Goal: Task Accomplishment & Management: Manage account settings

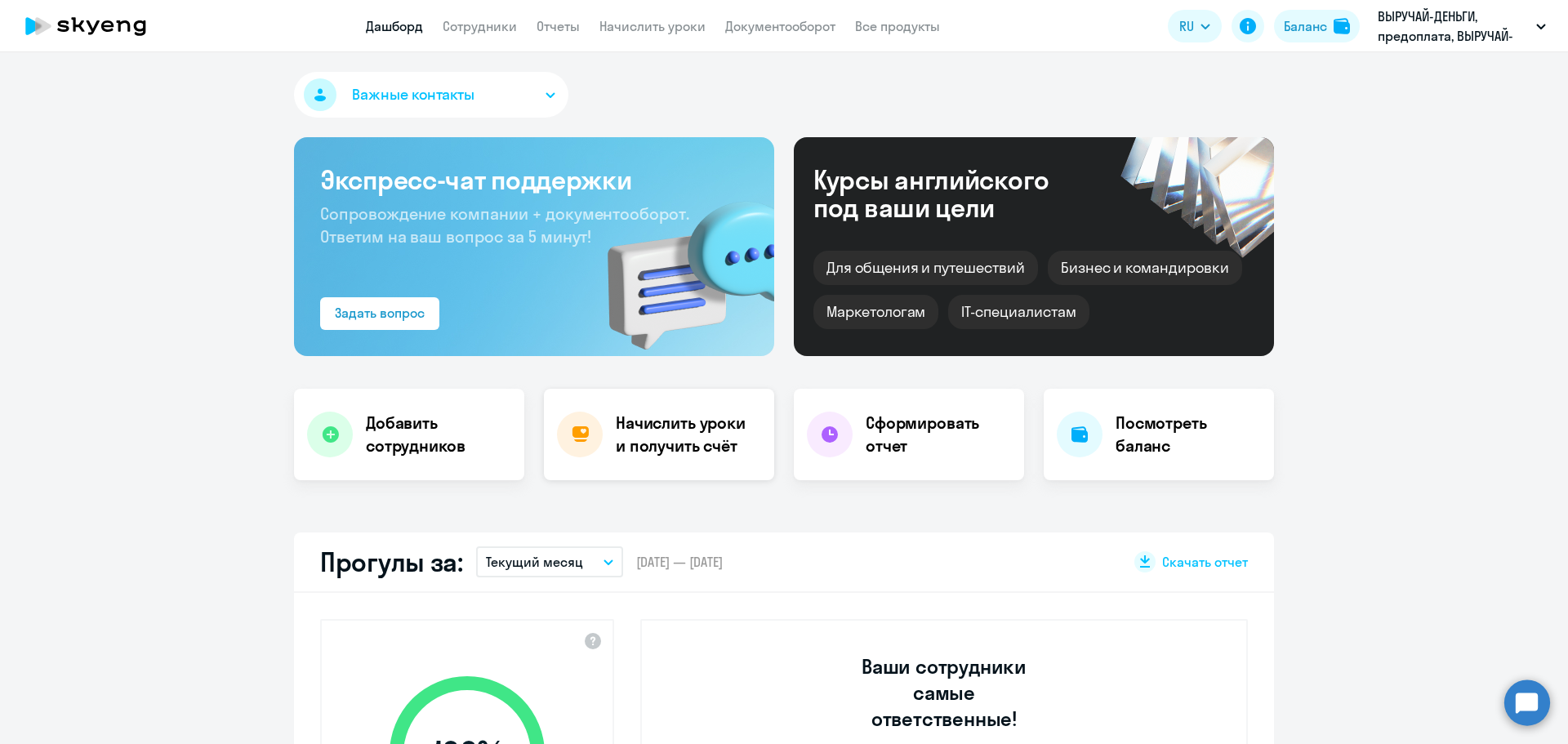
click at [686, 442] on h4 "Начислить уроки и получить счёт" at bounding box center [686, 434] width 142 height 46
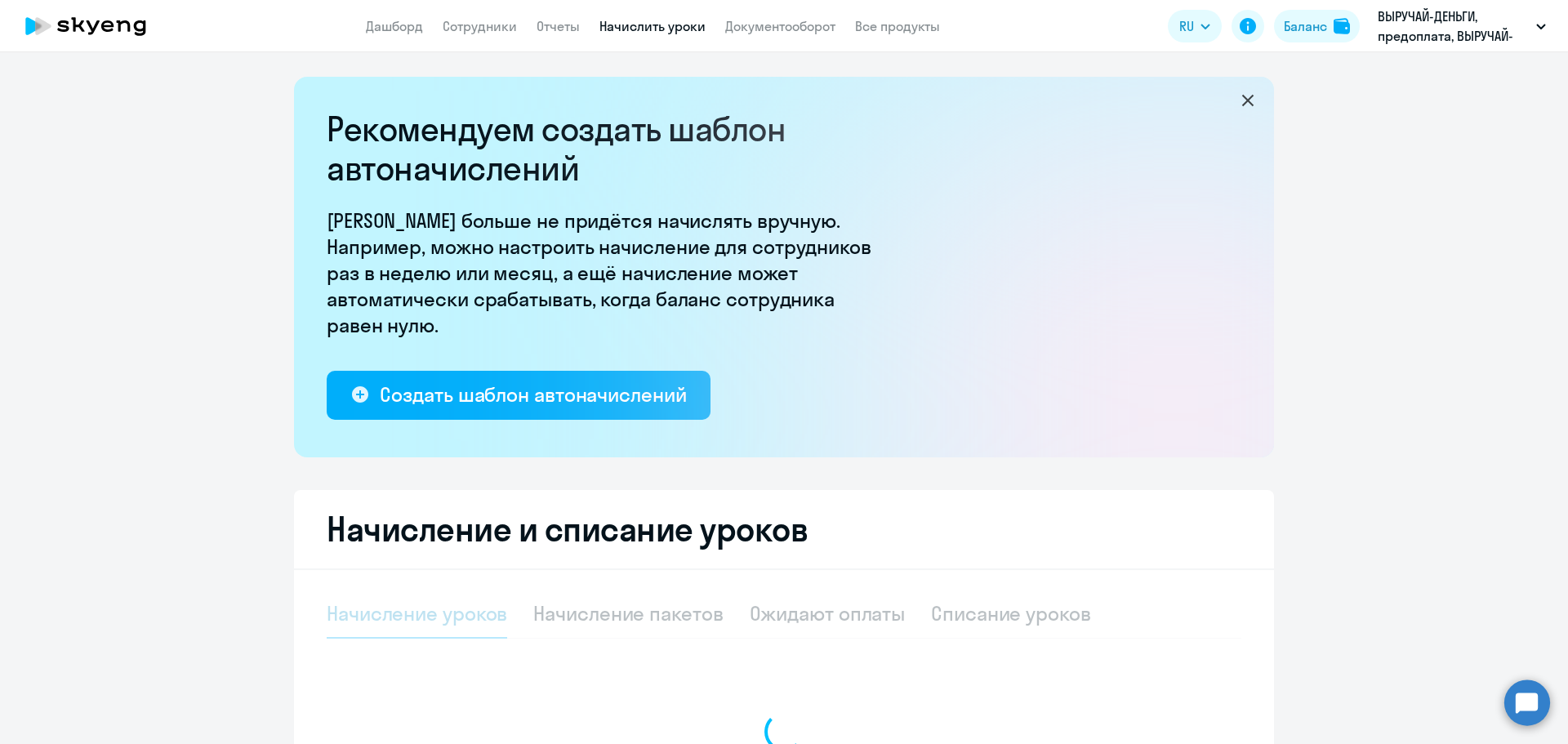
select select "10"
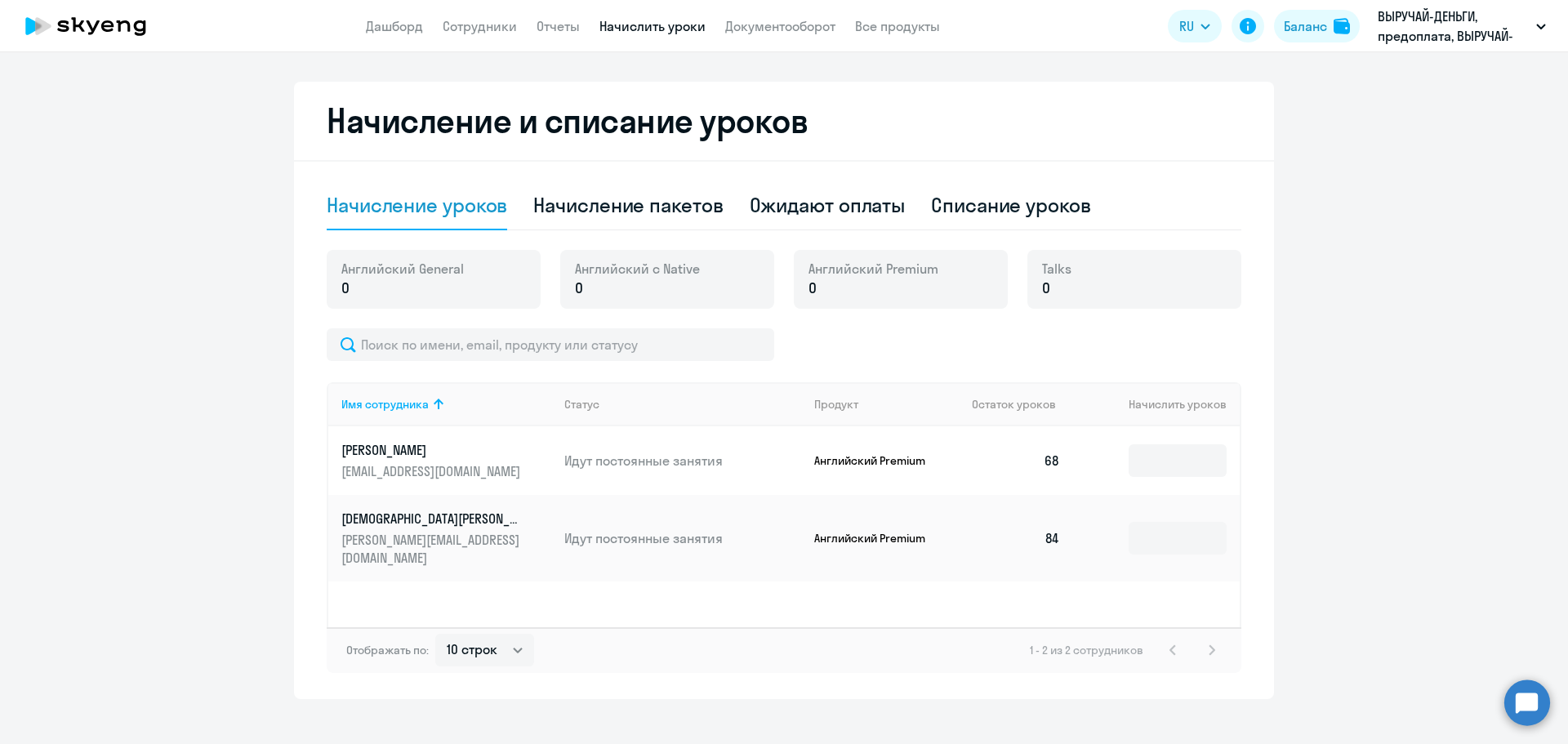
scroll to position [429, 0]
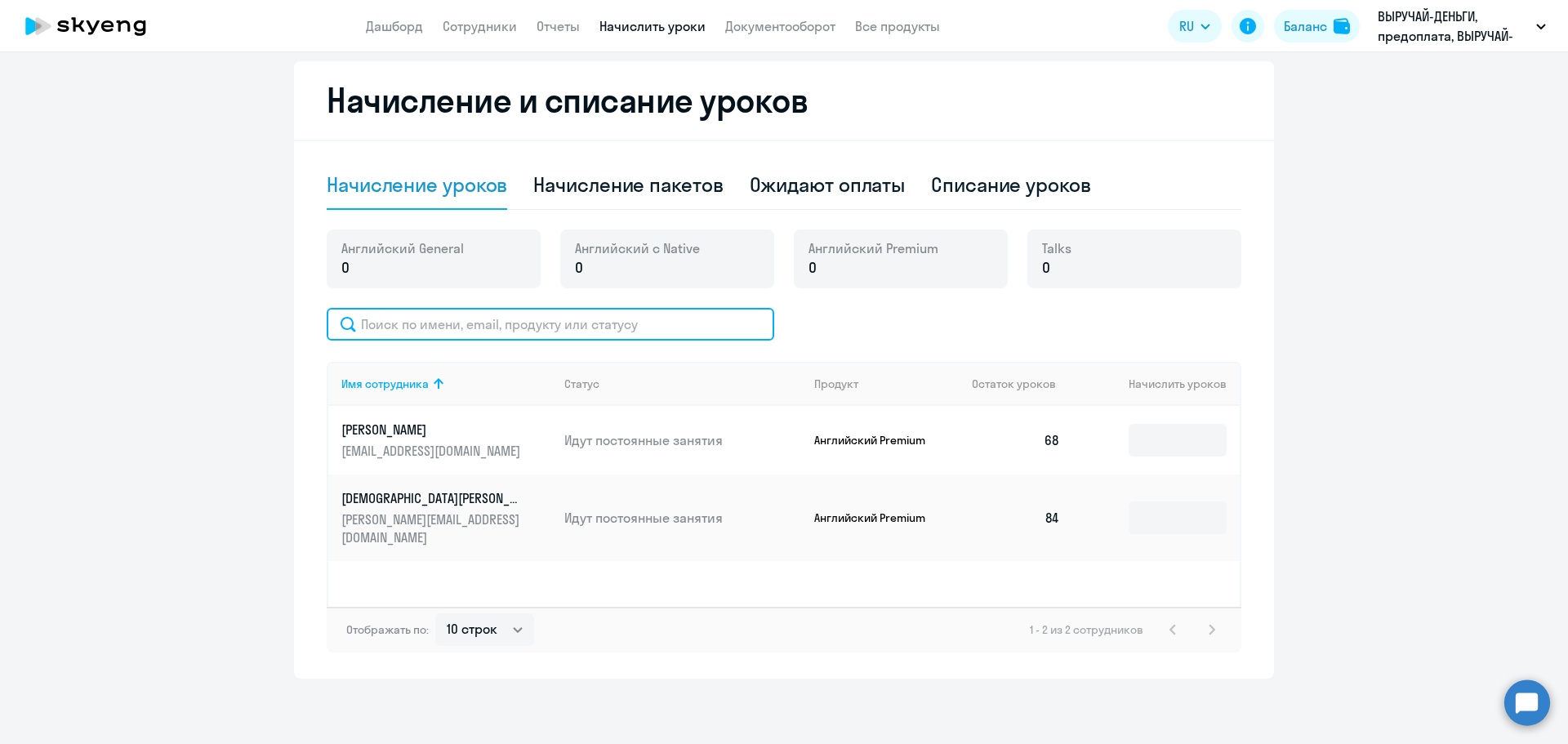
click at [451, 329] on input "text" at bounding box center [551, 324] width 448 height 33
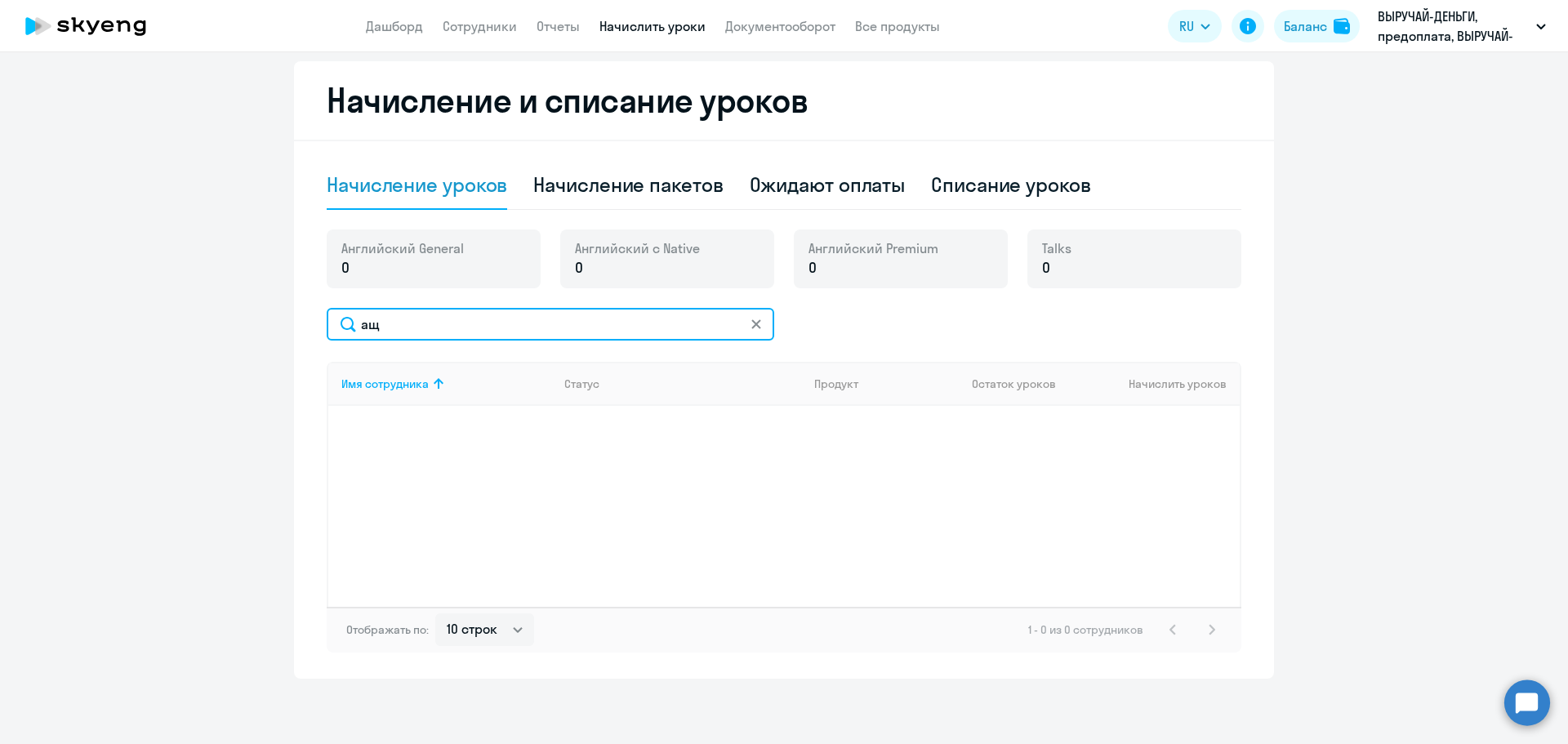
type input "аще"
drag, startPoint x: 377, startPoint y: 329, endPoint x: 347, endPoint y: 329, distance: 30.0
click at [347, 329] on input "аще" at bounding box center [551, 324] width 448 height 33
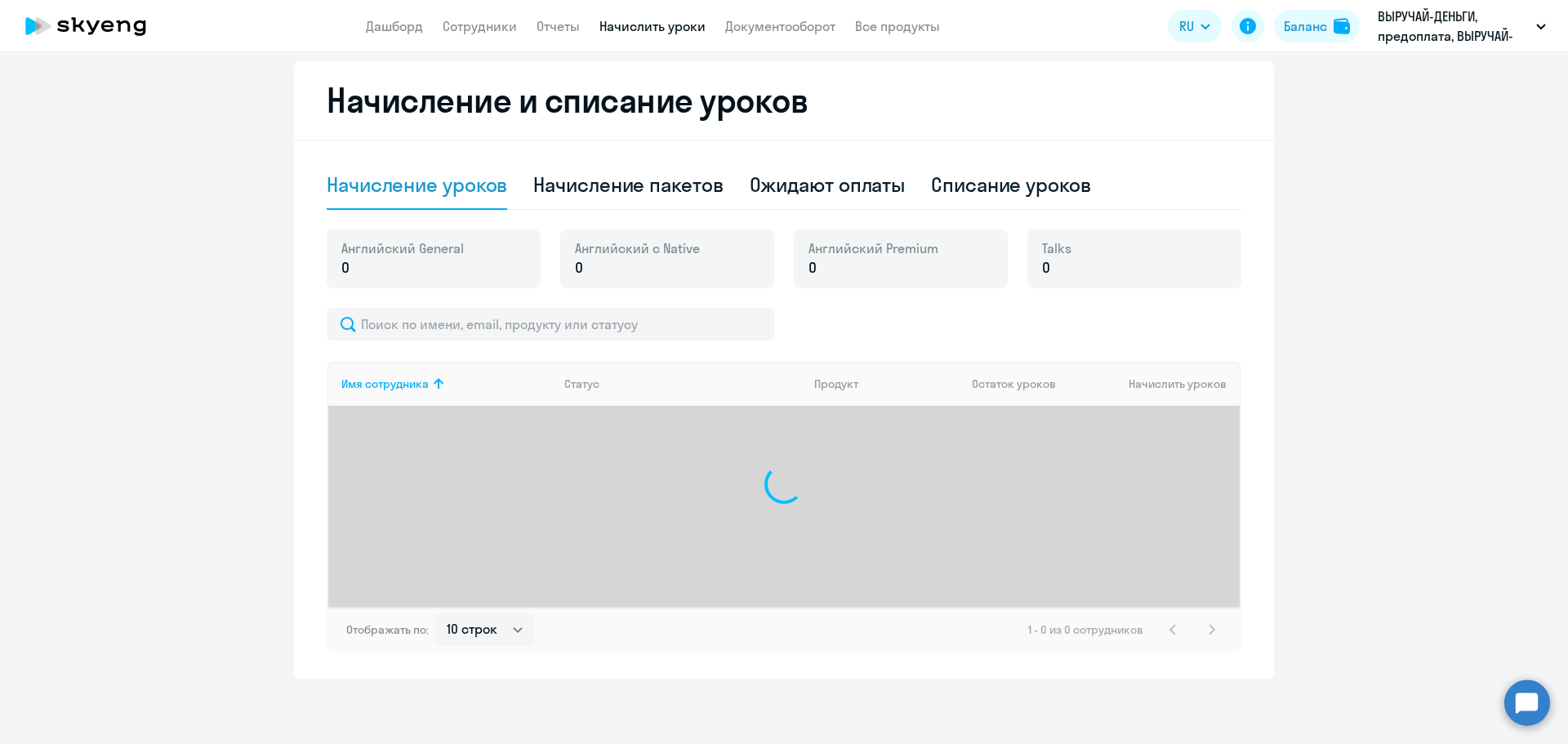
click at [218, 273] on ng-component "Рекомендуем создать шаблон автоначислений Уроки больше не придётся начислять вр…" at bounding box center [784, 163] width 1568 height 1030
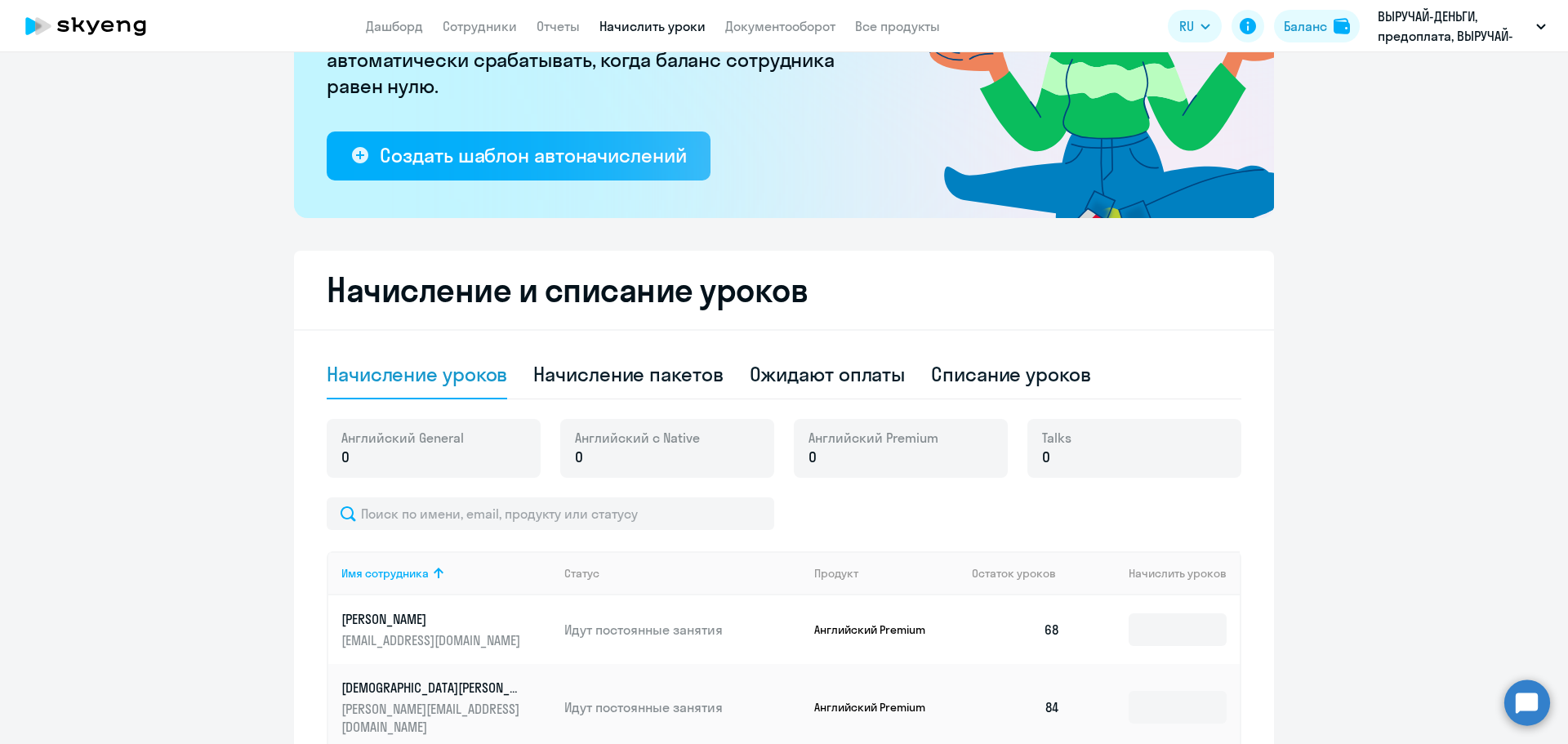
scroll to position [265, 0]
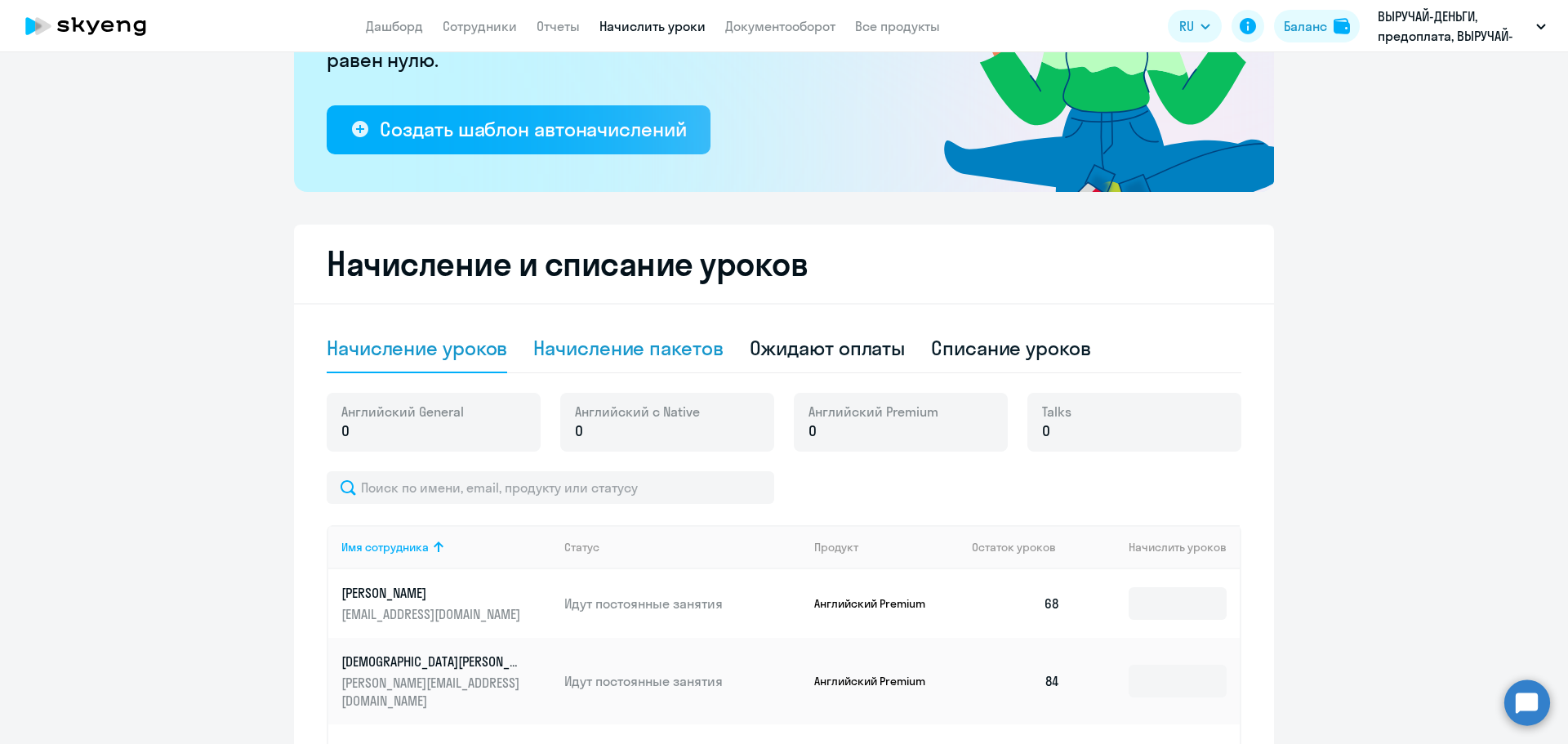
click at [627, 348] on div "Начисление пакетов" at bounding box center [627, 347] width 189 height 26
select select "10"
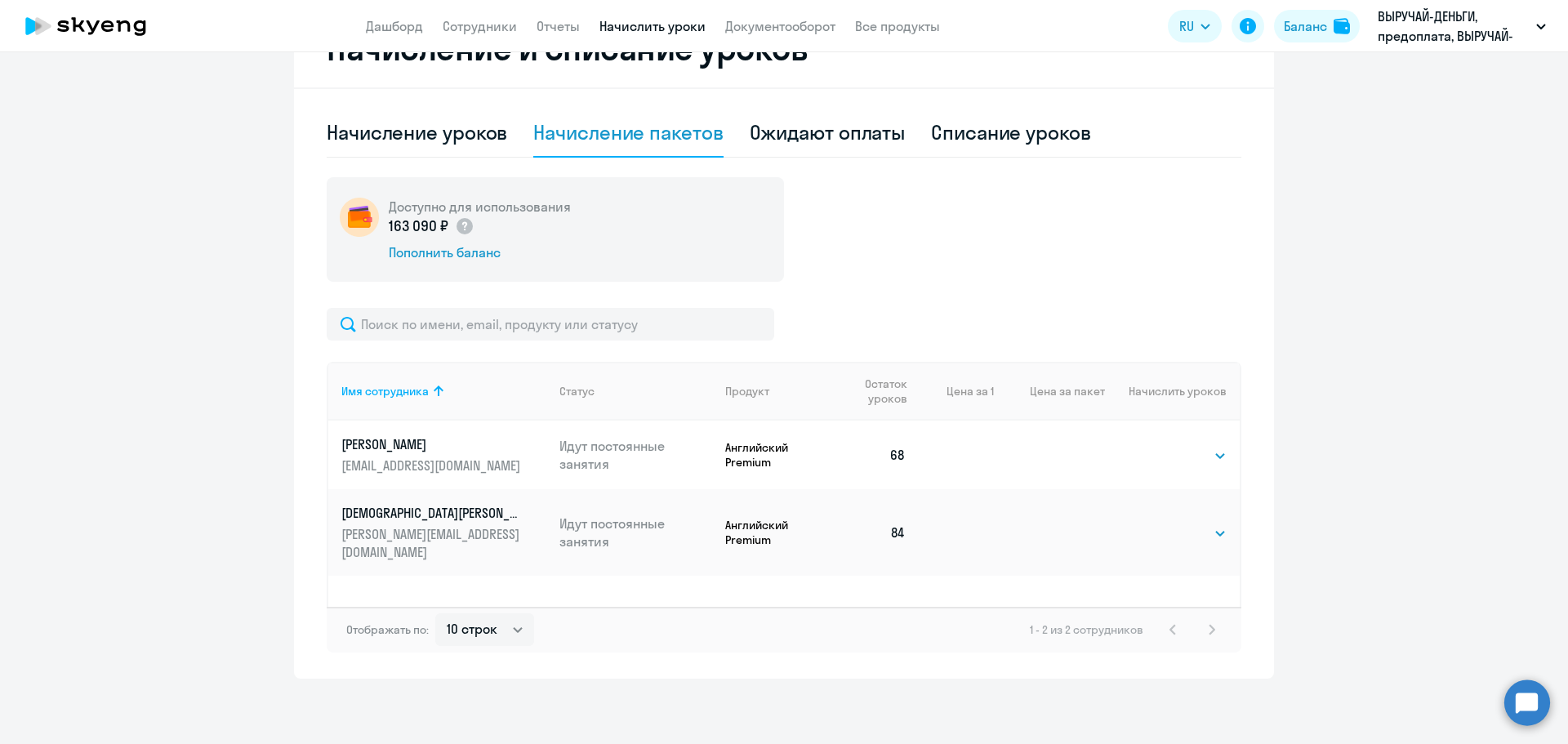
scroll to position [0, 0]
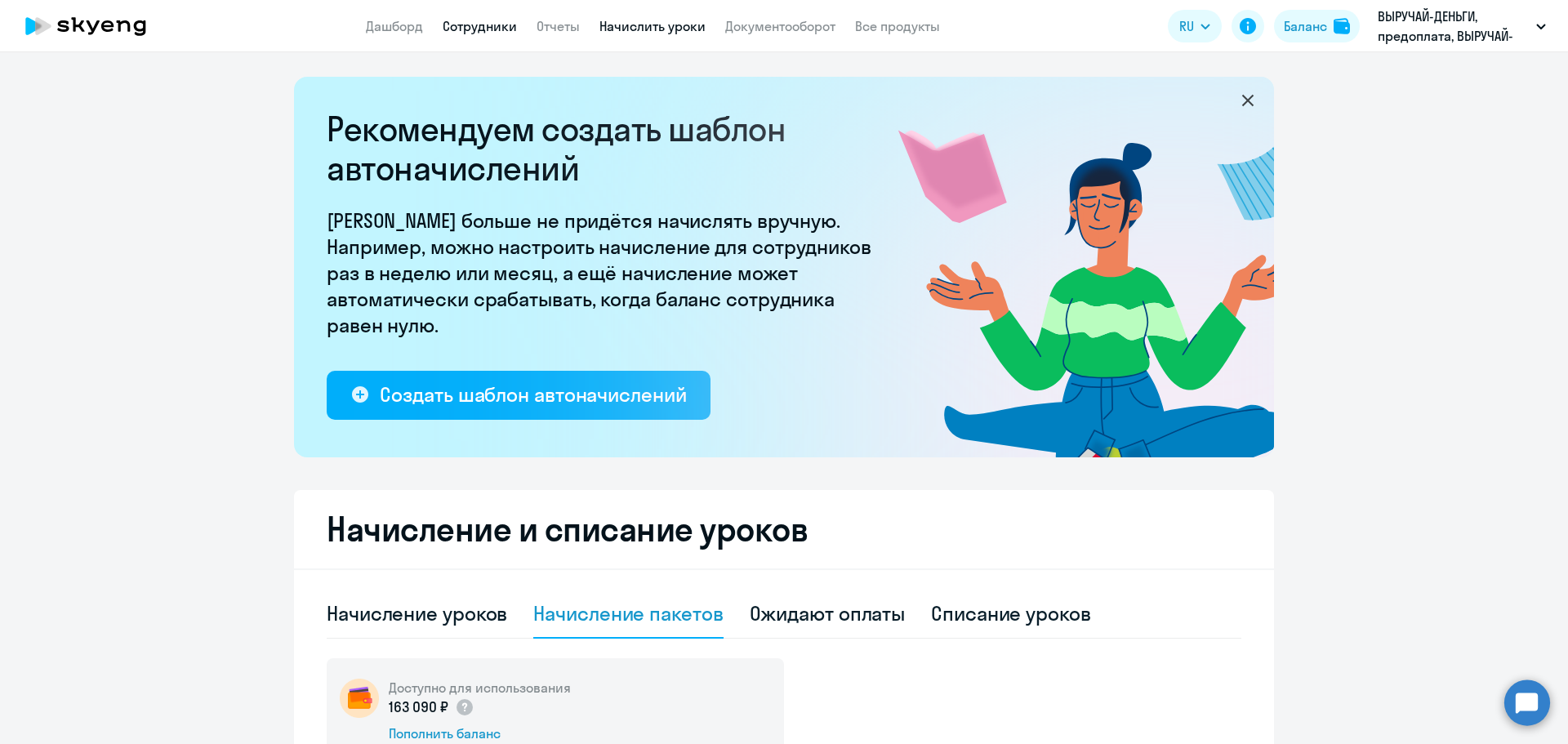
click at [481, 20] on link "Сотрудники" at bounding box center [480, 25] width 74 height 16
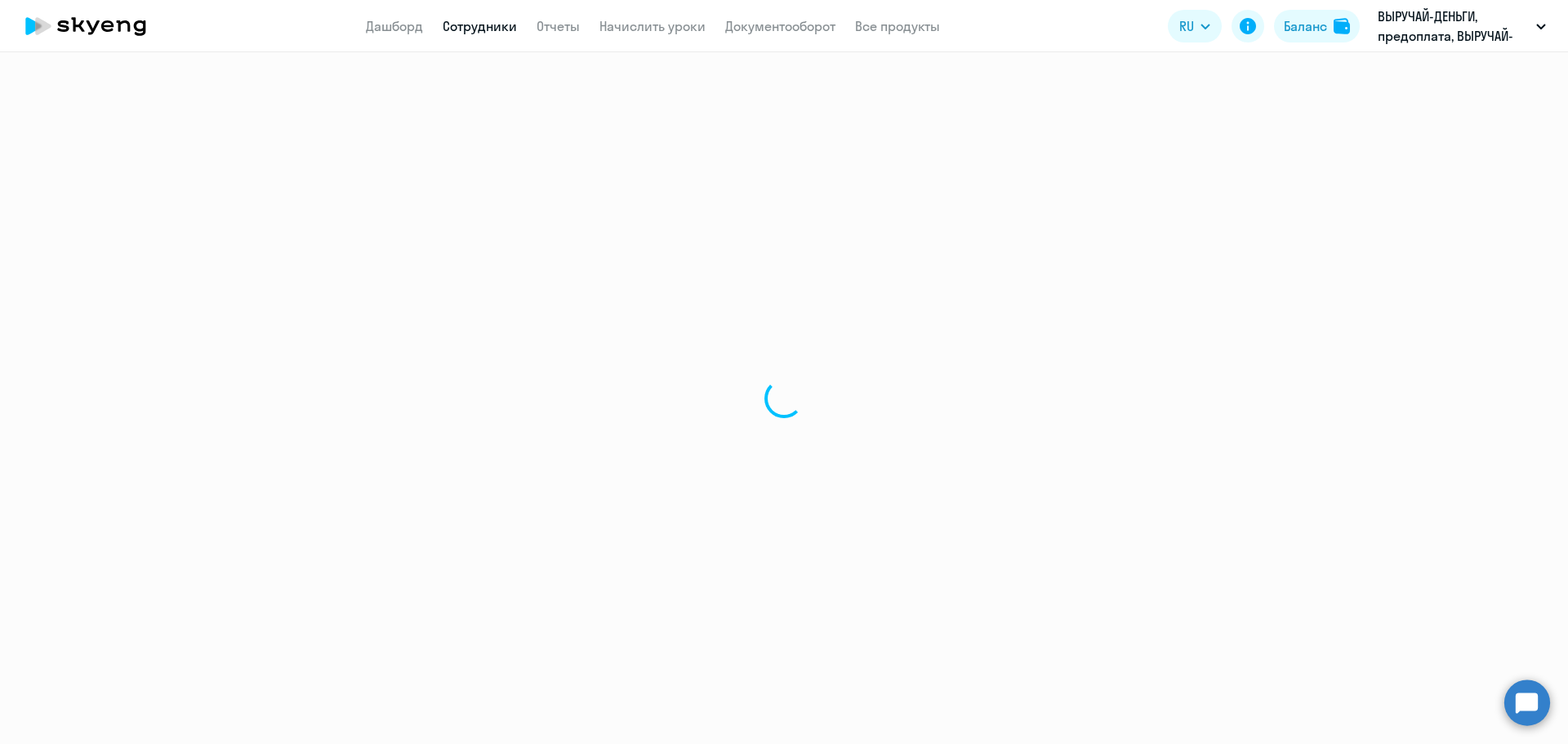
select select "30"
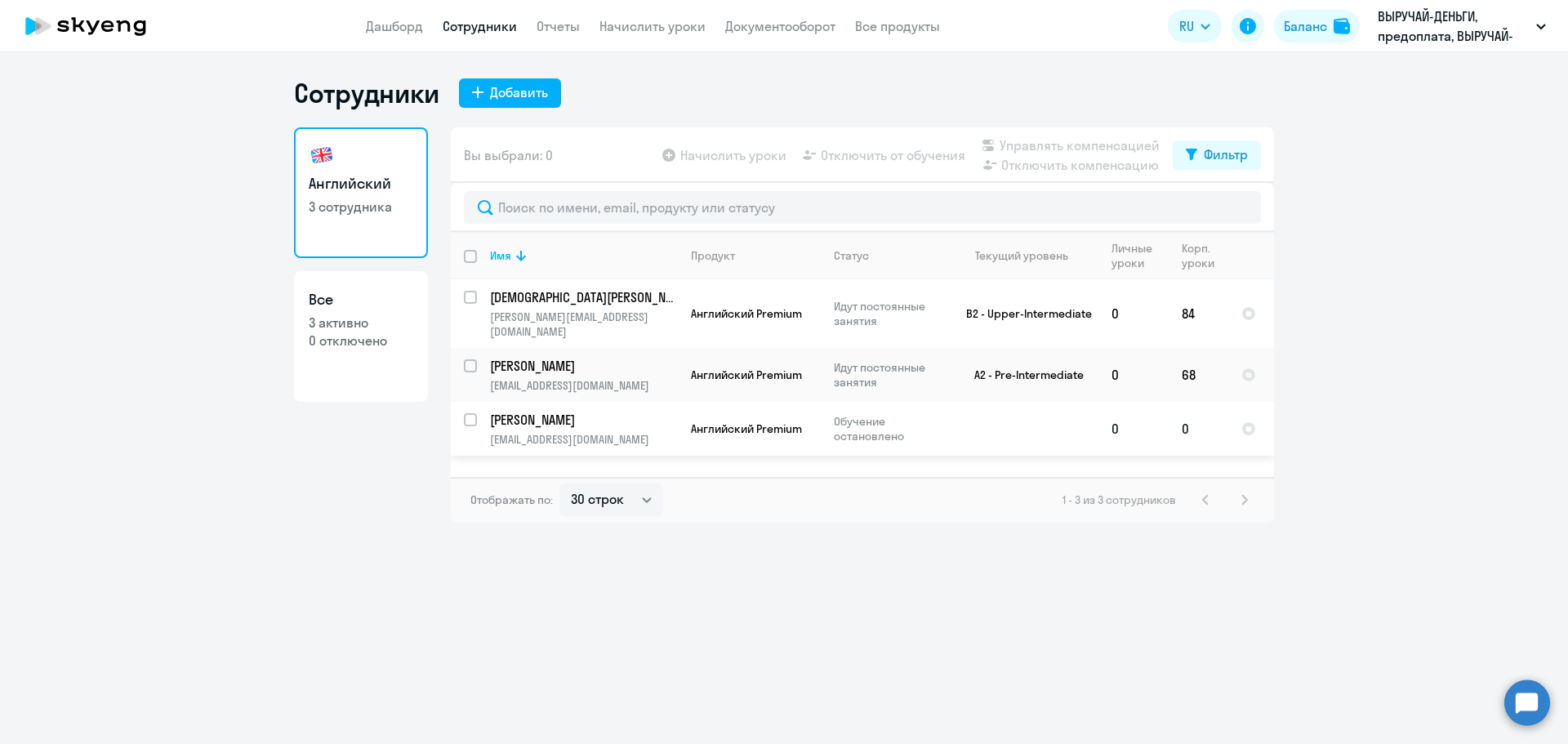
click at [611, 410] on p "[PERSON_NAME]" at bounding box center [582, 419] width 185 height 18
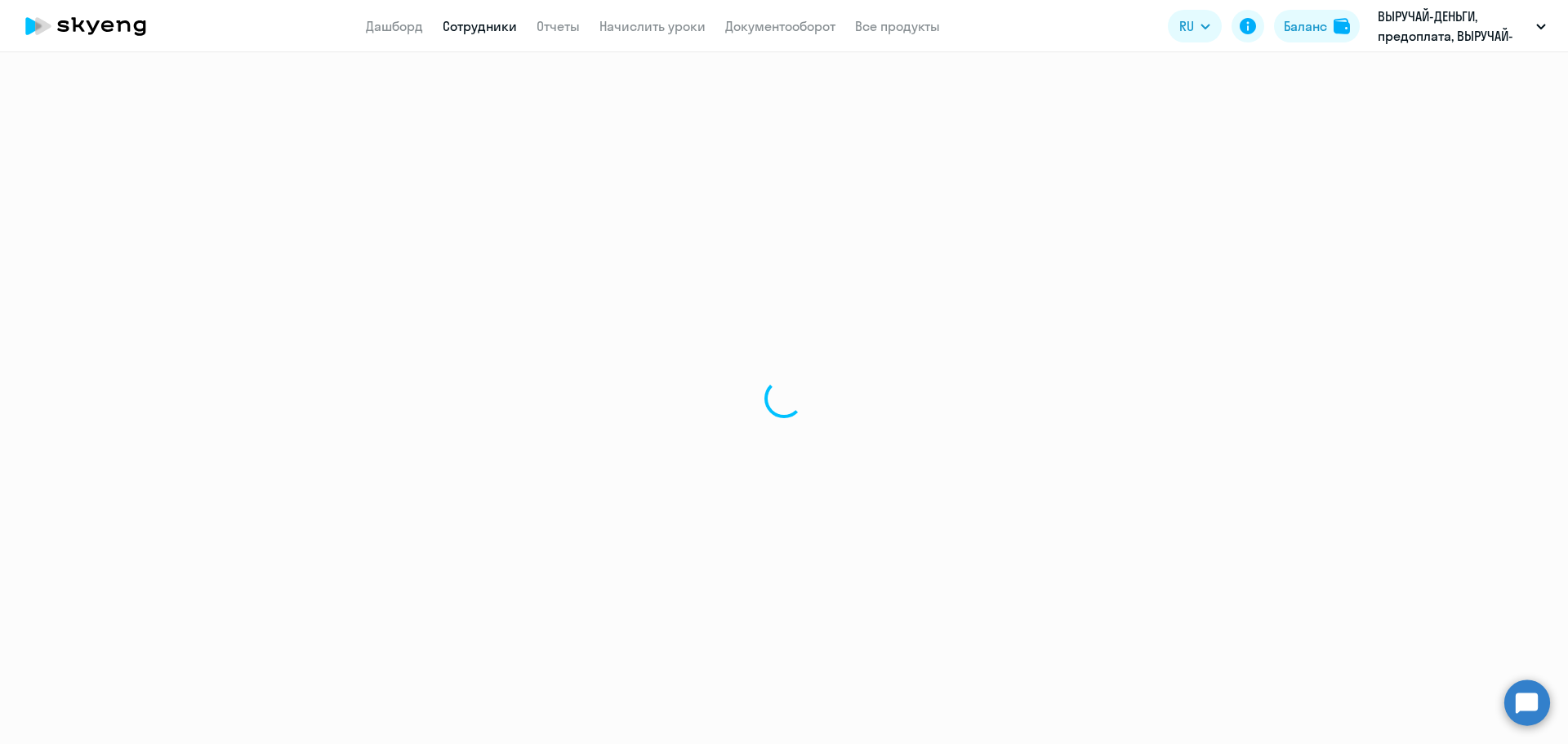
select select "english"
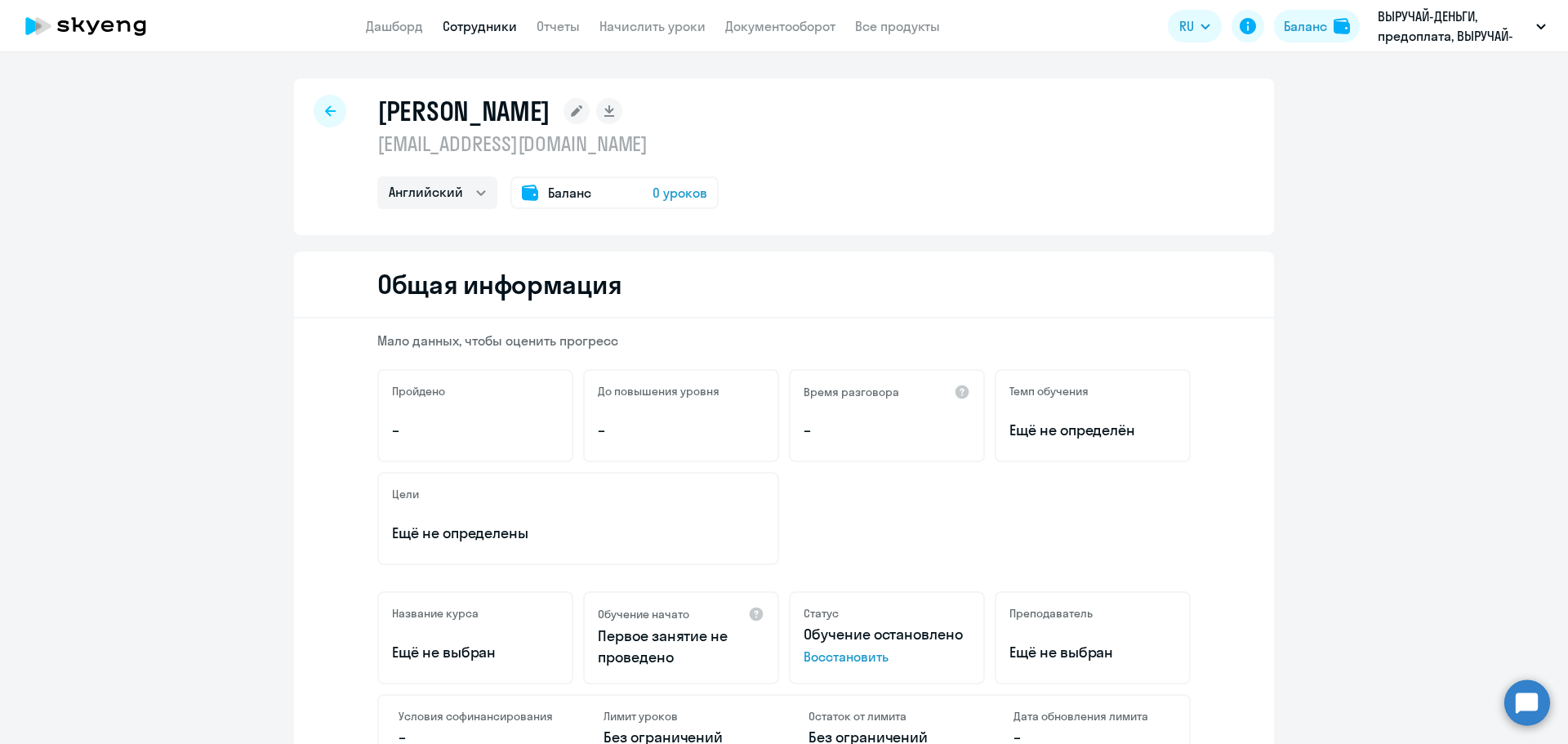
click at [654, 190] on span "0 уроков" at bounding box center [680, 193] width 55 height 19
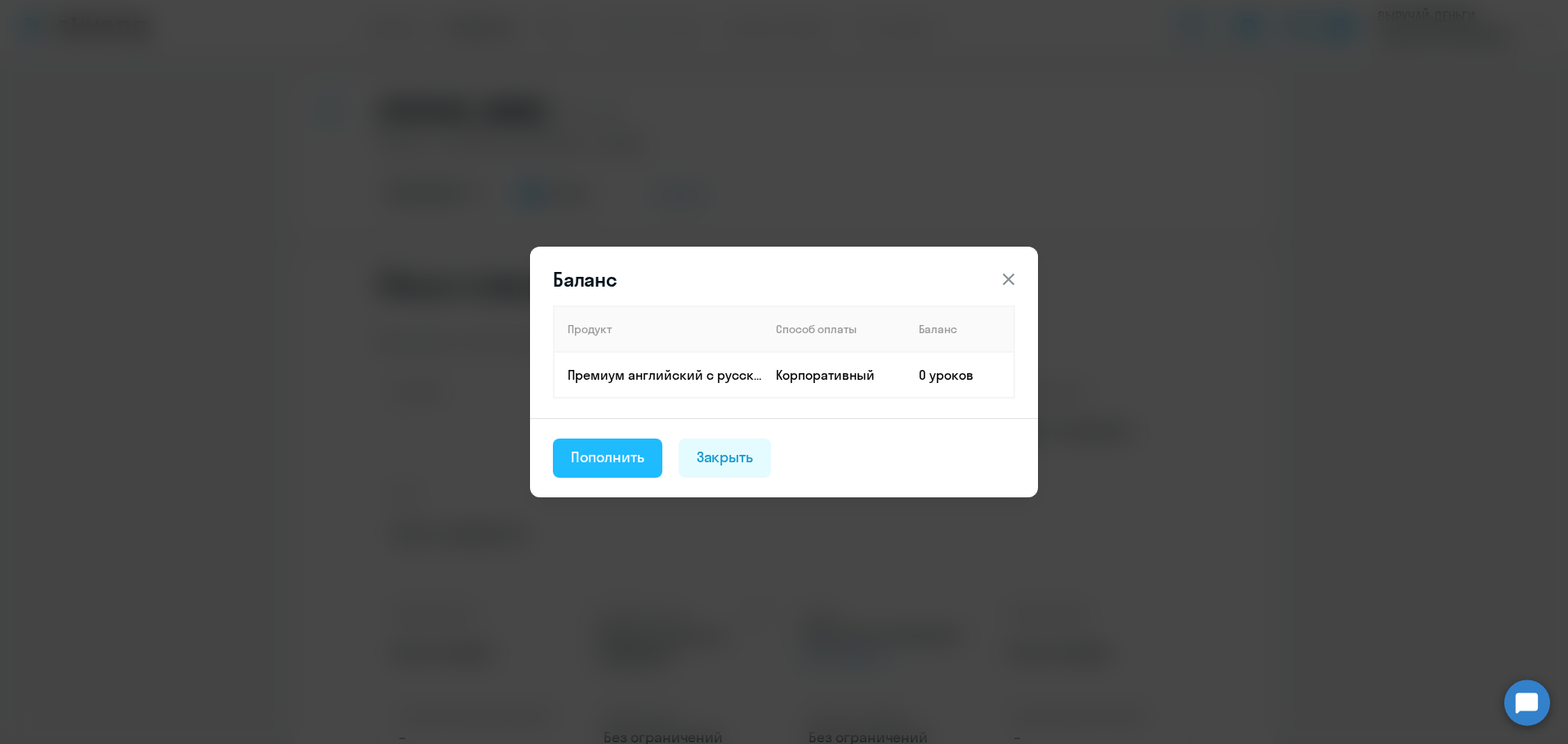
click at [606, 457] on div "Пополнить" at bounding box center [607, 457] width 73 height 21
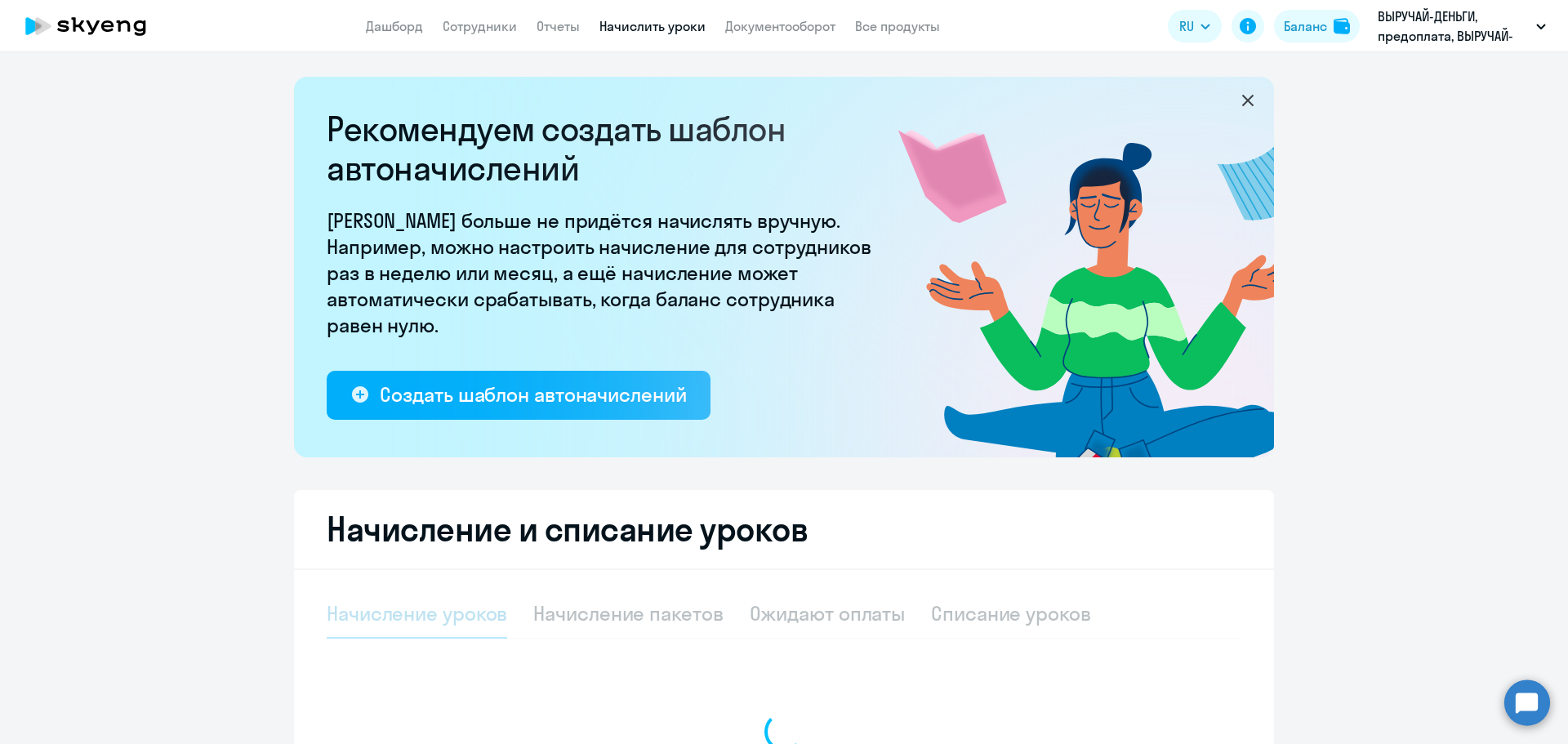
select select "10"
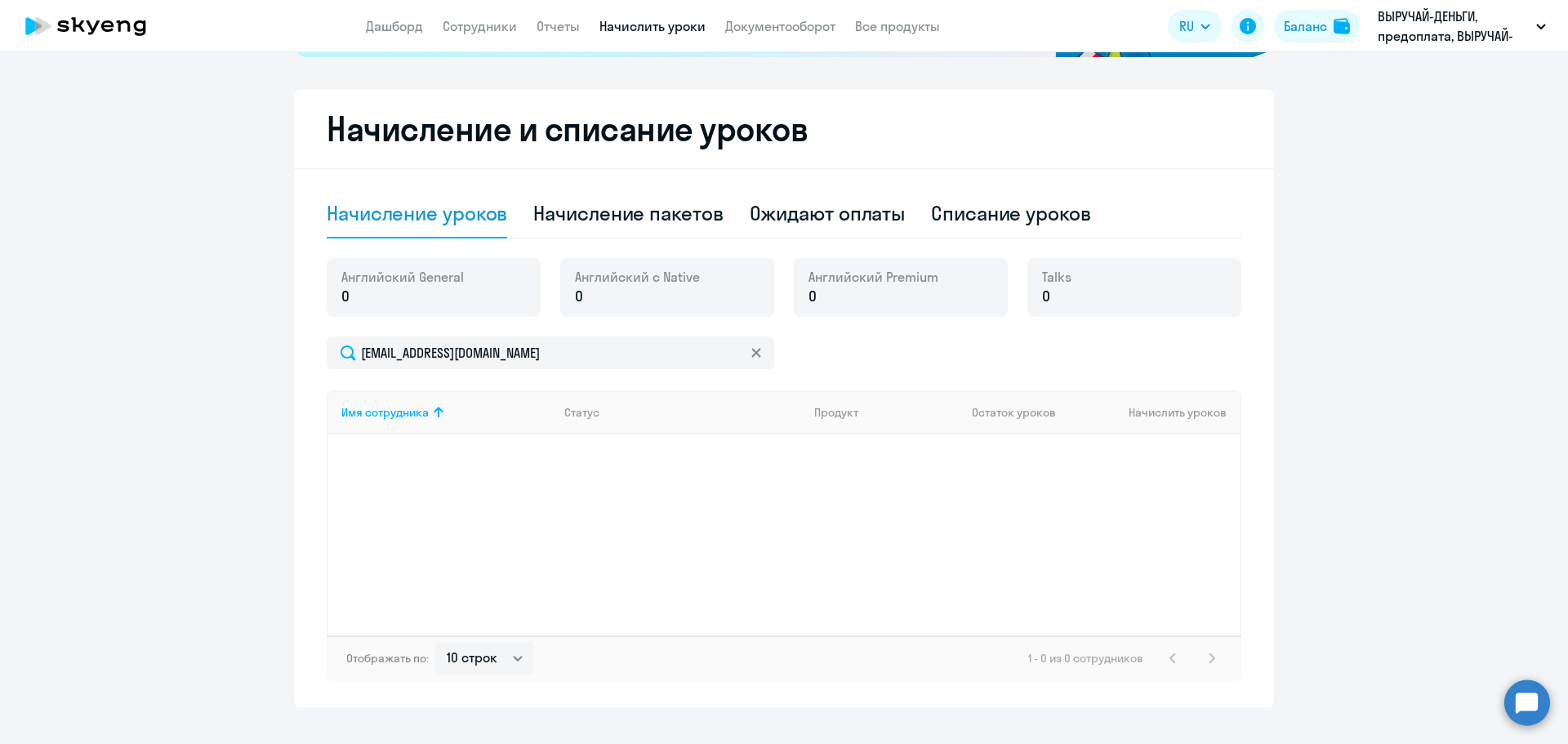
scroll to position [408, 0]
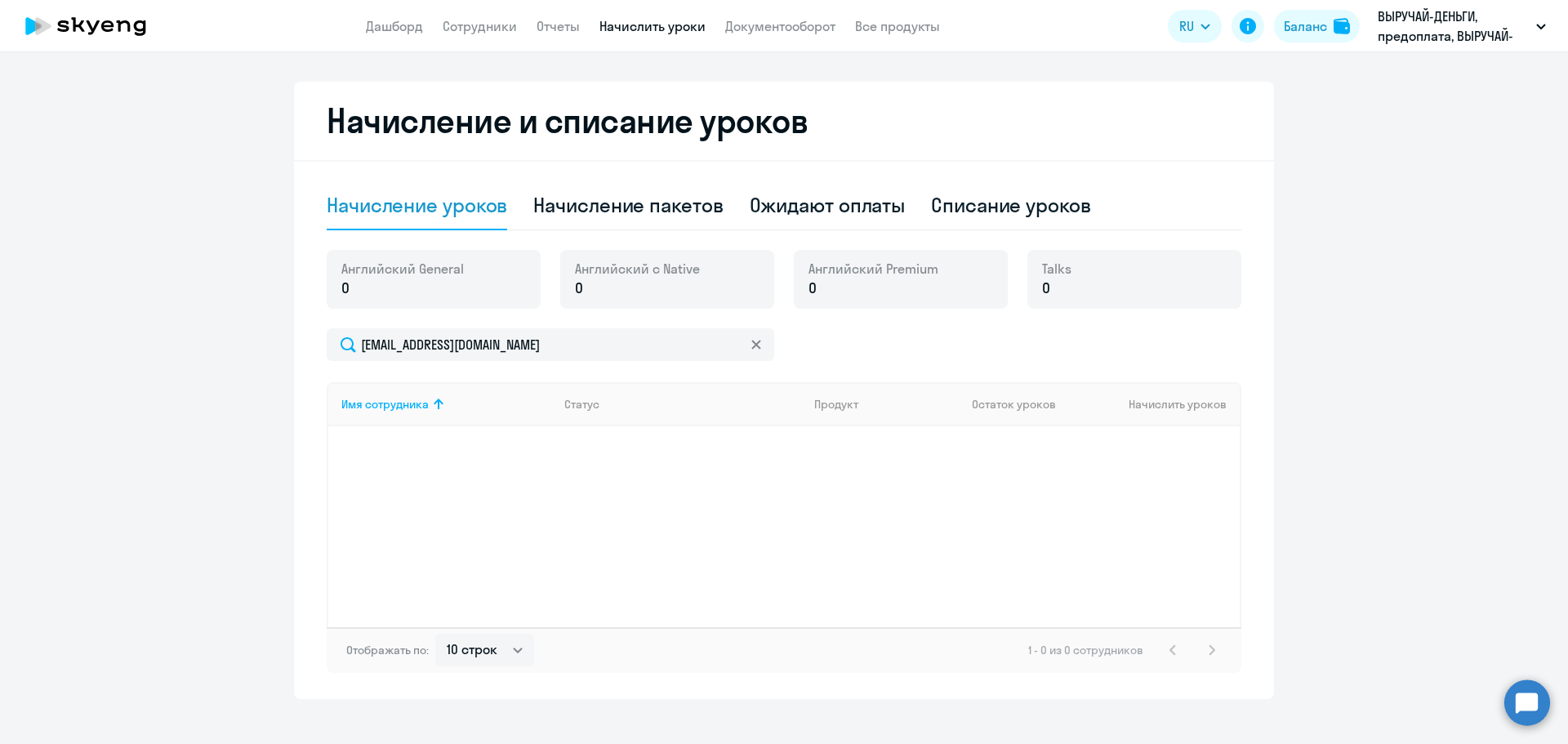
click at [382, 296] on p "0" at bounding box center [402, 288] width 122 height 21
click at [343, 292] on span "0" at bounding box center [345, 288] width 8 height 21
click at [486, 288] on div "Английский General 0" at bounding box center [433, 280] width 214 height 59
click at [650, 285] on p "0" at bounding box center [638, 288] width 125 height 21
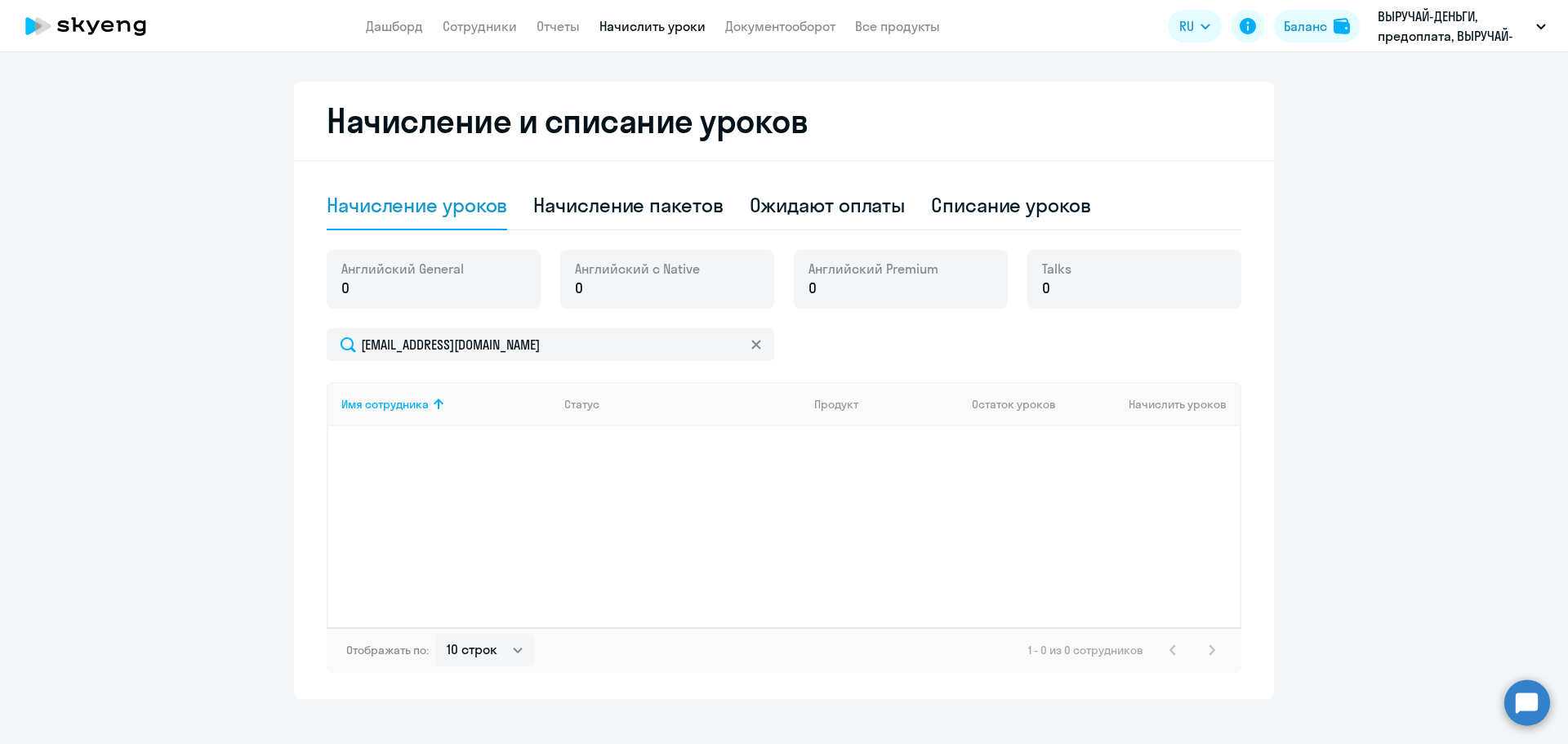
click at [650, 285] on p "0" at bounding box center [638, 288] width 125 height 21
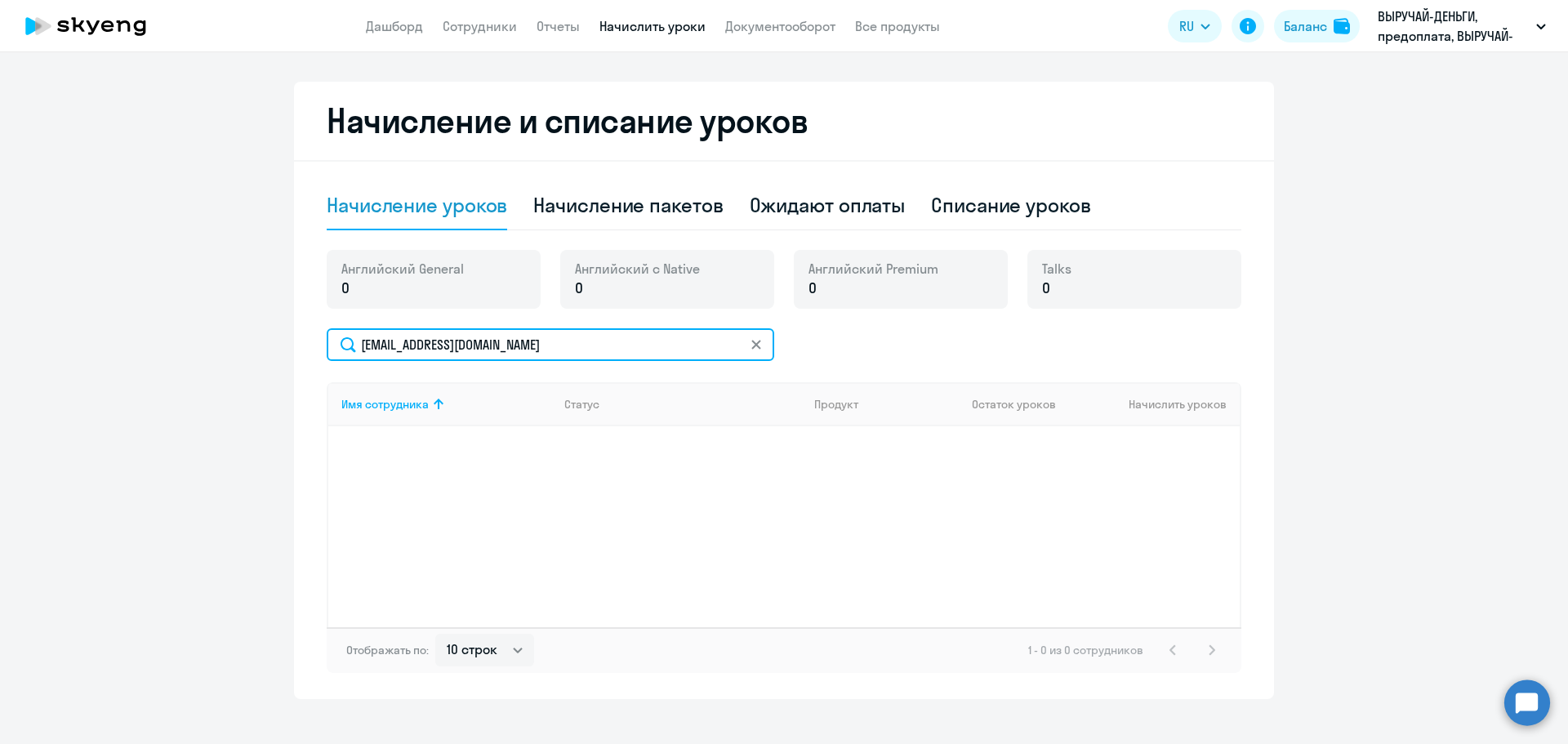
drag, startPoint x: 524, startPoint y: 344, endPoint x: 179, endPoint y: 334, distance: 345.1
click at [179, 334] on ng-component "Рекомендуем создать шаблон автоначислений Уроки больше не придётся начислять вр…" at bounding box center [784, 183] width 1568 height 1030
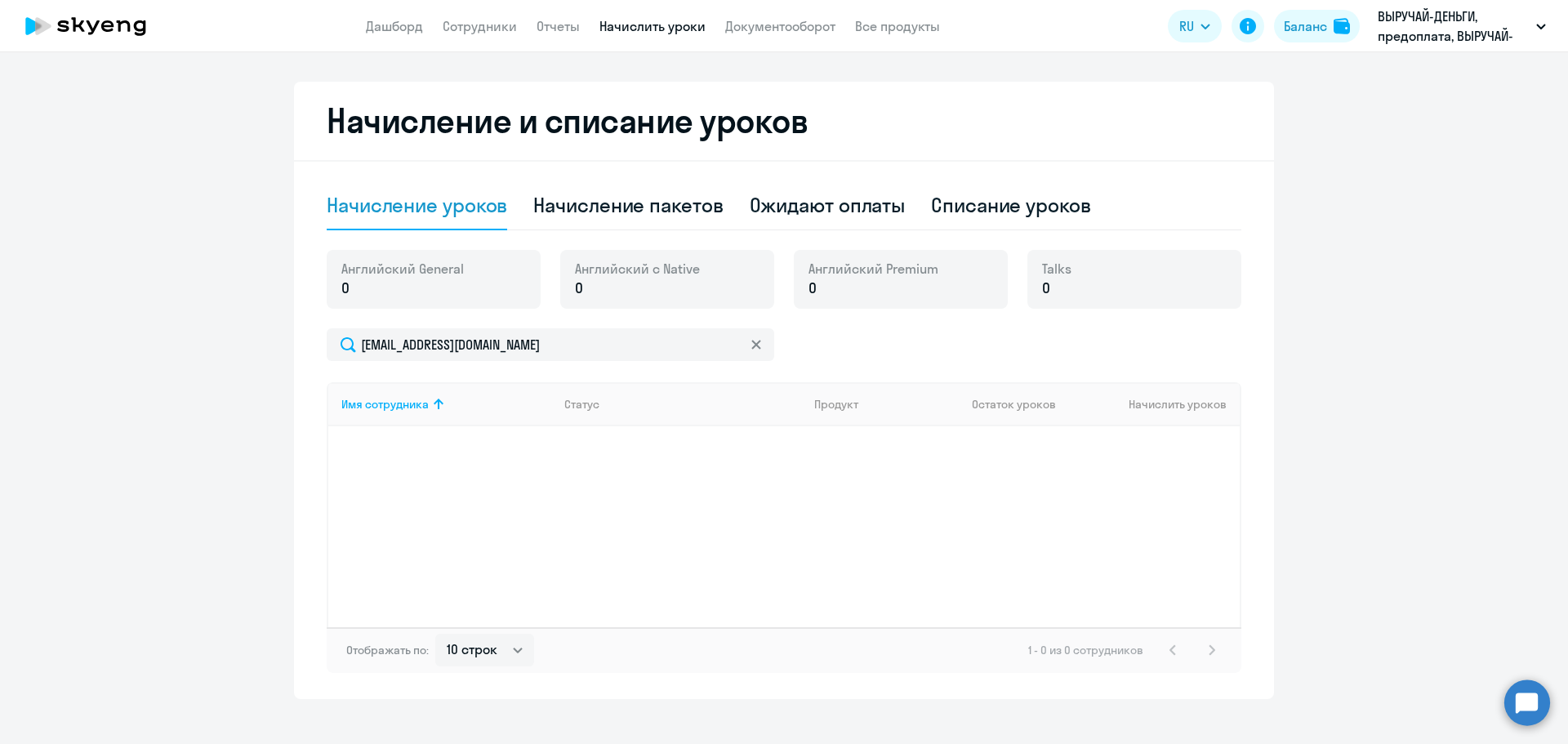
click at [751, 345] on icon at bounding box center [757, 345] width 10 height 10
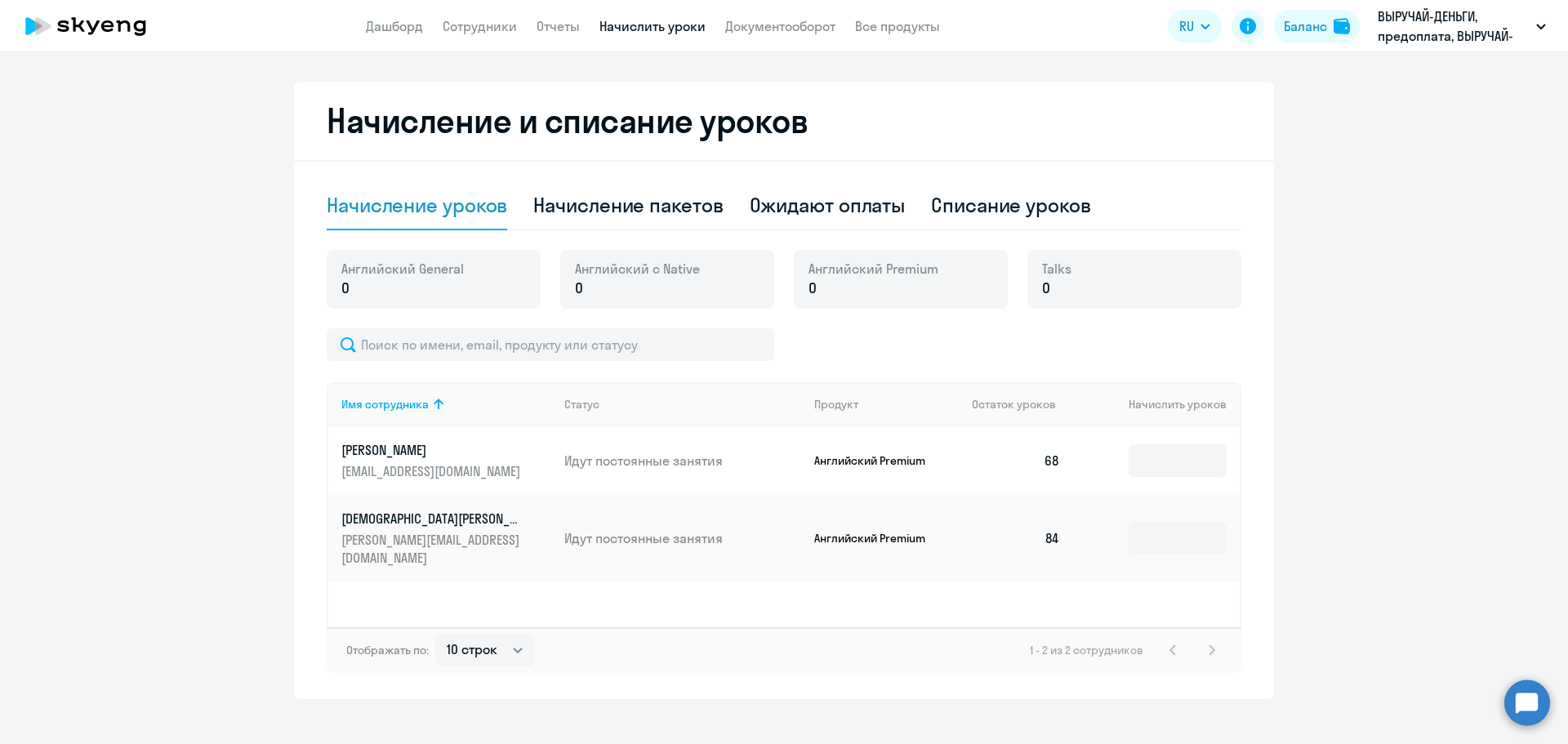
scroll to position [0, 0]
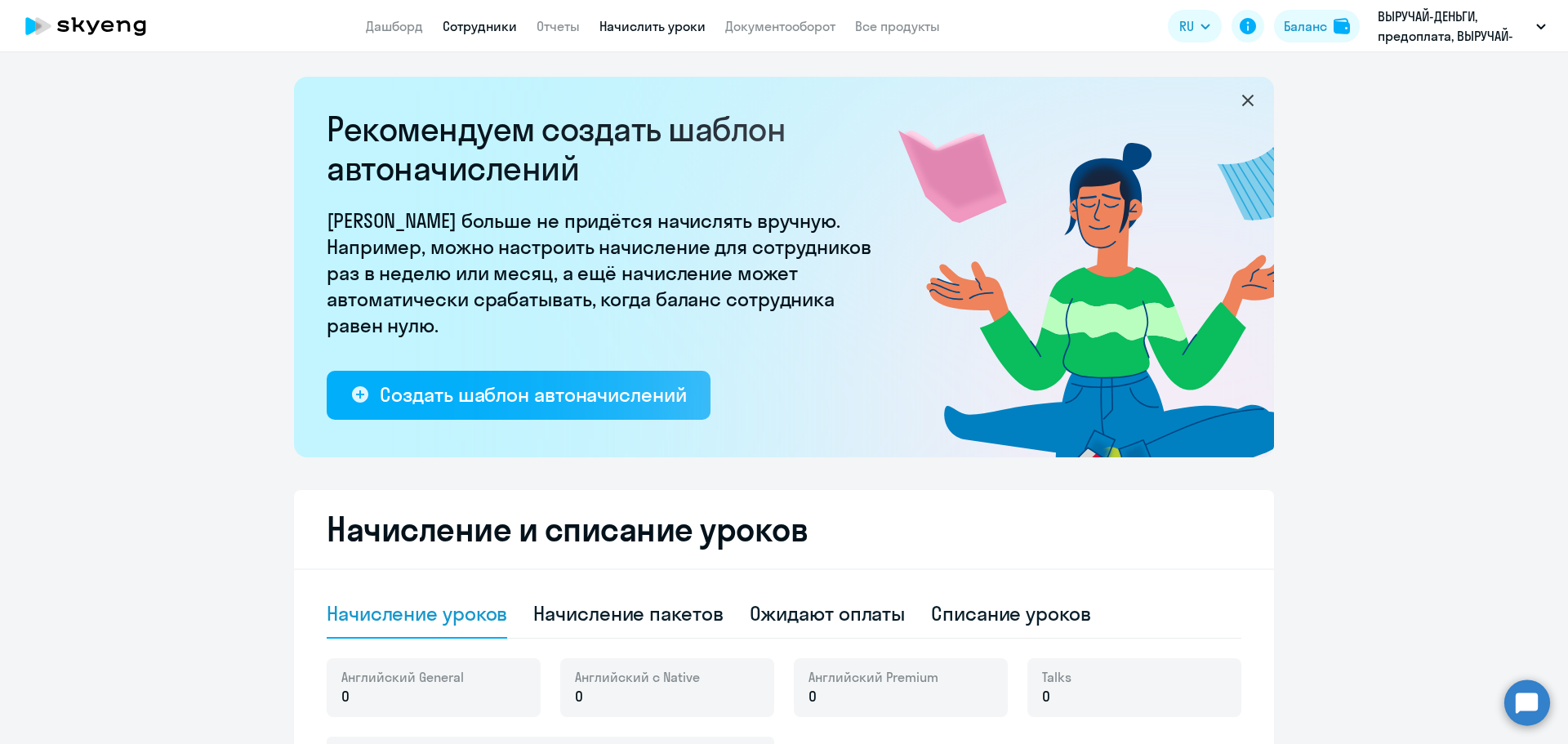
click at [479, 22] on link "Сотрудники" at bounding box center [480, 25] width 74 height 16
select select "30"
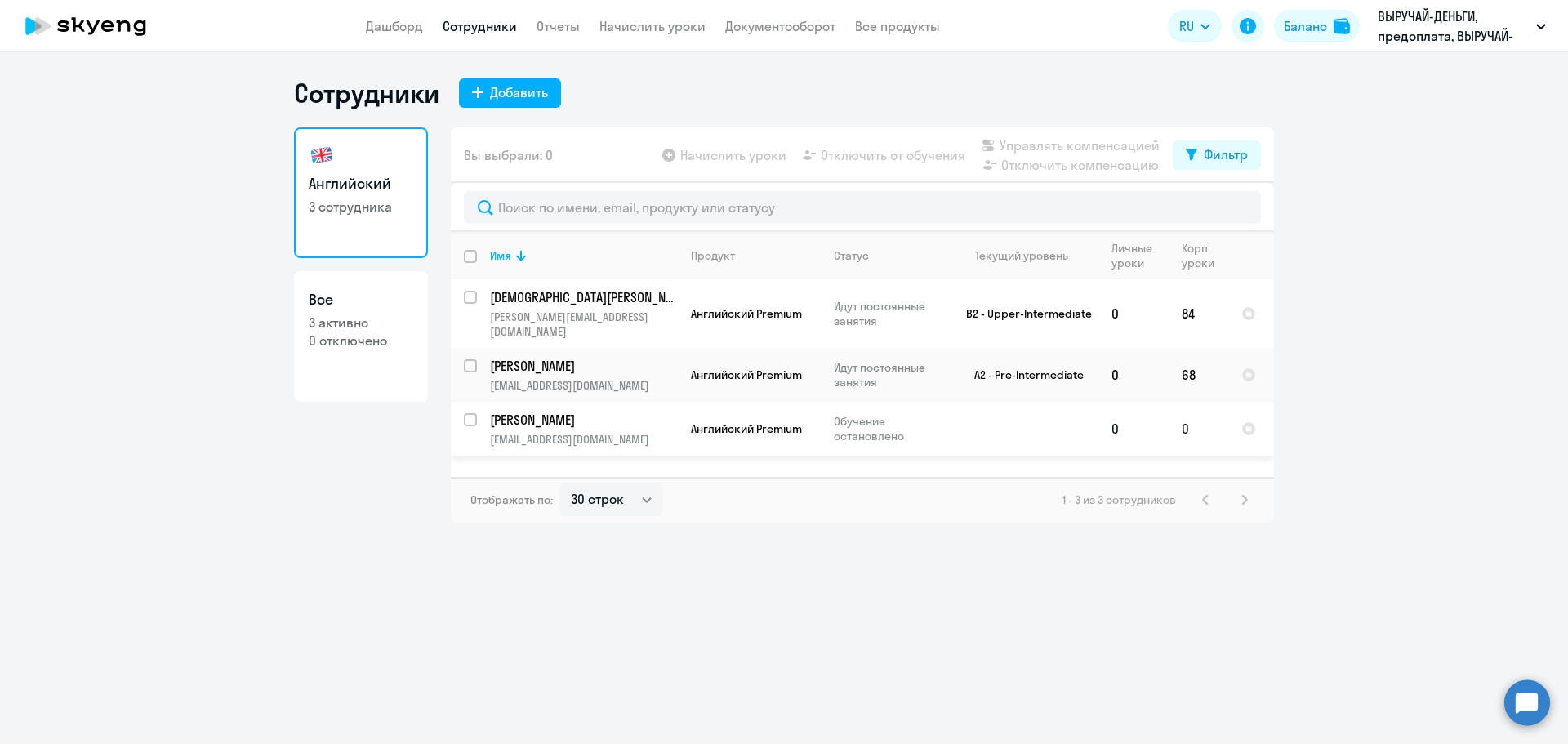
click at [473, 413] on input "select row 2256801" at bounding box center [480, 429] width 33 height 33
checkbox input "true"
click at [724, 155] on span "Начислить уроки" at bounding box center [733, 155] width 106 height 19
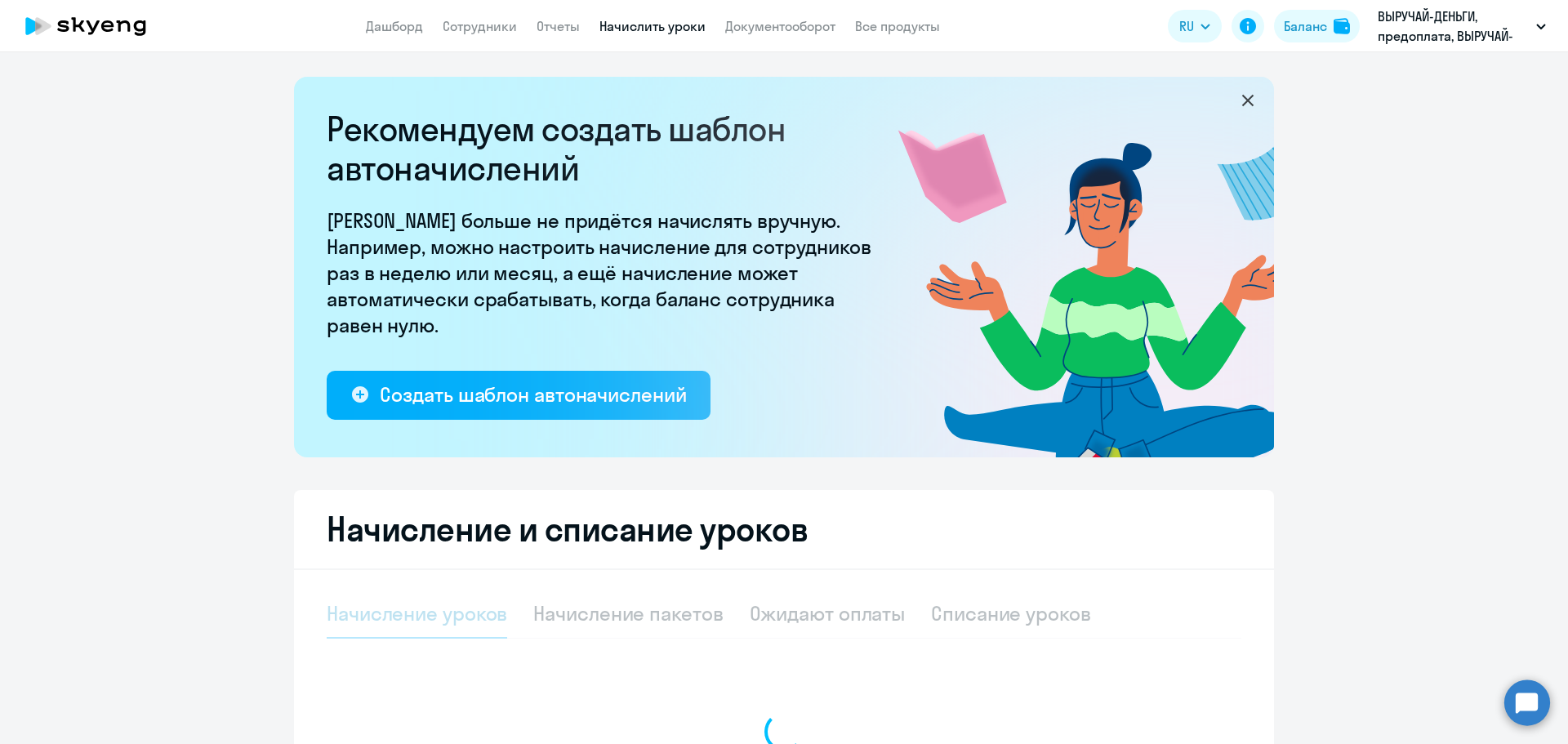
select select "10"
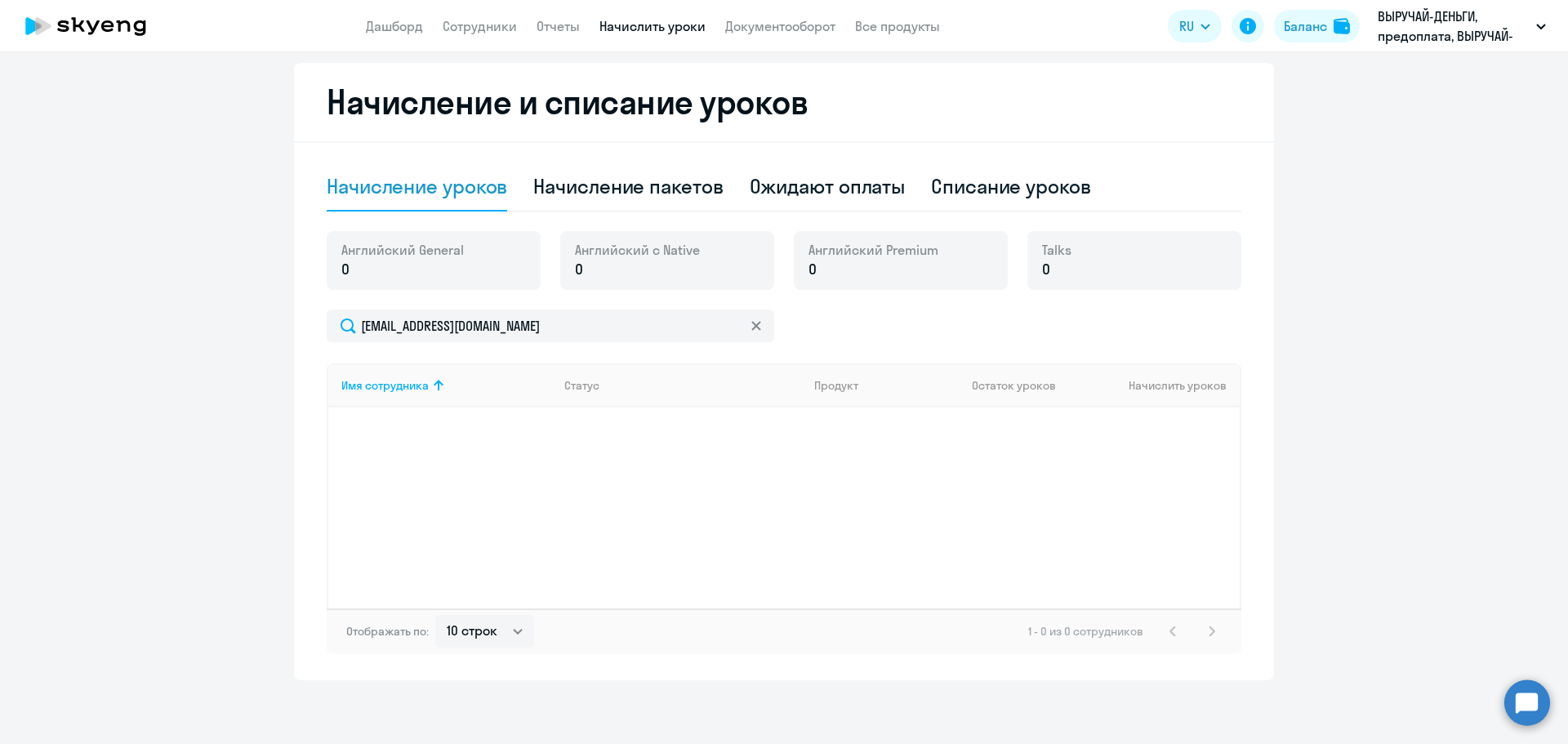
scroll to position [429, 0]
click at [1531, 703] on circle at bounding box center [1527, 703] width 46 height 46
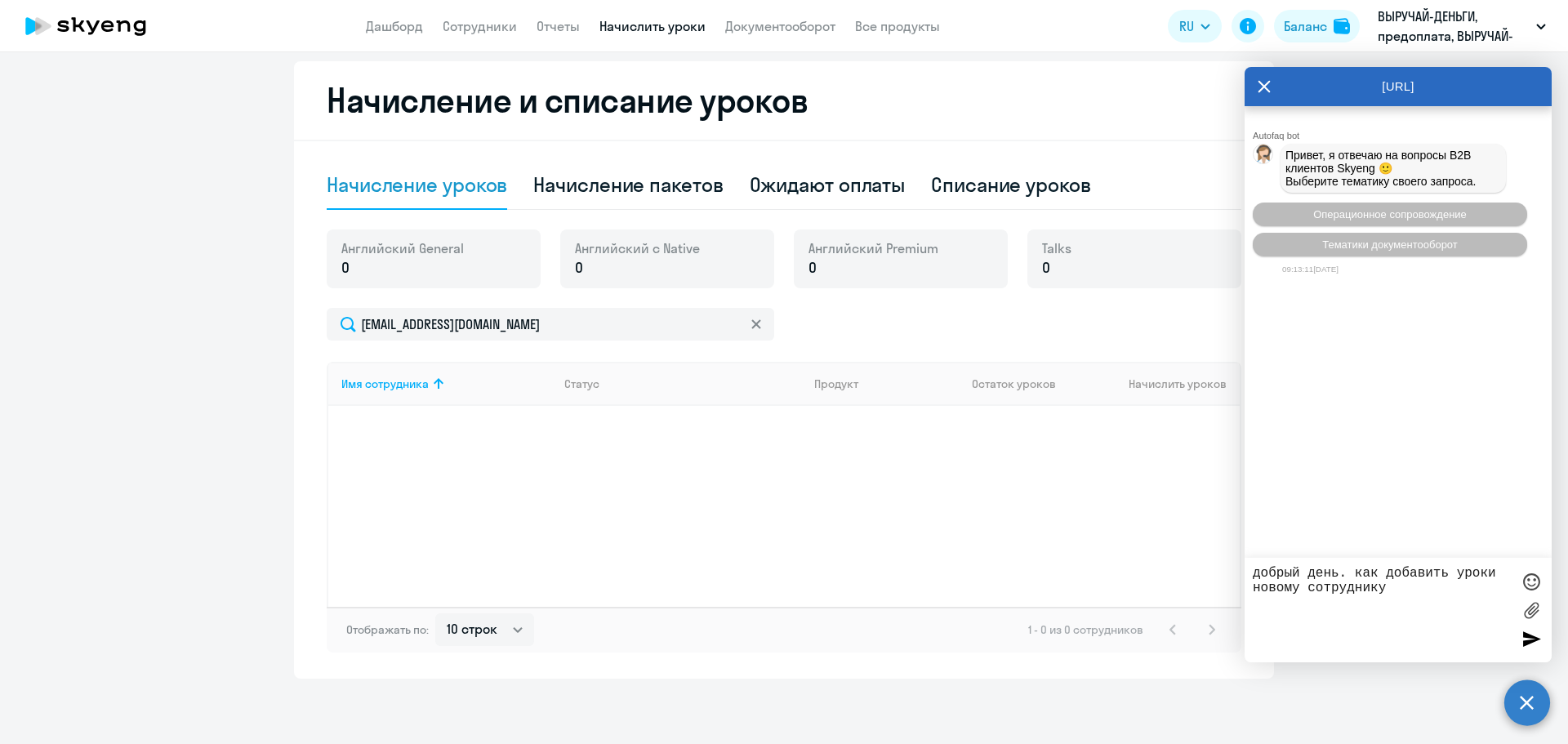
paste textarea "[EMAIL_ADDRESS][DOMAIN_NAME]"
type textarea "добрый день. как добавить уроки новому сотруднику [EMAIL_ADDRESS][DOMAIN_NAME]?"
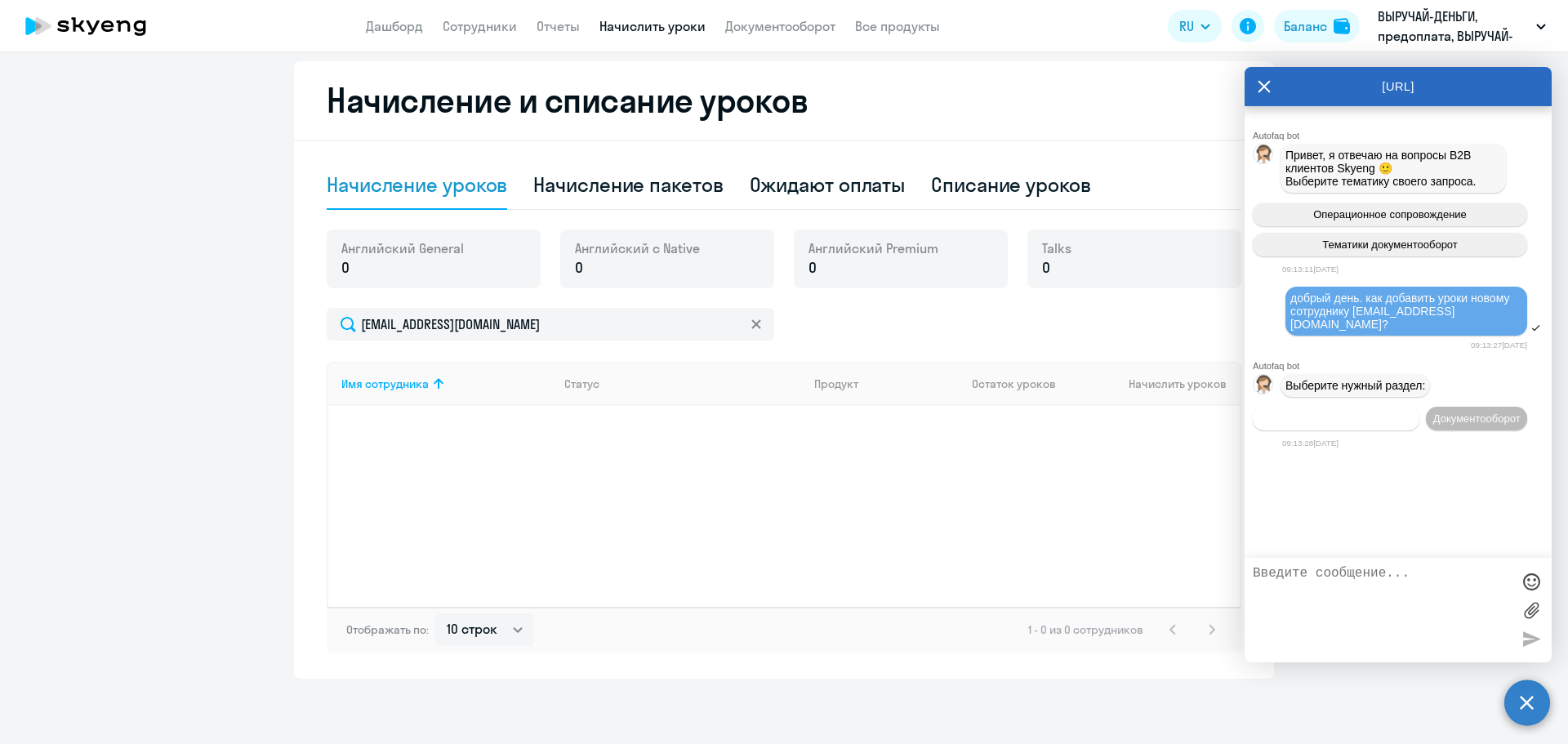
click at [1366, 412] on span "Операционное сопровождение" at bounding box center [1336, 418] width 154 height 13
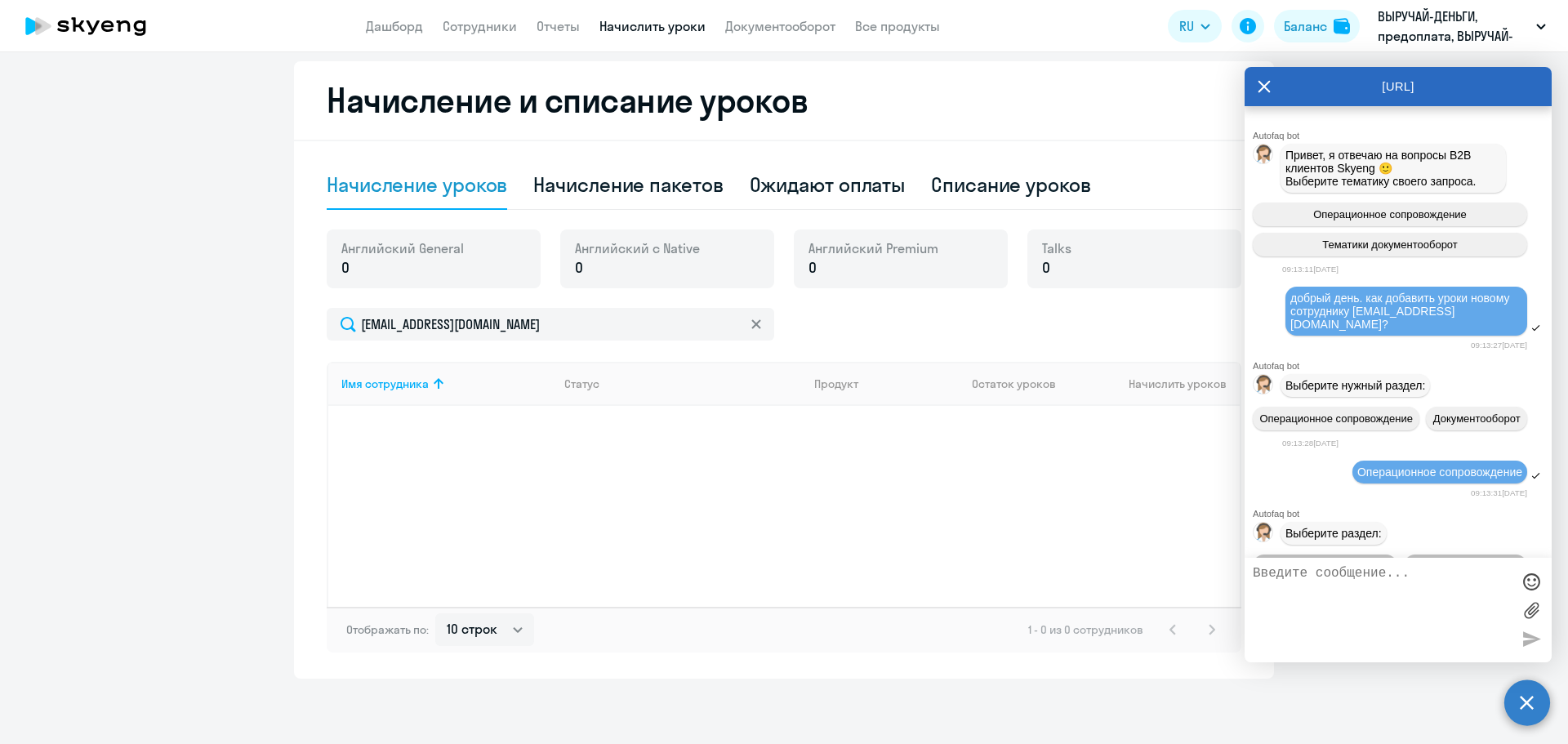
scroll to position [99, 0]
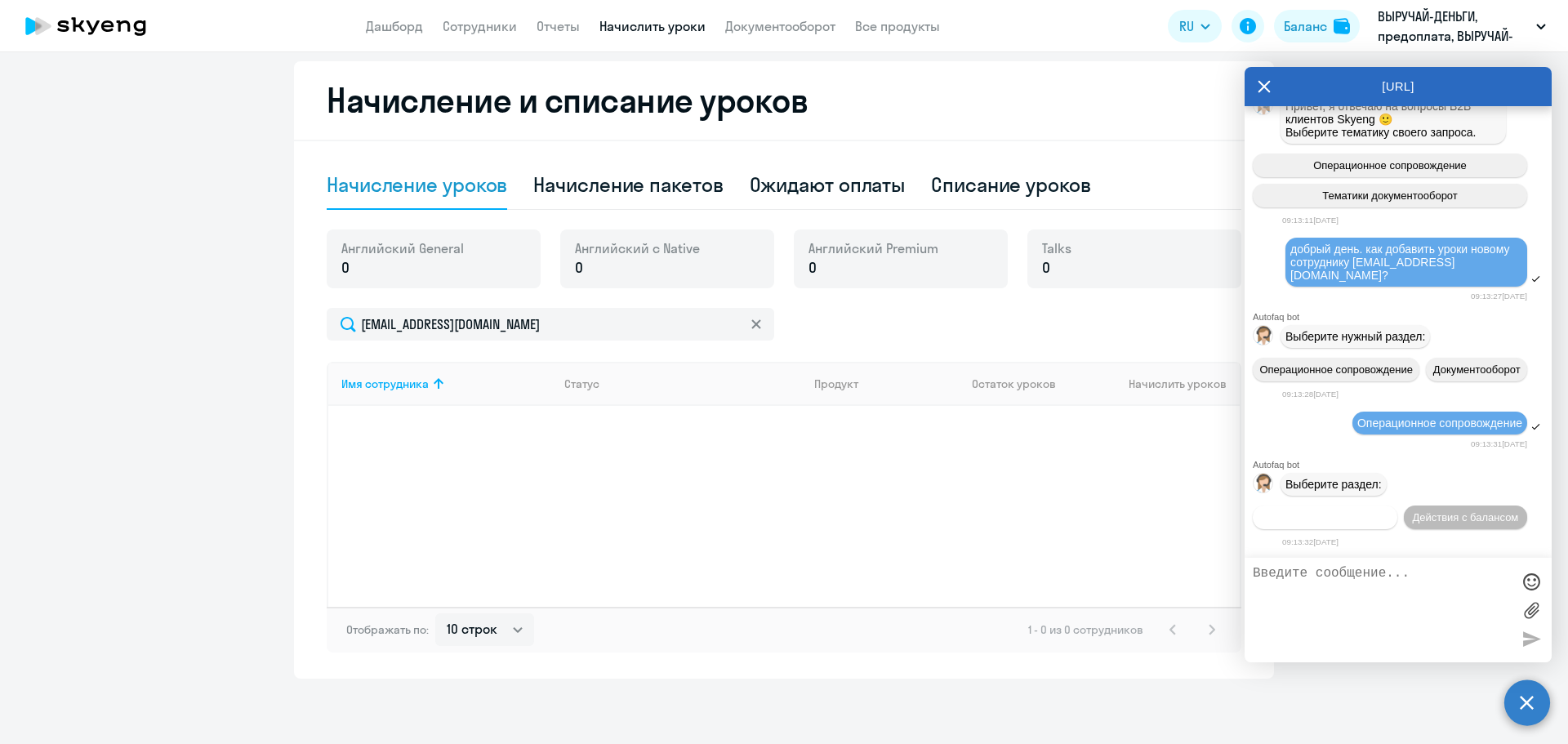
click at [1397, 506] on button "Действия по сотрудникам" at bounding box center [1324, 518] width 144 height 24
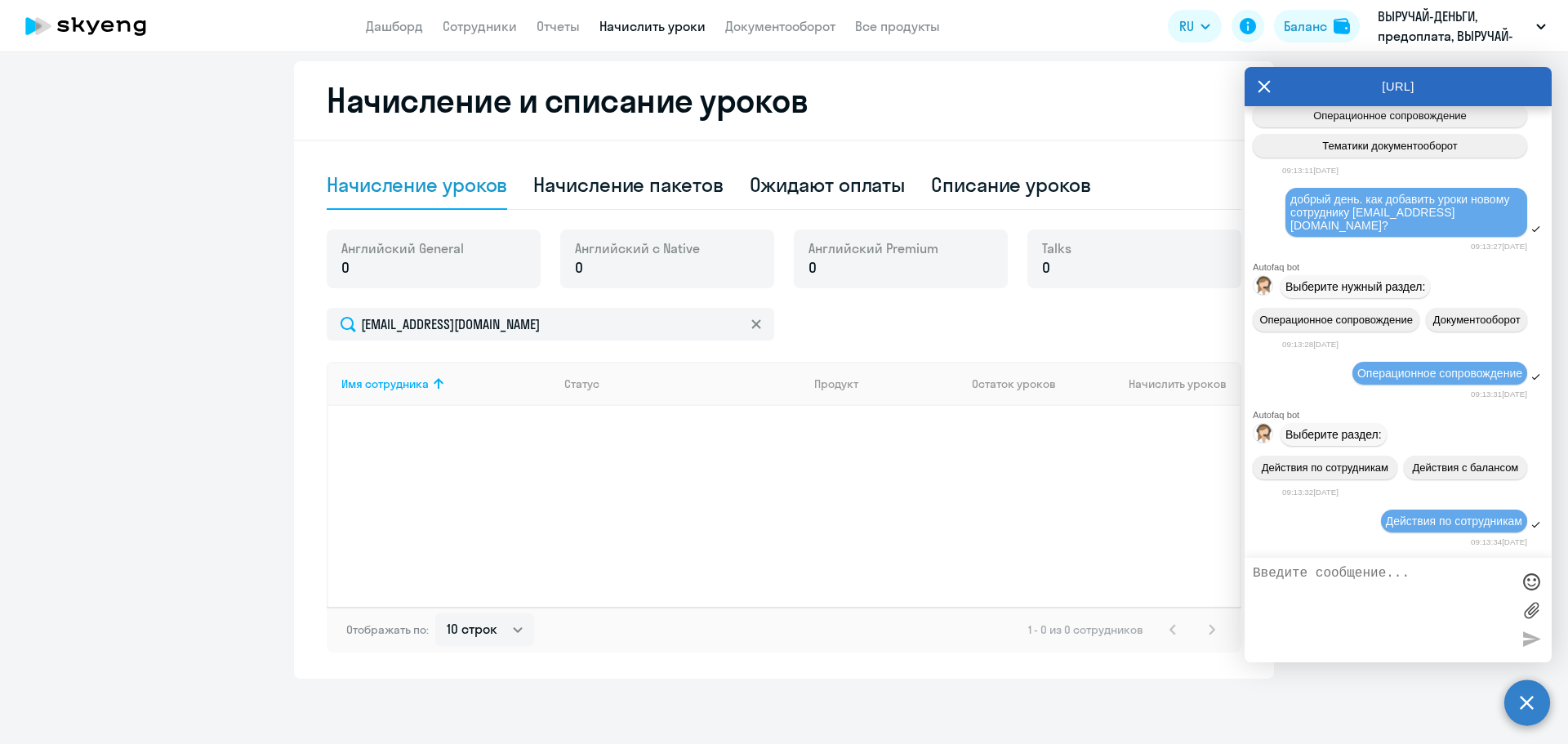
scroll to position [340, 0]
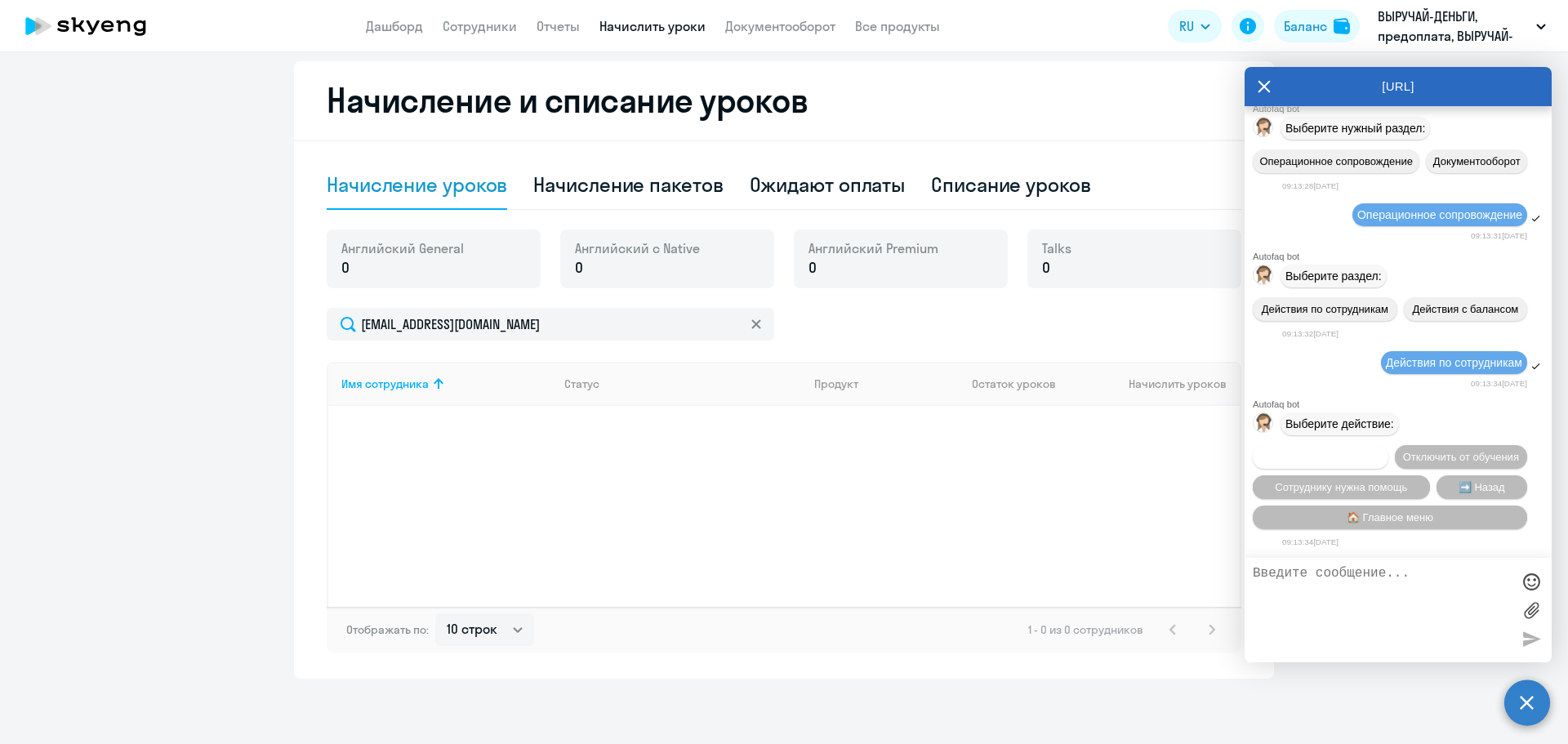
click at [1380, 451] on span "Подключить к обучению" at bounding box center [1320, 457] width 119 height 13
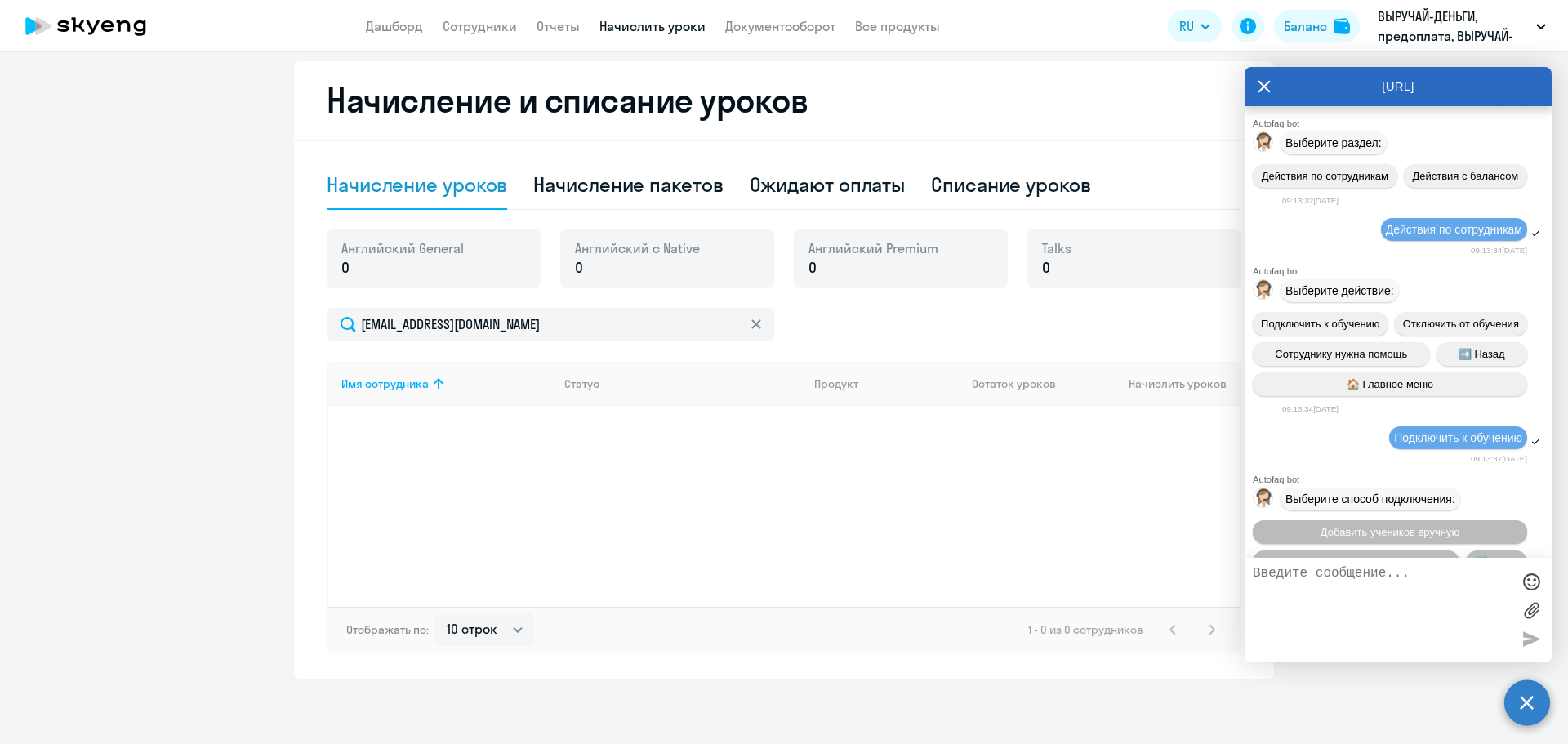
scroll to position [551, 0]
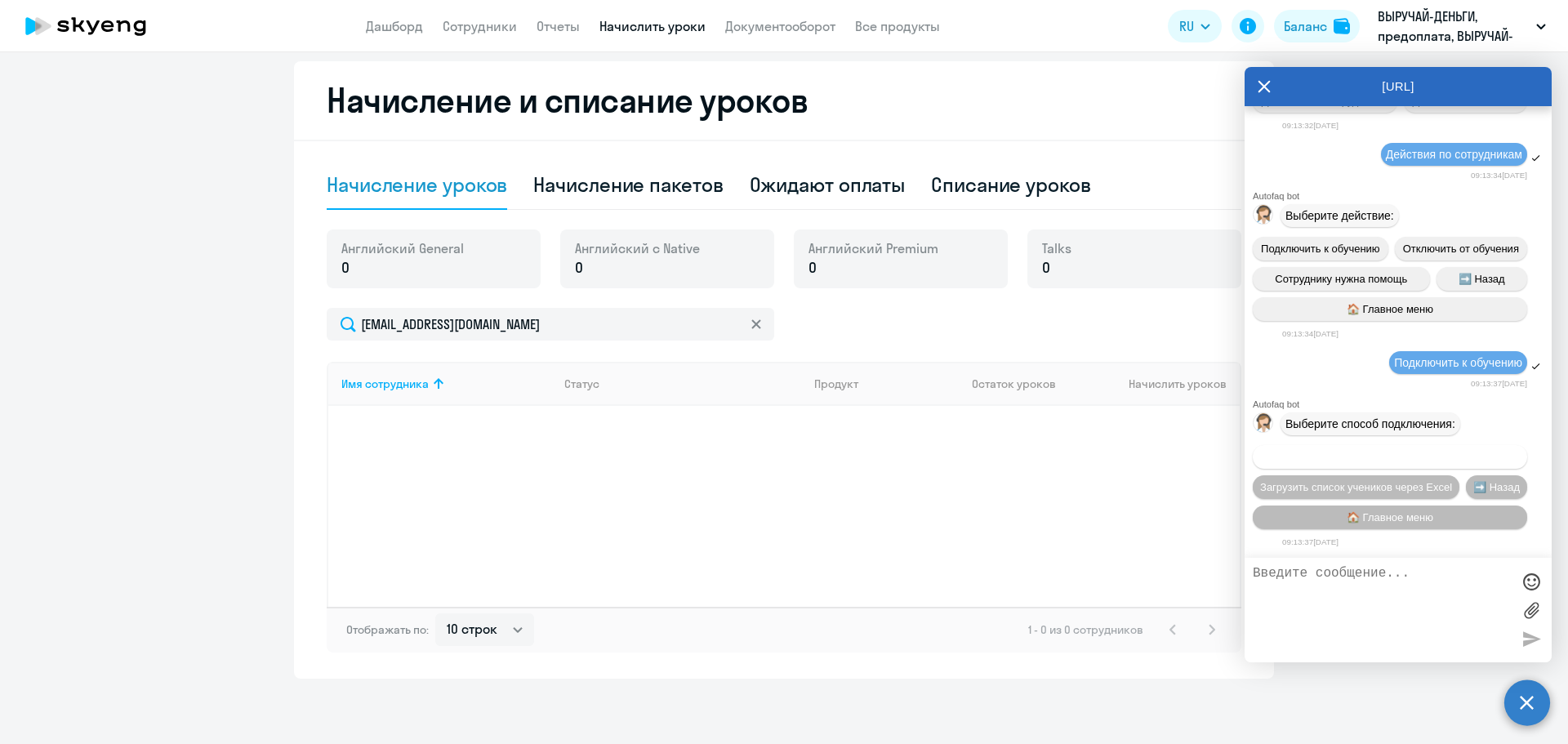
click at [1426, 451] on span "Добавить учеников вручную" at bounding box center [1390, 457] width 138 height 13
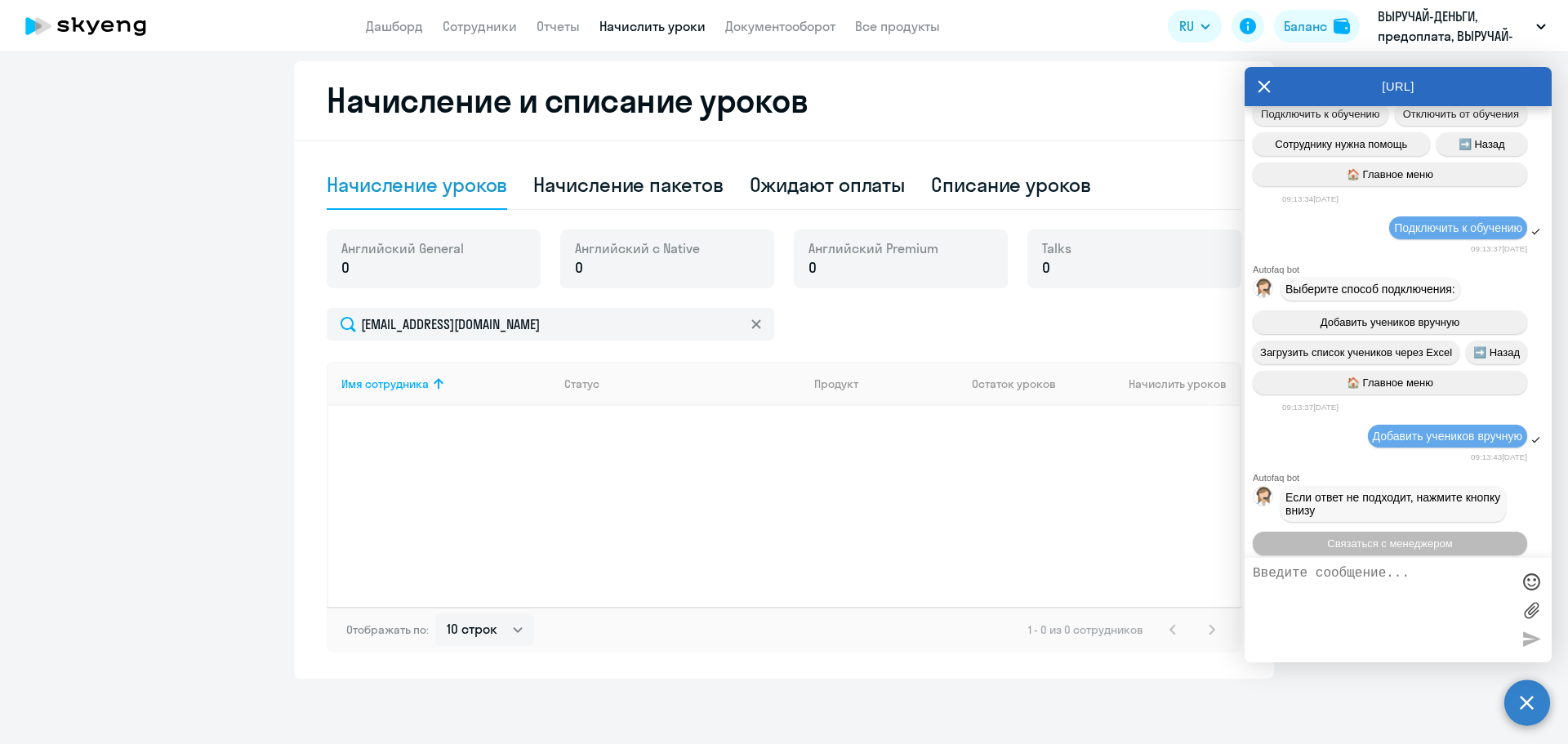
scroll to position [1360, 0]
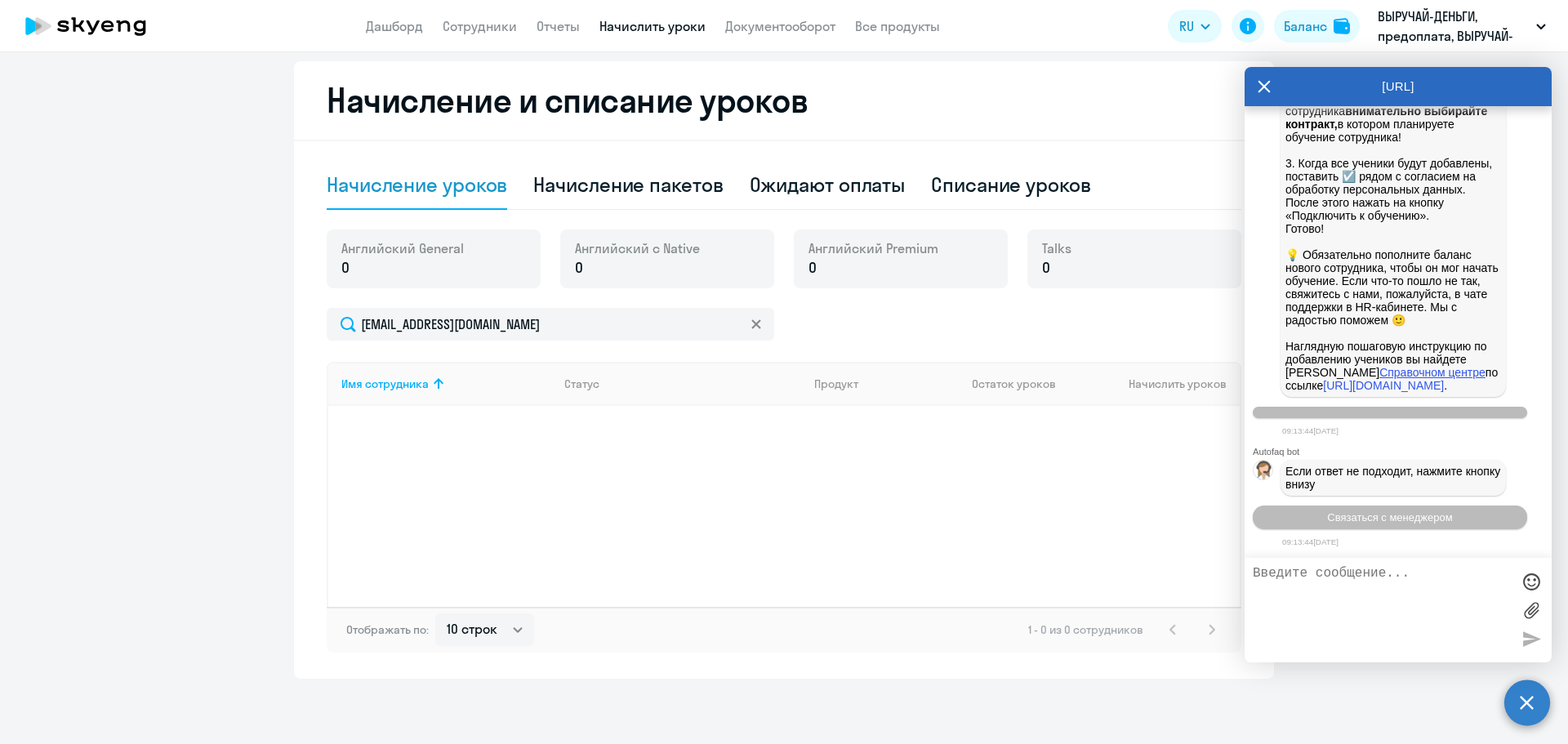
click at [1379, 366] on link "Справочном центре" at bounding box center [1432, 372] width 106 height 13
click at [1380, 516] on span "Связаться с менеджером" at bounding box center [1389, 517] width 125 height 13
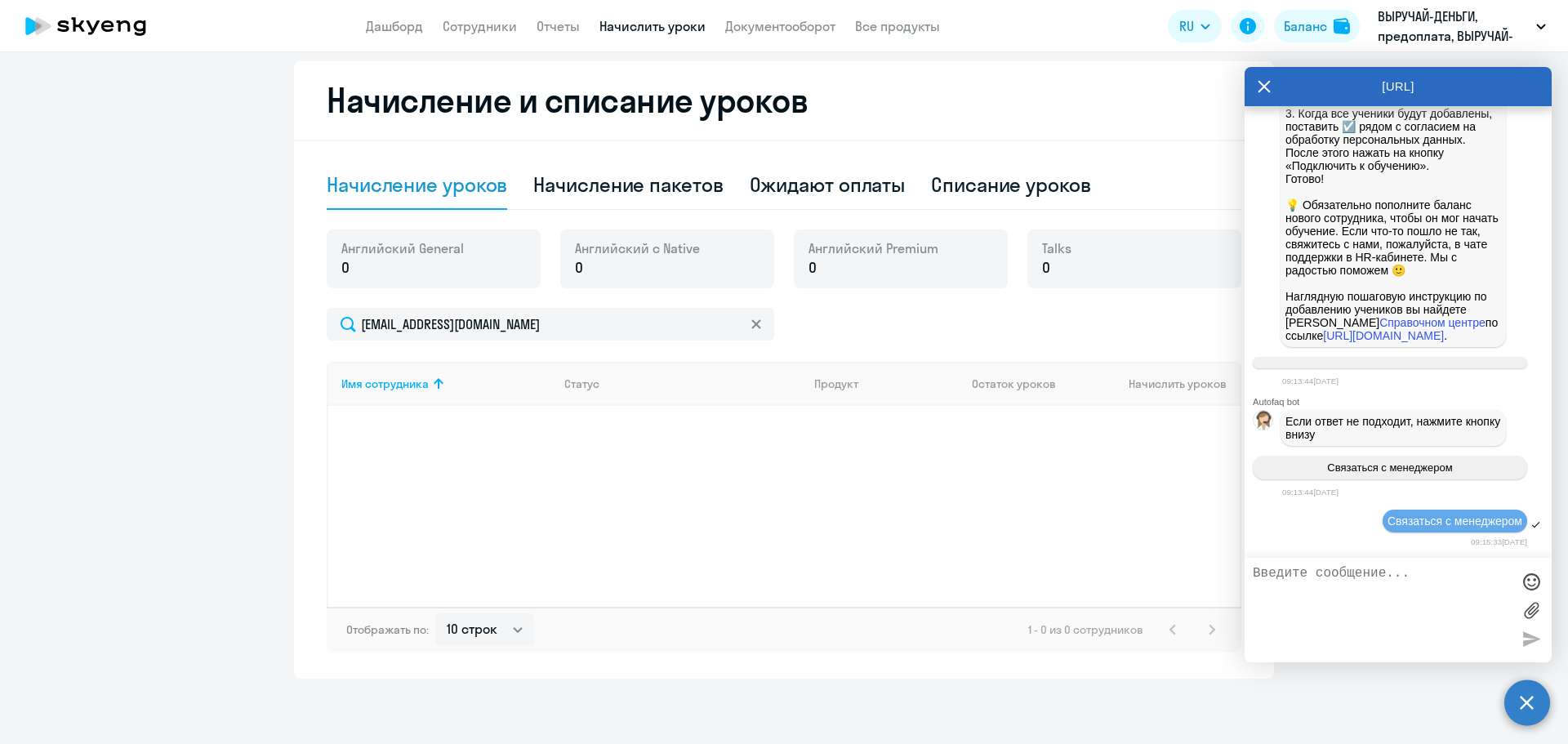
scroll to position [1410, 0]
click at [1330, 27] on button "Баланс" at bounding box center [1316, 26] width 86 height 33
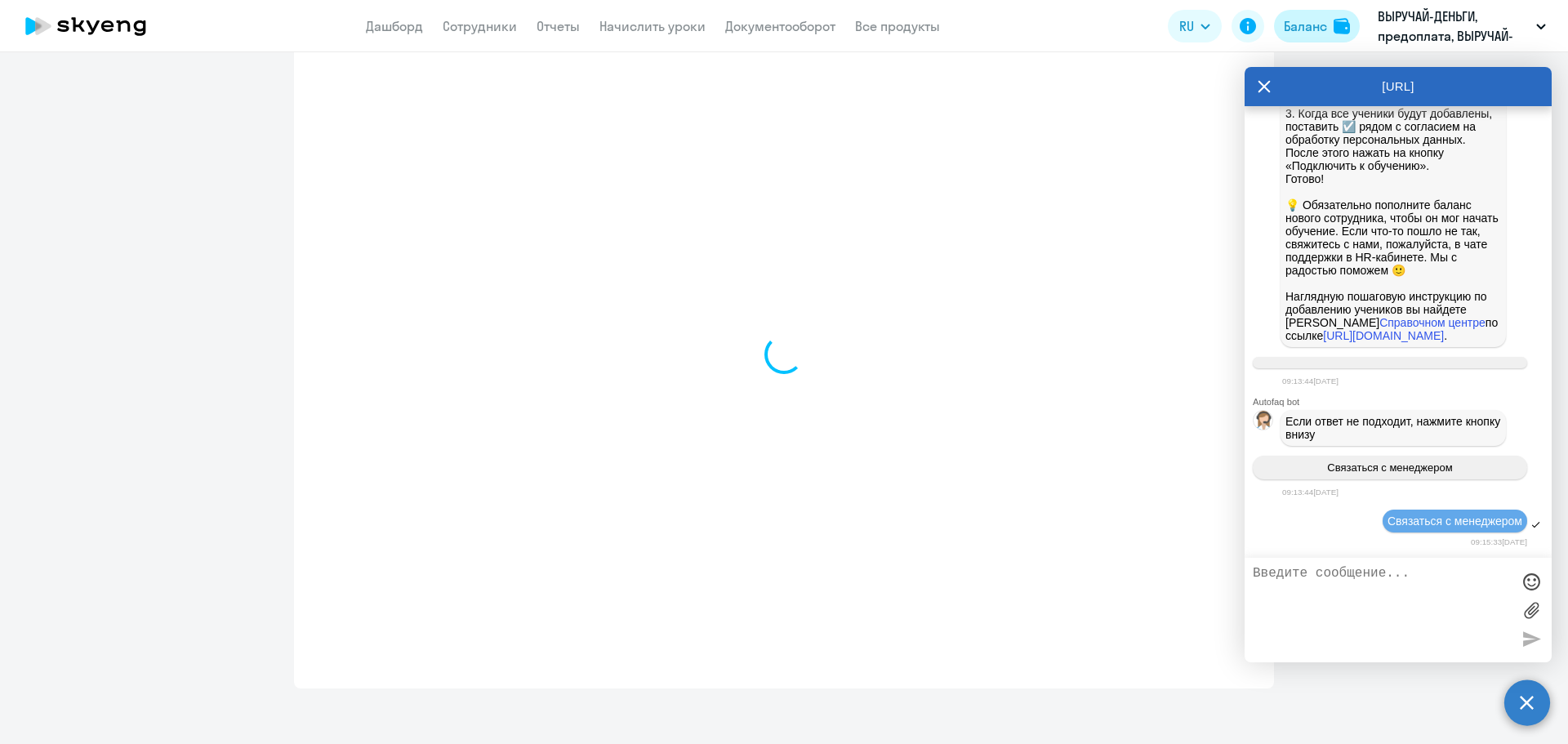
select select "english_adult_not_native_speaker"
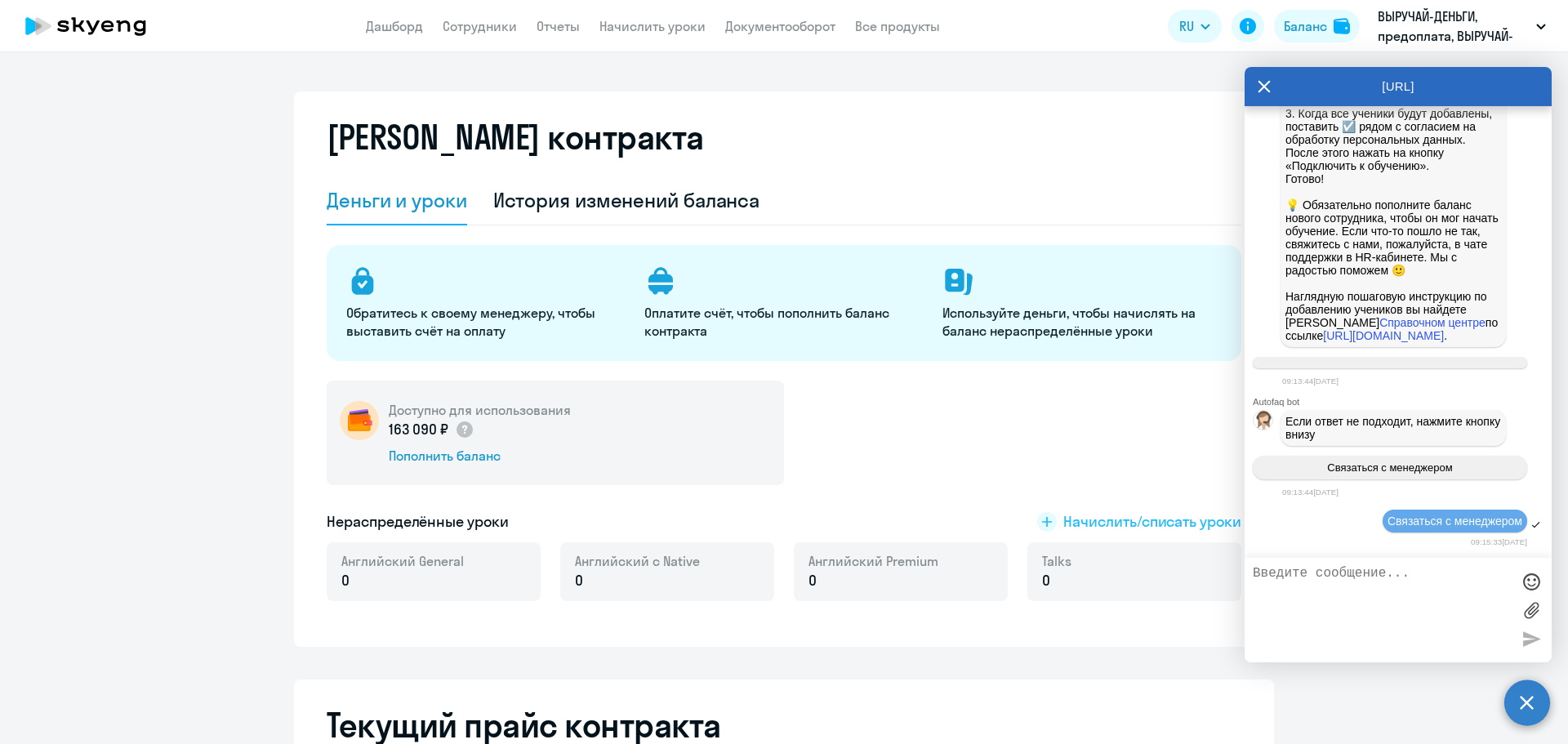
click at [1091, 519] on span "Начислить/списать уроки" at bounding box center [1152, 521] width 178 height 21
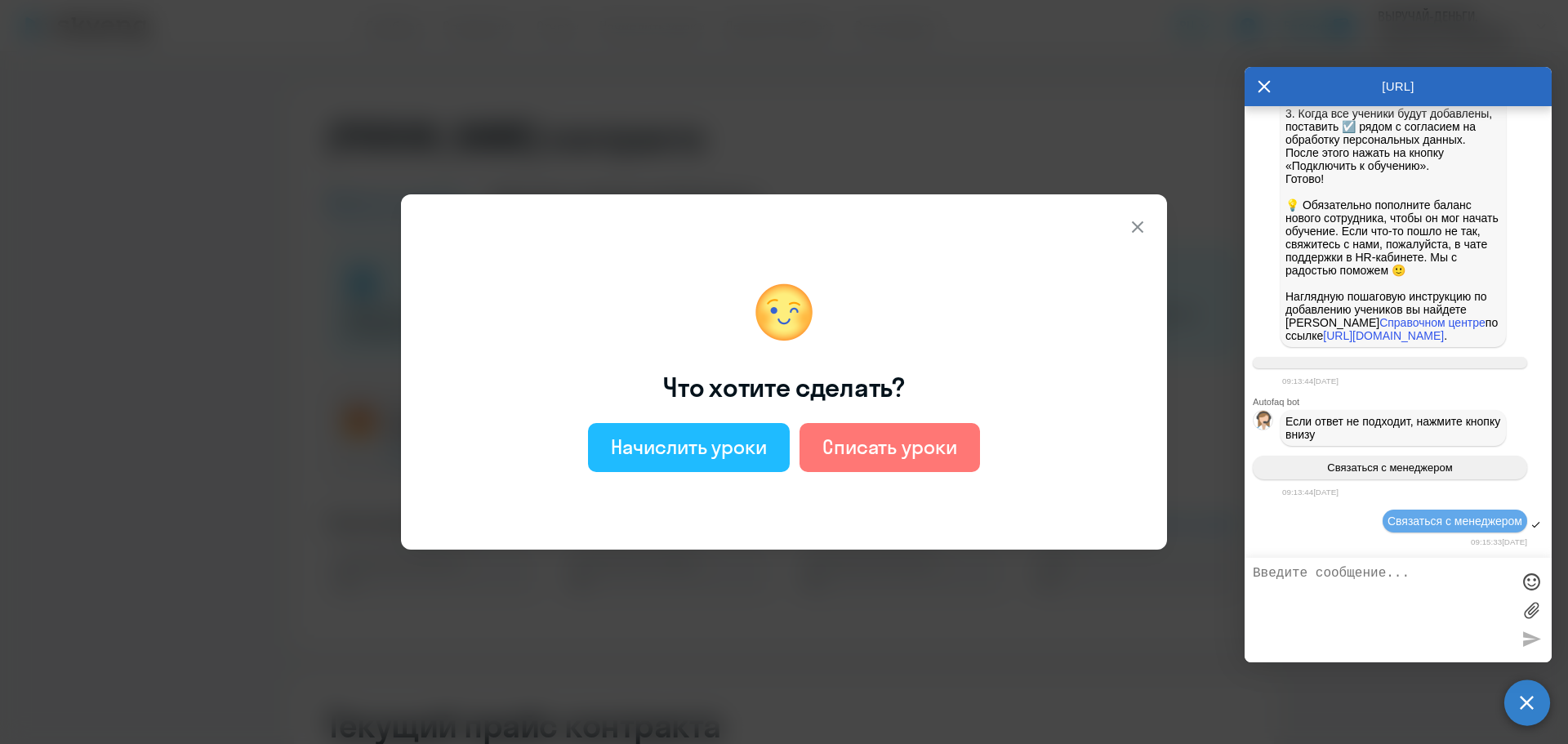
click at [693, 453] on div "Начислить уроки" at bounding box center [688, 446] width 156 height 26
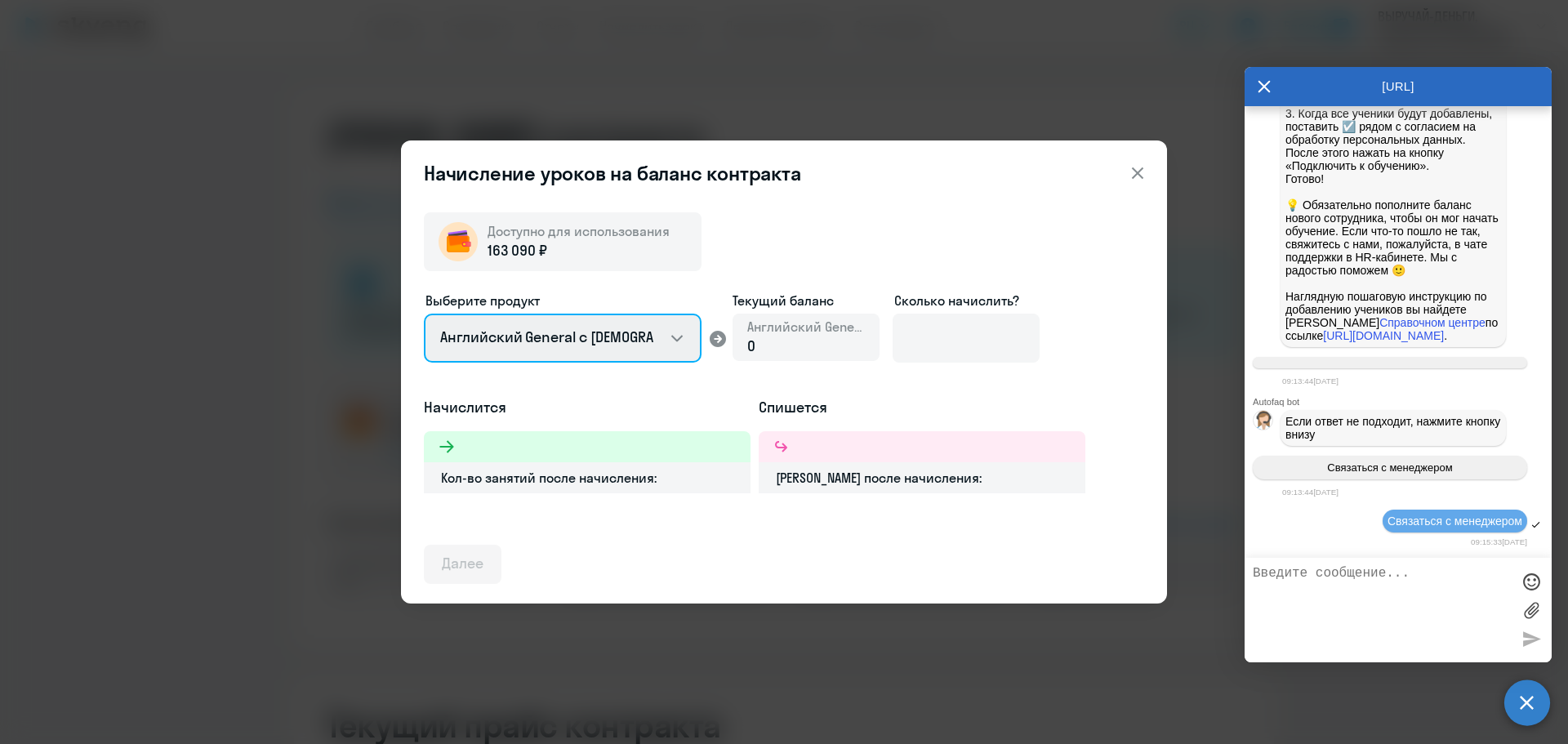
click at [686, 340] on select "Английский General с [DEMOGRAPHIC_DATA] преподавателем Английский General с [DE…" at bounding box center [562, 338] width 278 height 49
select select "english_adult_not_native_speaker_premium"
click at [424, 313] on select "Английский General с [DEMOGRAPHIC_DATA] преподавателем Английский General с [DE…" at bounding box center [562, 338] width 278 height 49
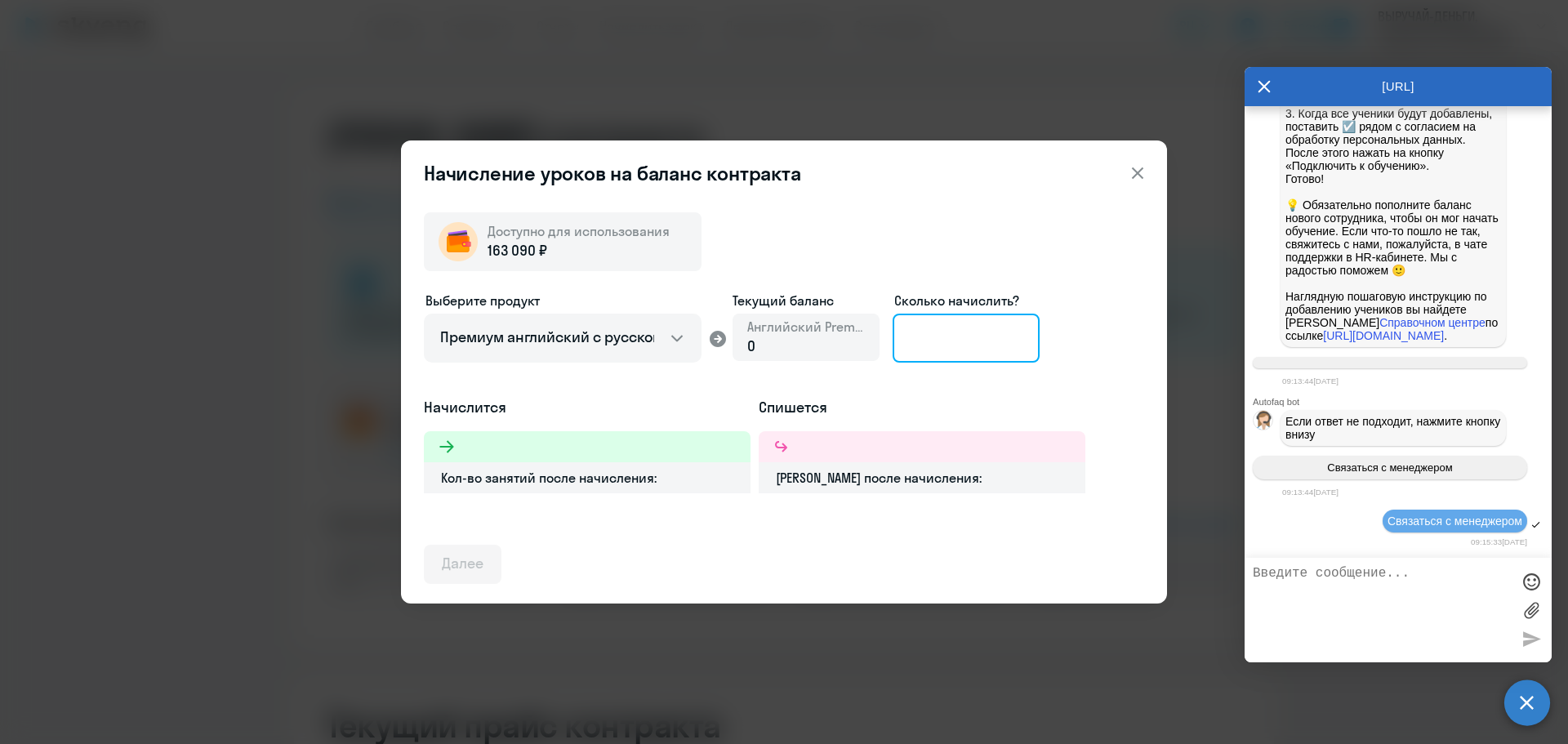
click at [933, 337] on input at bounding box center [966, 338] width 147 height 49
type input "96"
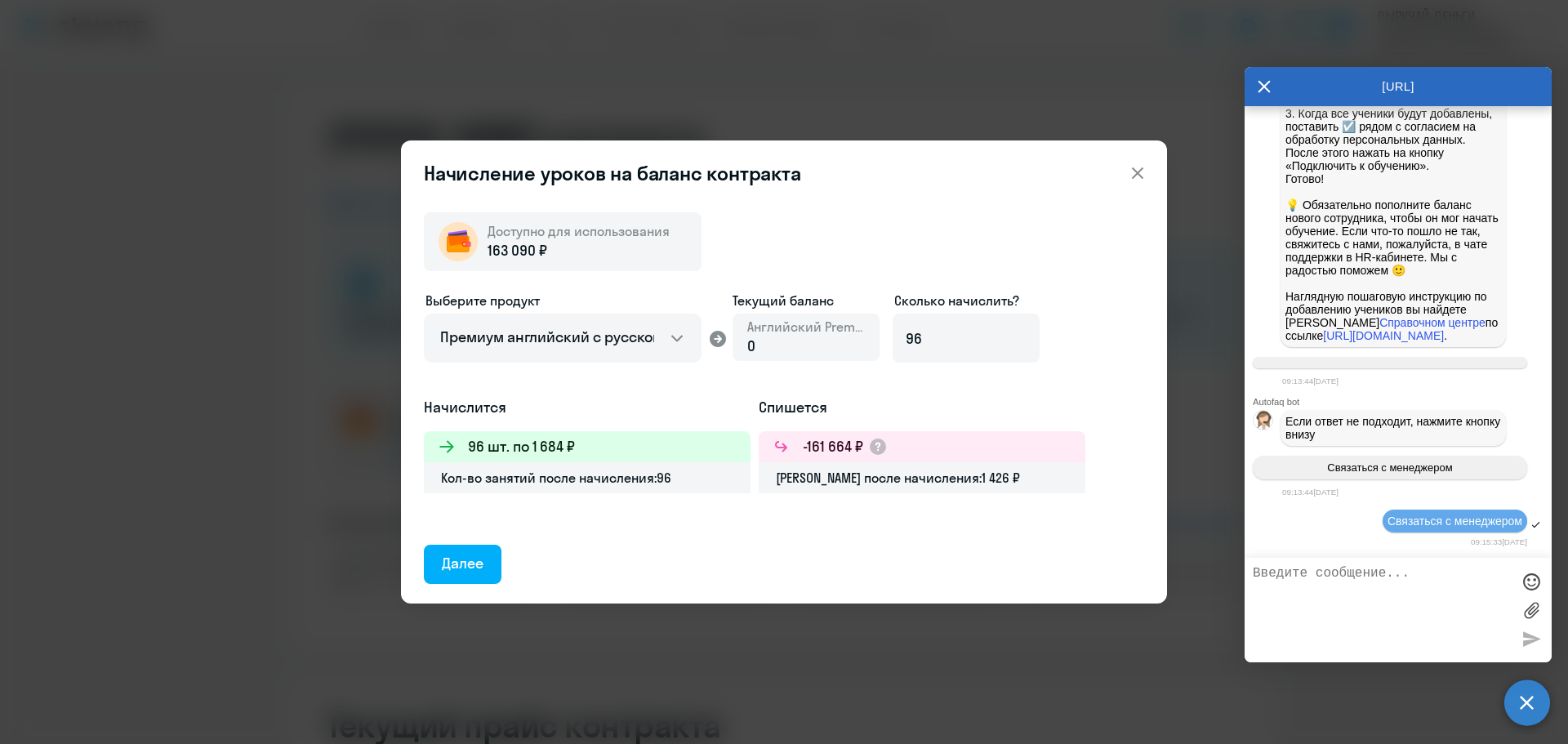
click at [475, 565] on div "Далее" at bounding box center [462, 563] width 41 height 21
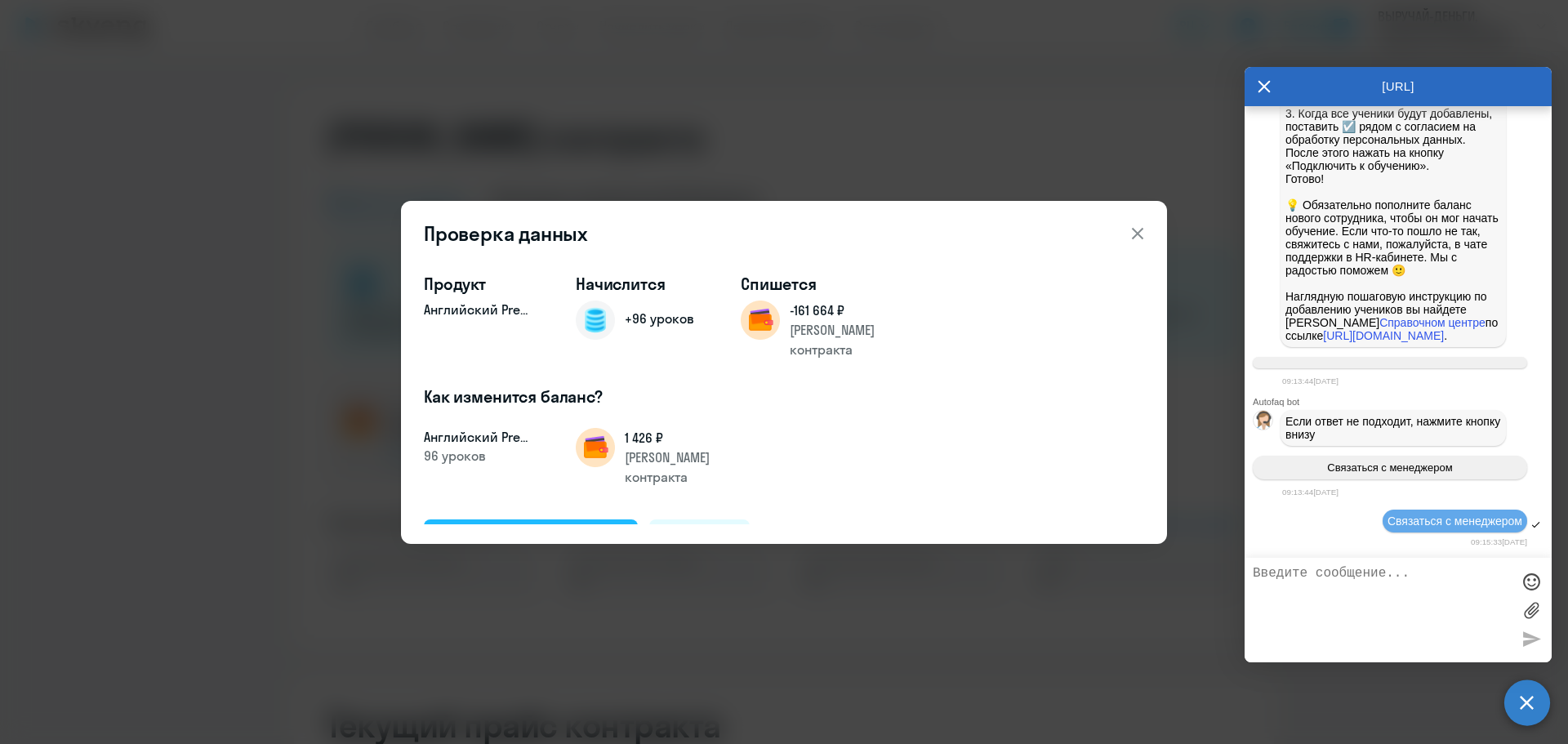
click at [501, 528] on div "Подтвердить и начислить" at bounding box center [530, 538] width 178 height 21
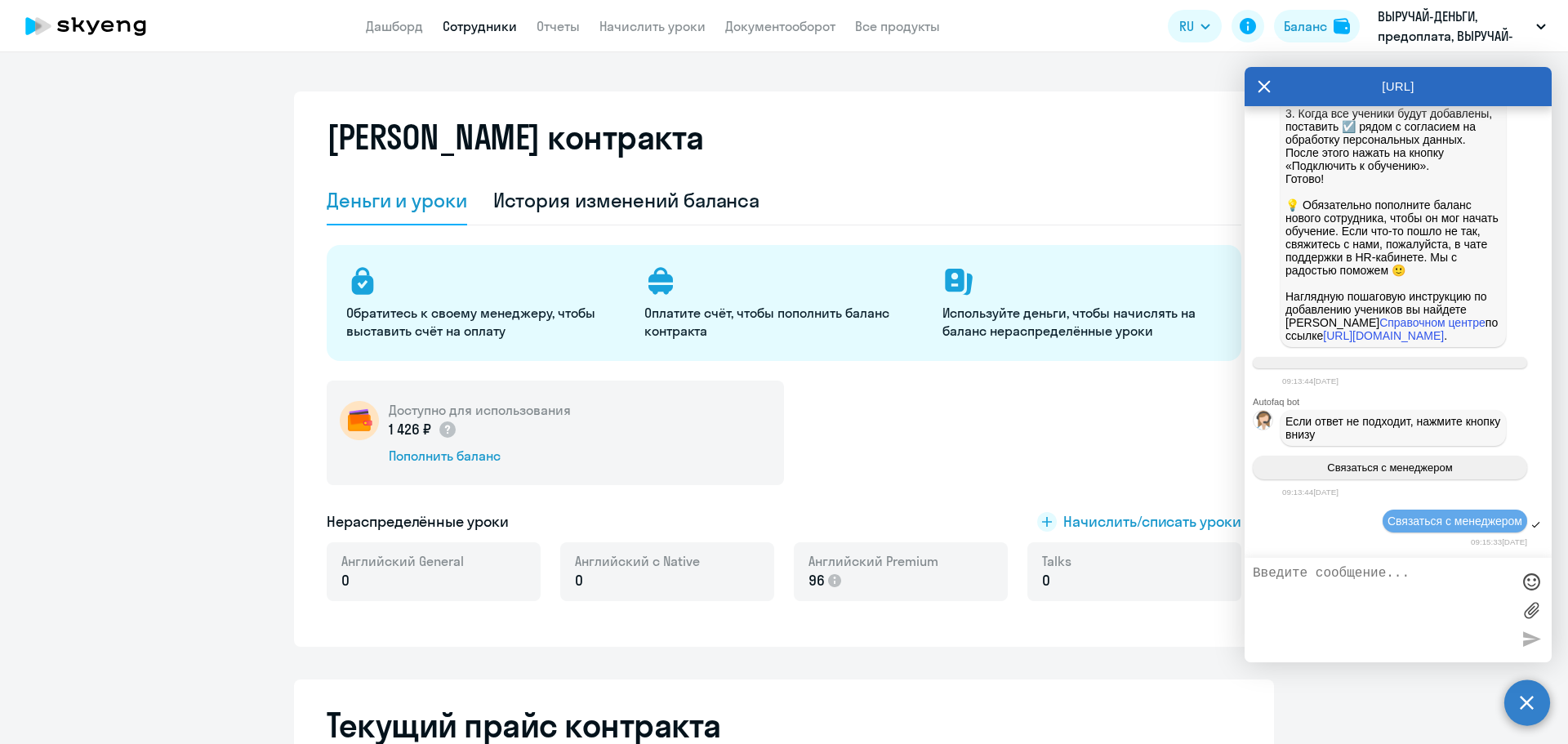
click at [477, 24] on link "Сотрудники" at bounding box center [480, 25] width 74 height 16
select select "30"
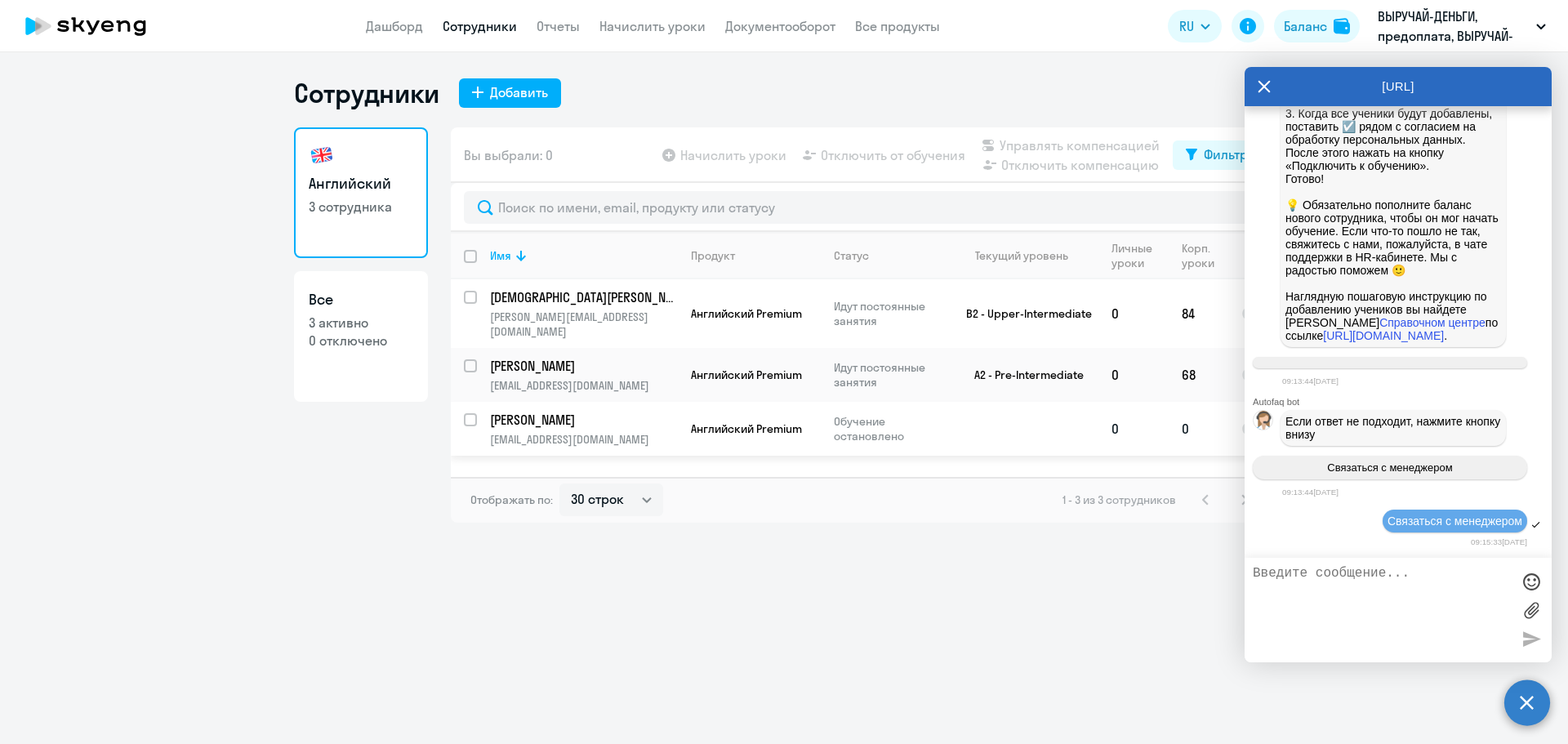
click at [467, 413] on input "select row 2256801" at bounding box center [480, 429] width 33 height 33
checkbox input "true"
click at [741, 160] on span "Начислить уроки" at bounding box center [733, 155] width 106 height 19
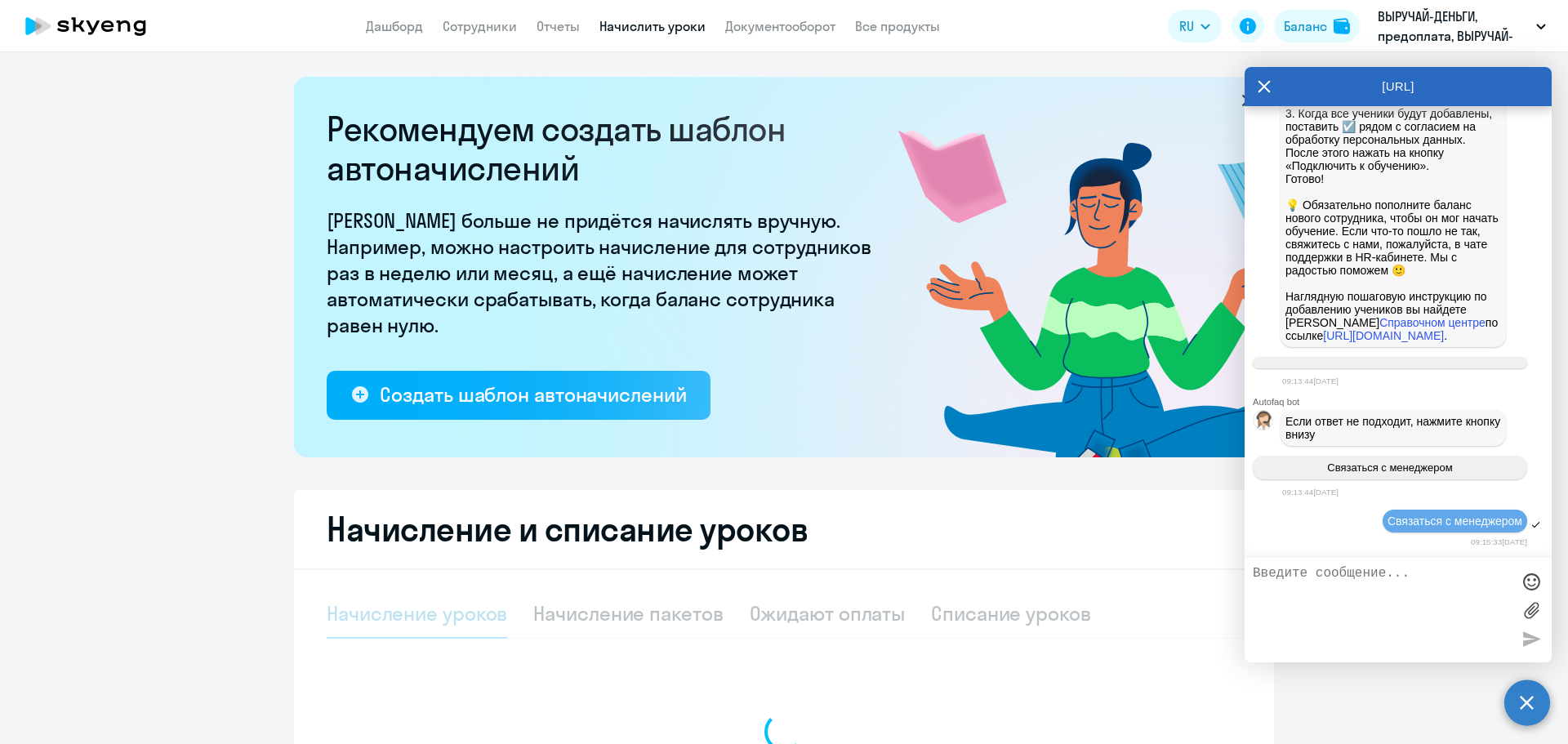
select select "10"
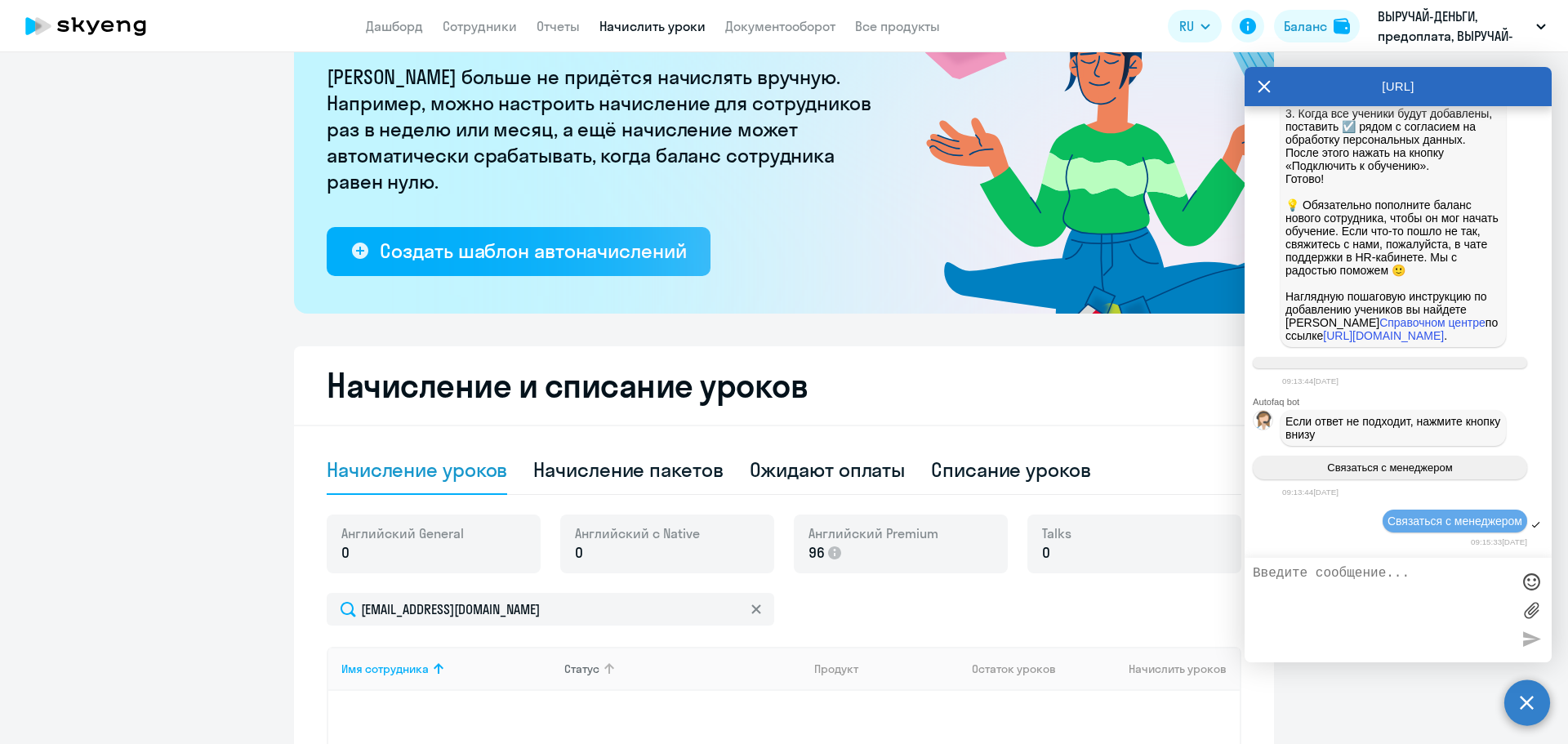
scroll to position [408, 0]
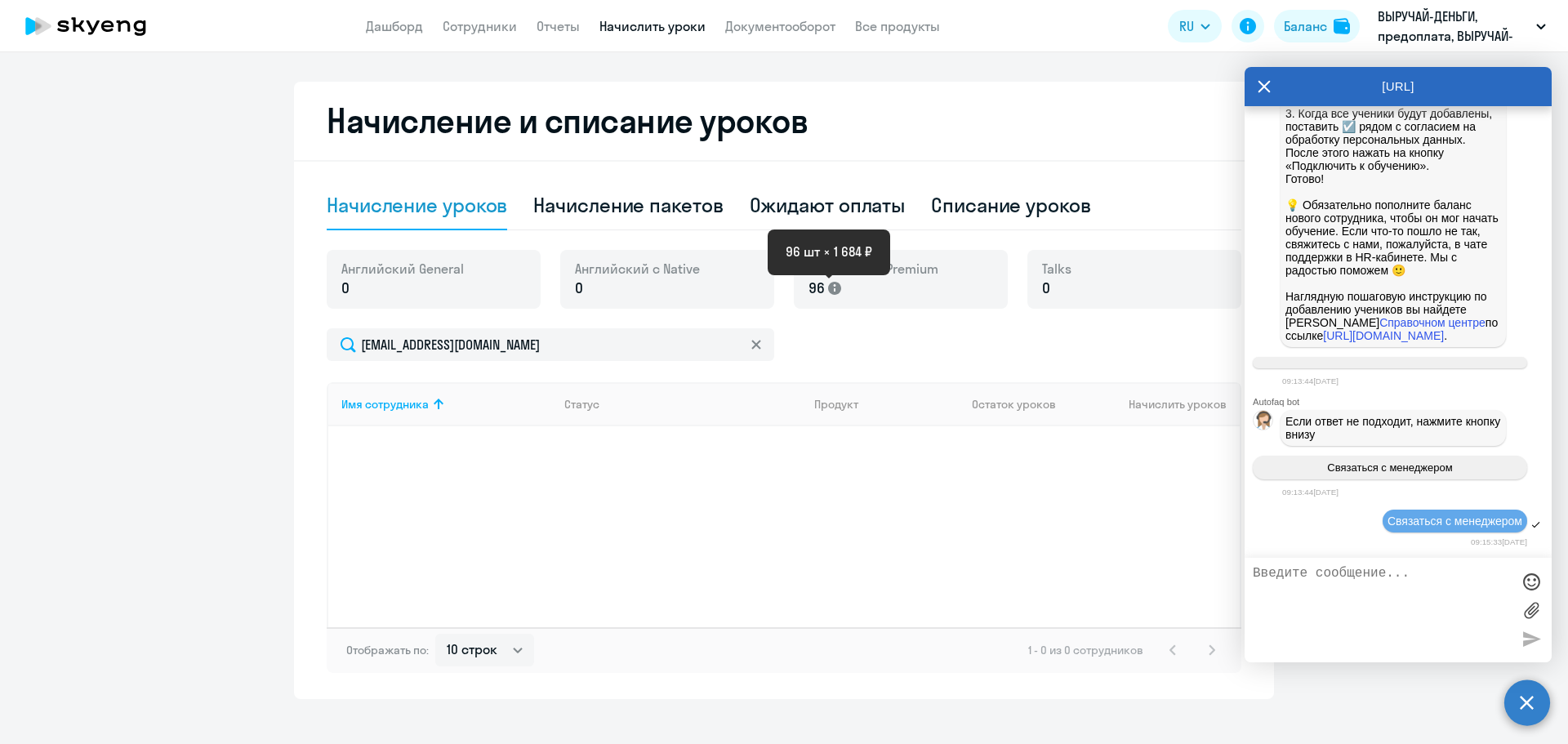
click at [827, 289] on icon at bounding box center [833, 288] width 13 height 13
click at [681, 204] on div "Начисление пакетов" at bounding box center [627, 204] width 189 height 26
select select "10"
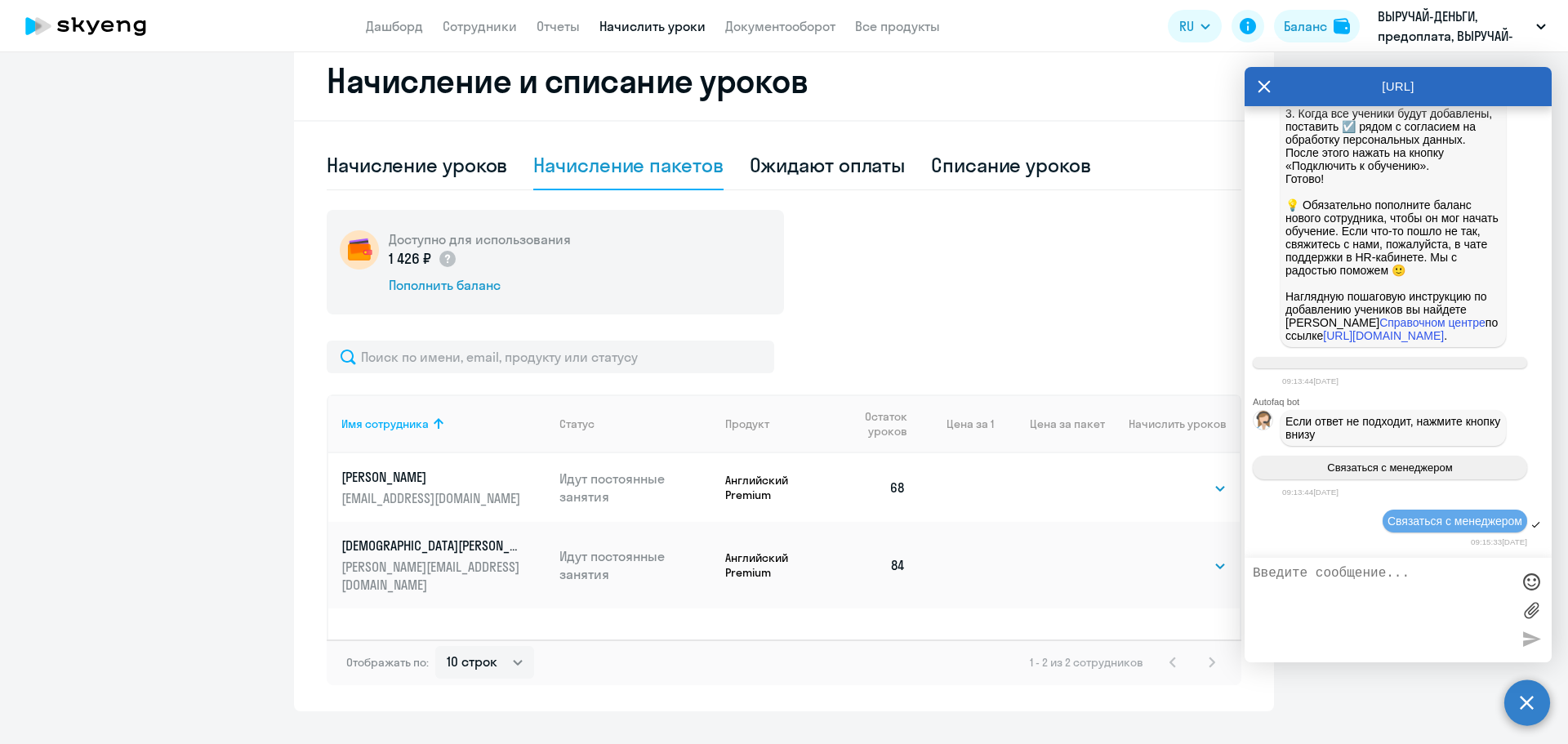
scroll to position [481, 0]
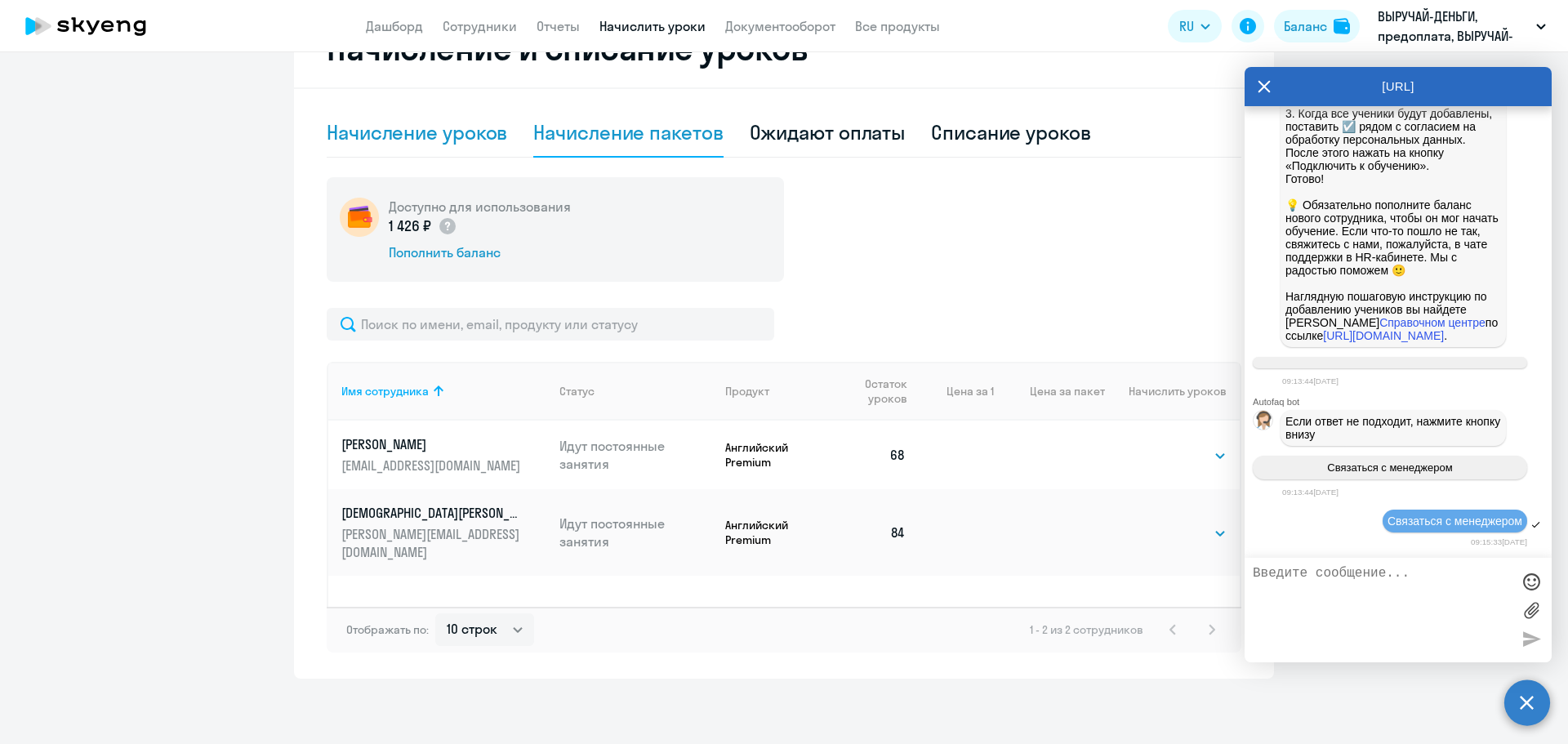
click at [419, 138] on div "Начисление уроков" at bounding box center [417, 132] width 181 height 26
select select "10"
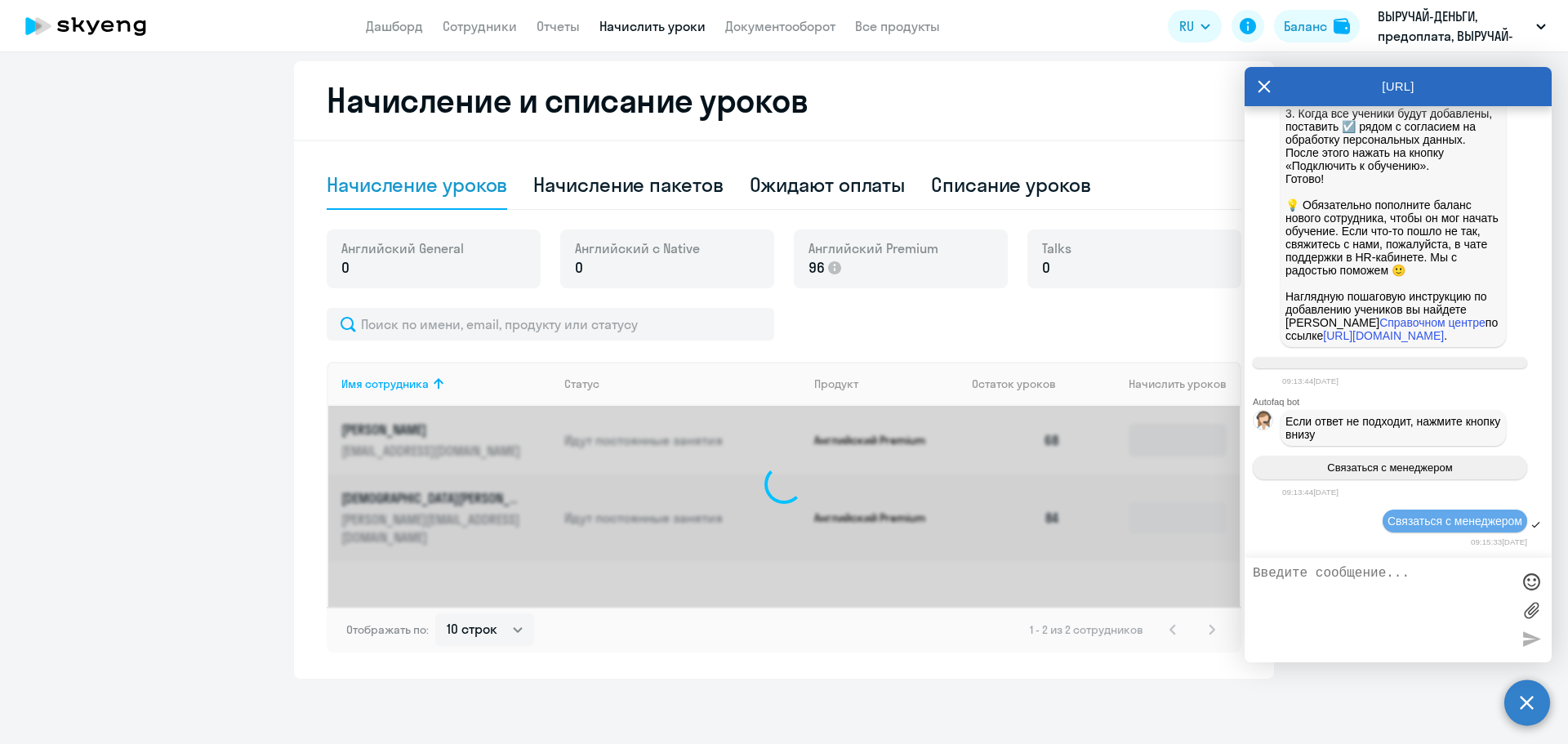
scroll to position [429, 0]
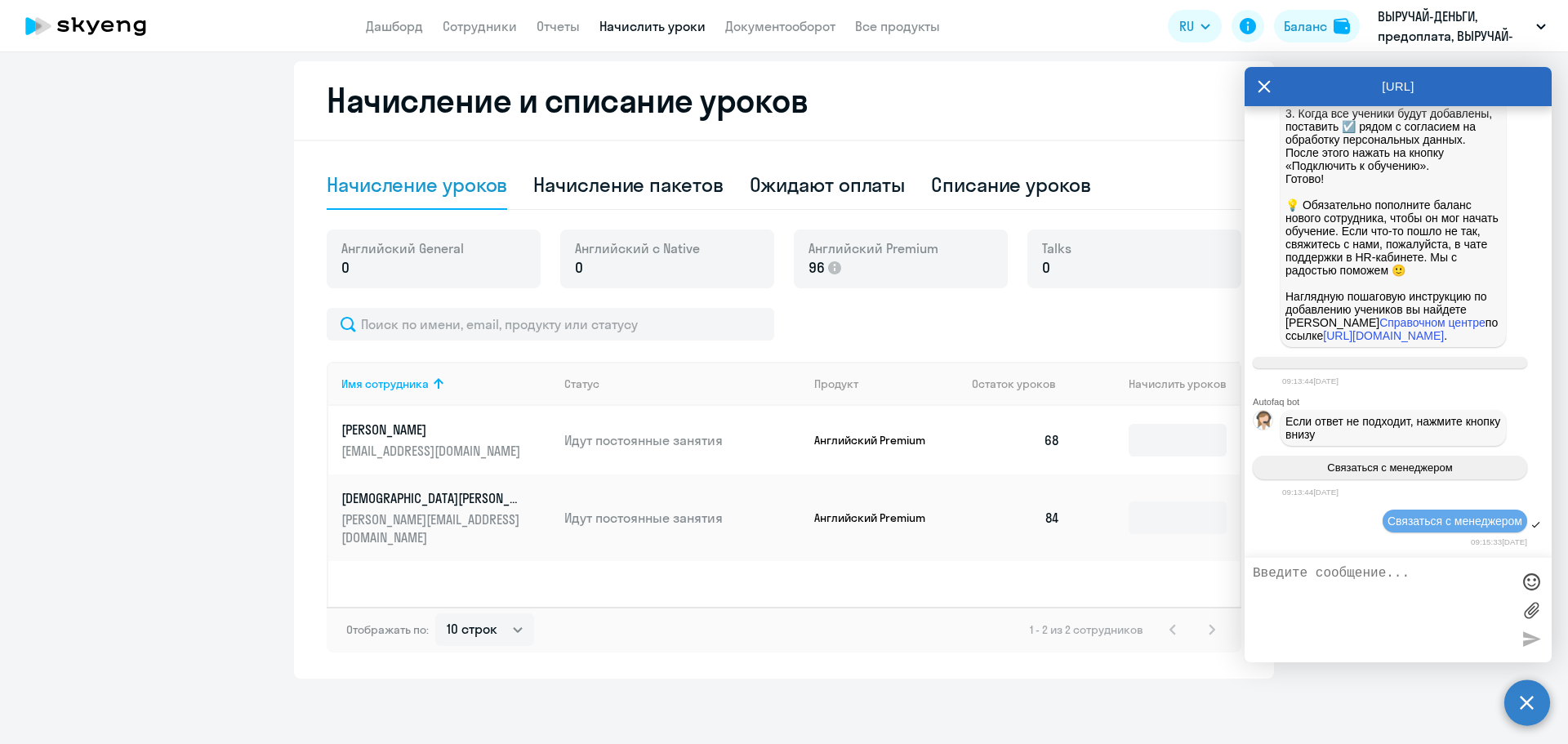
click at [436, 511] on p "[PERSON_NAME][EMAIL_ADDRESS][DOMAIN_NAME]" at bounding box center [432, 528] width 183 height 36
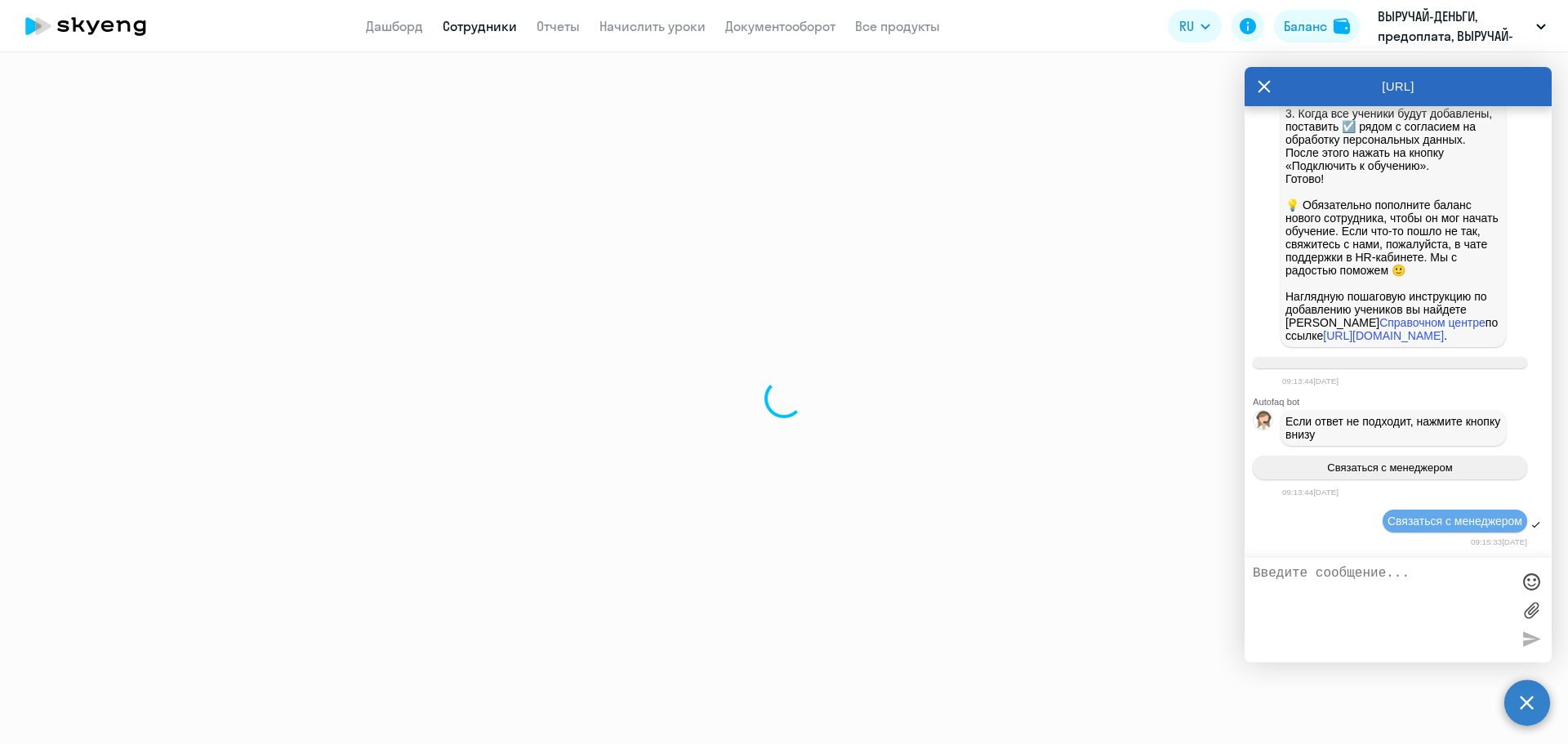
select select "english"
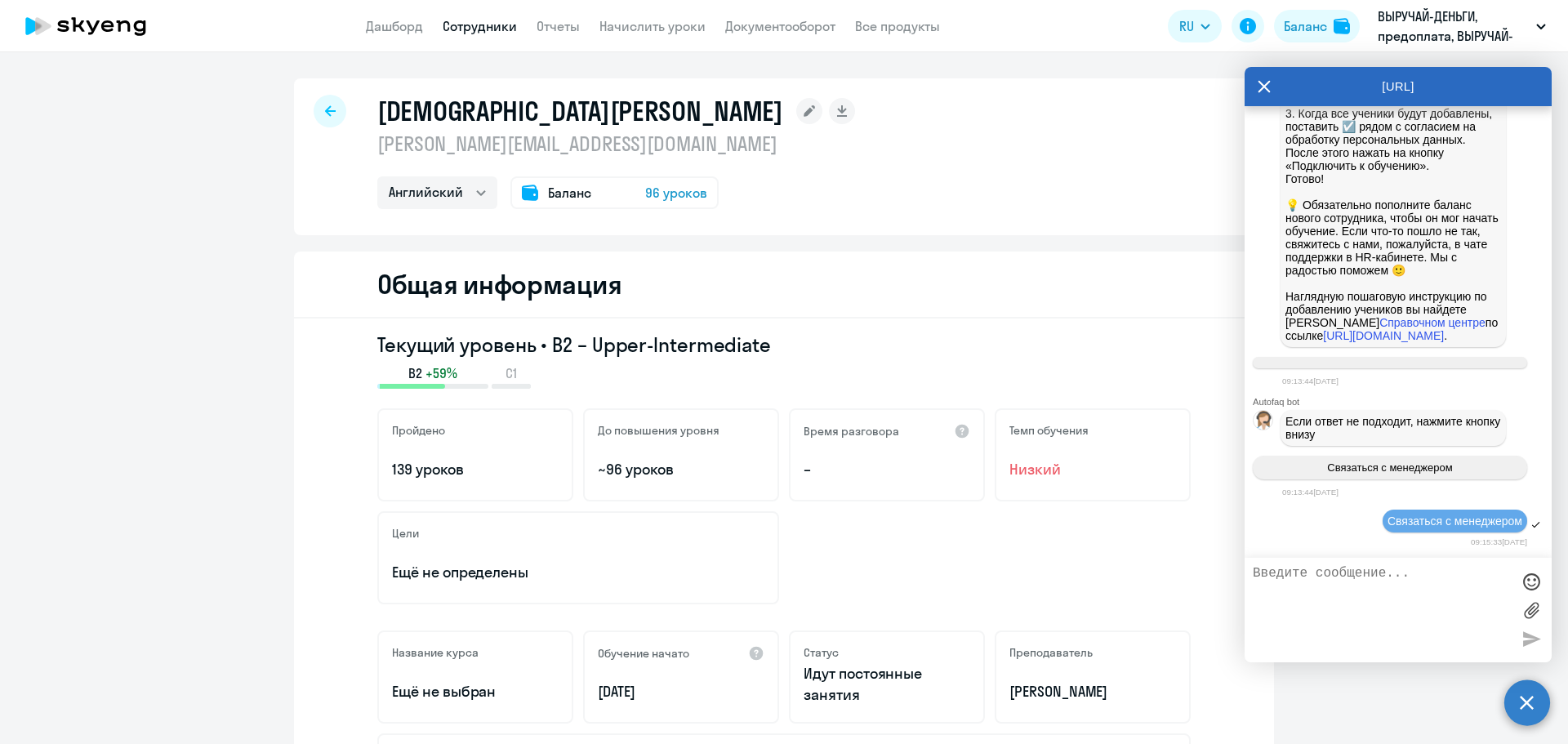
click at [317, 107] on div at bounding box center [329, 111] width 33 height 33
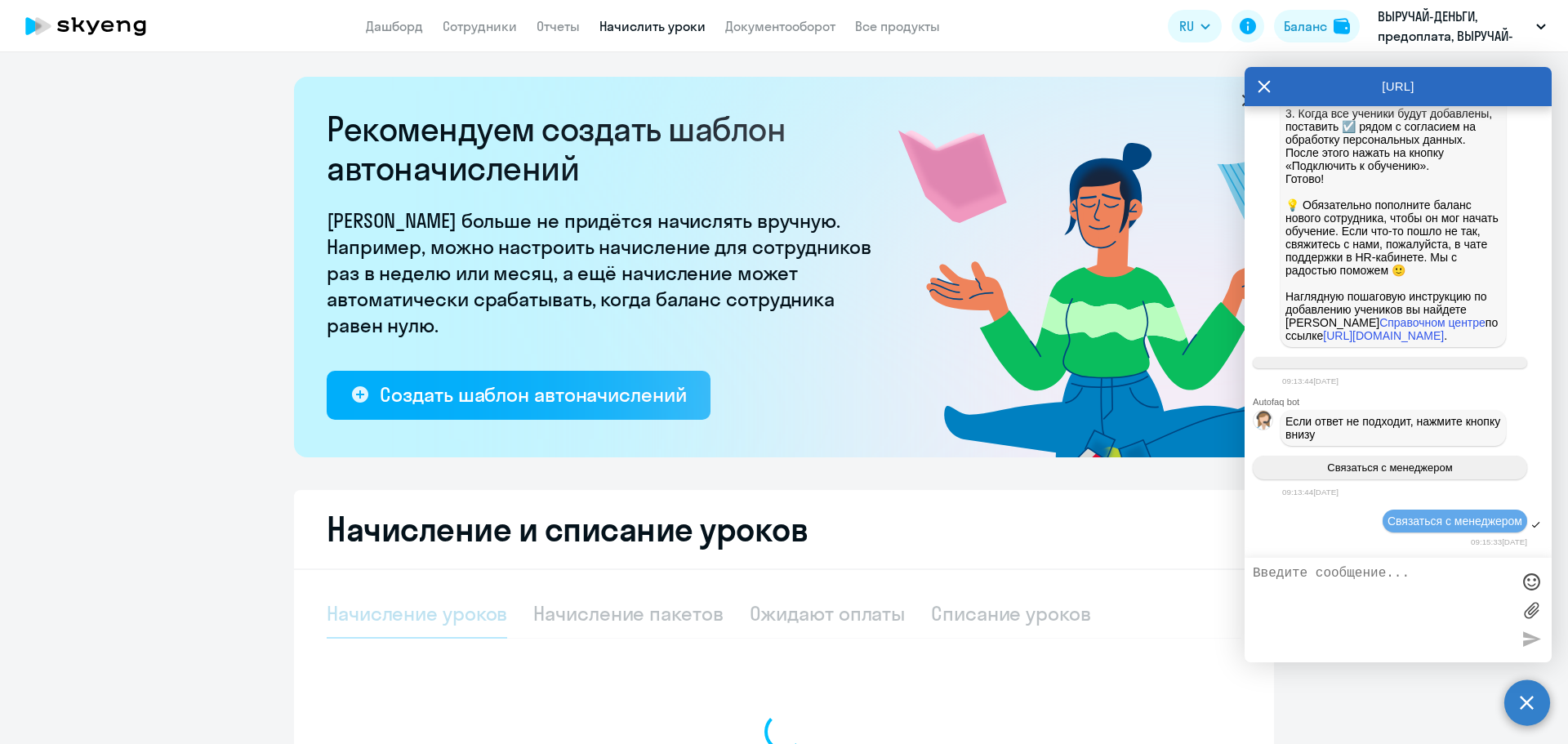
select select "10"
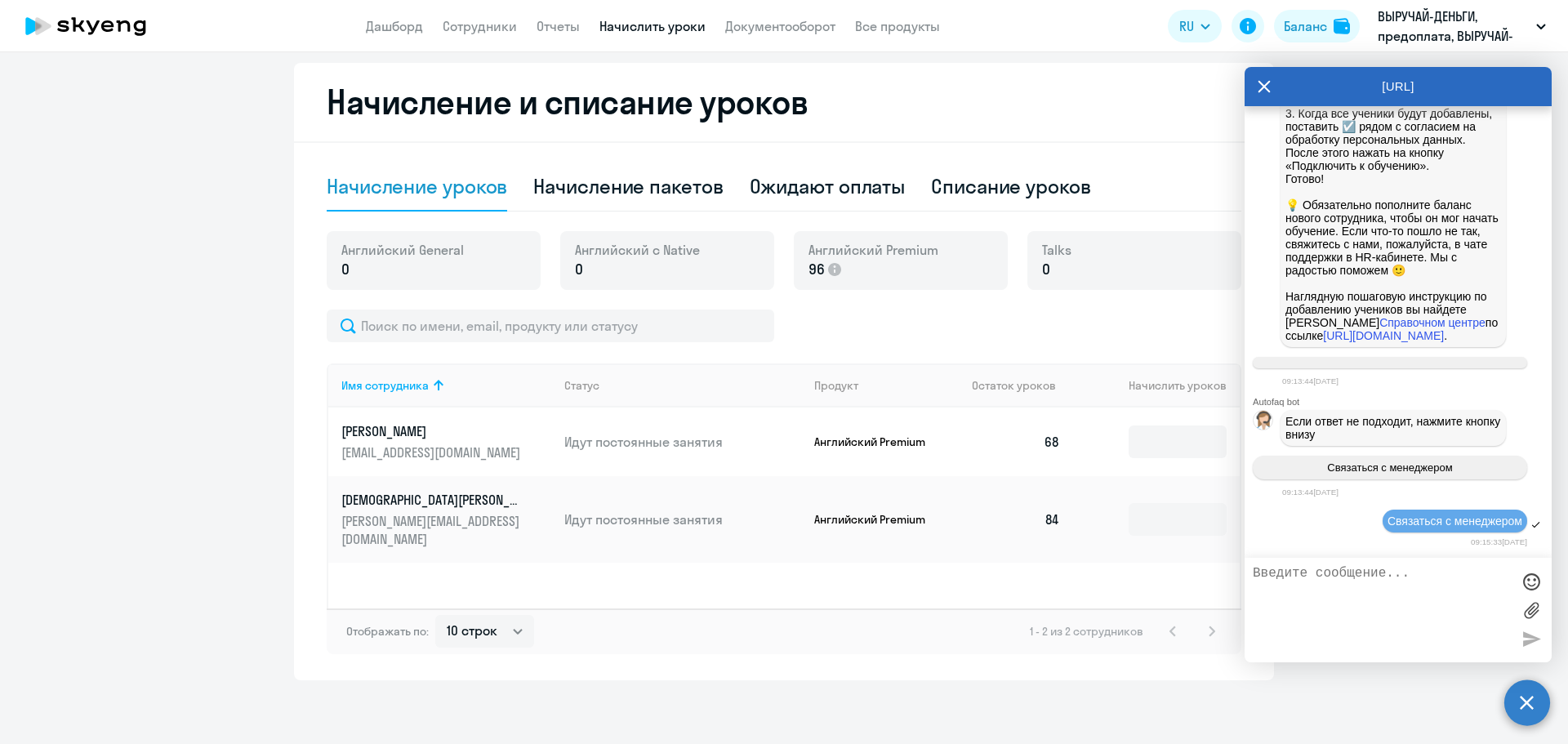
scroll to position [429, 0]
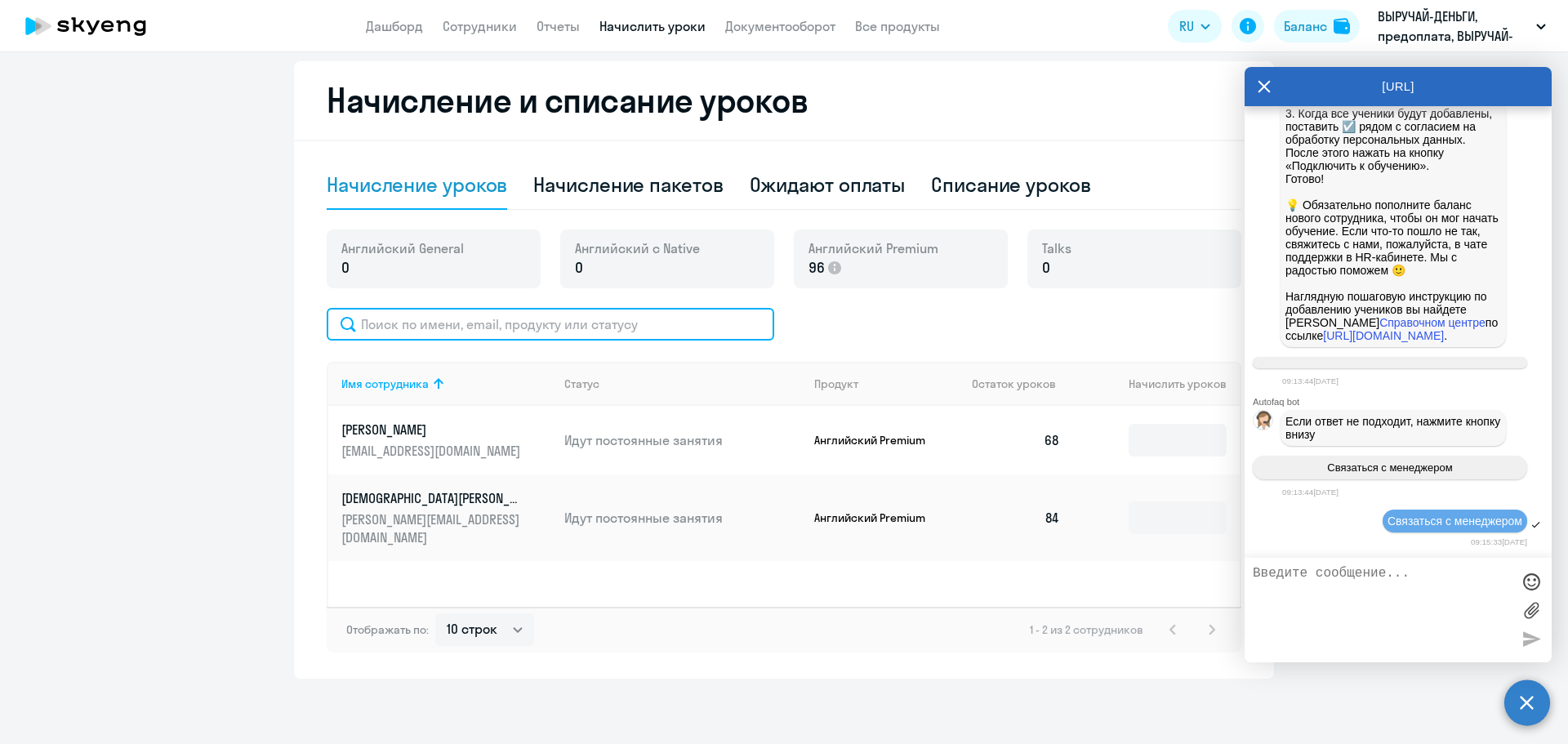
click at [448, 322] on input "text" at bounding box center [551, 324] width 448 height 33
paste input "[EMAIL_ADDRESS][DOMAIN_NAME]"
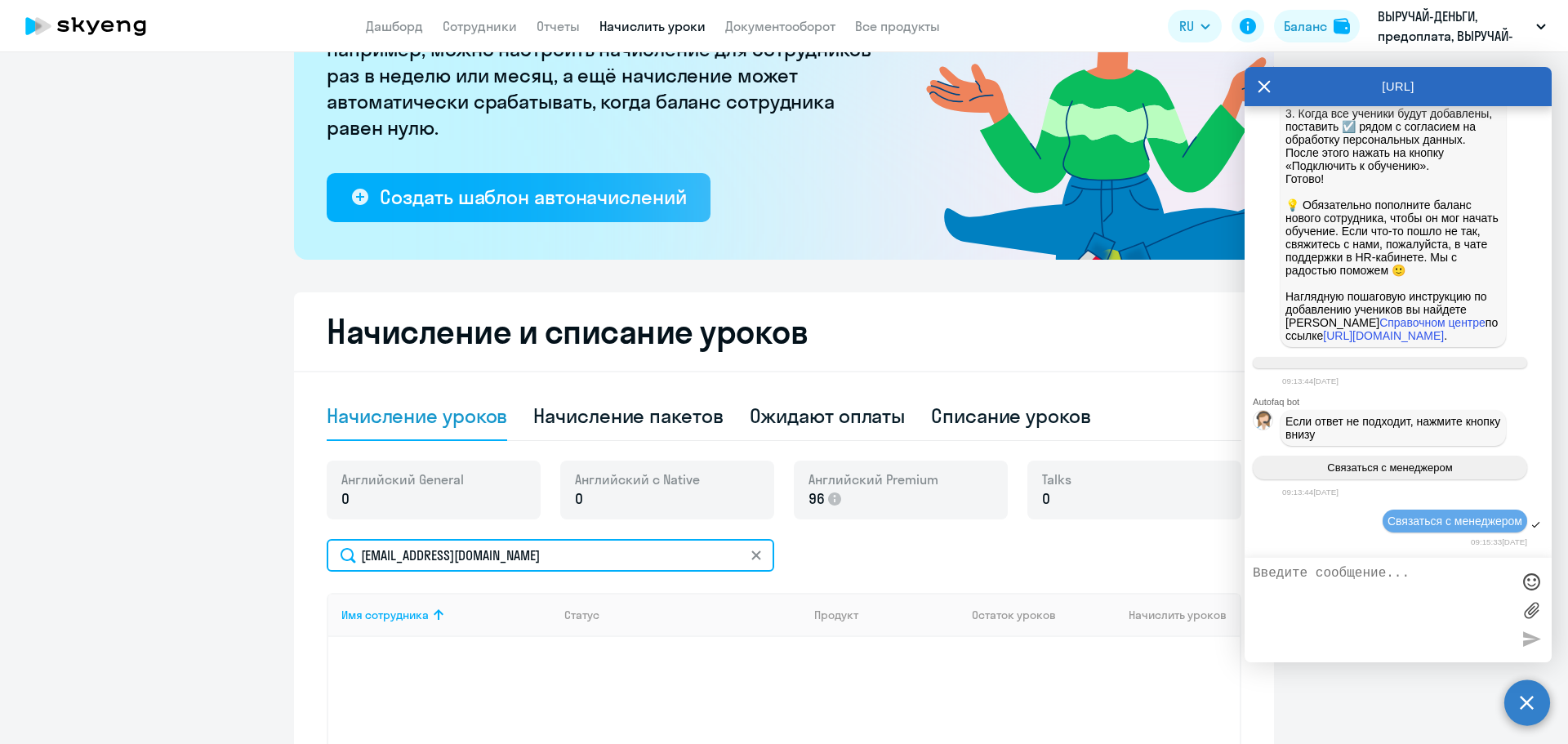
scroll to position [0, 0]
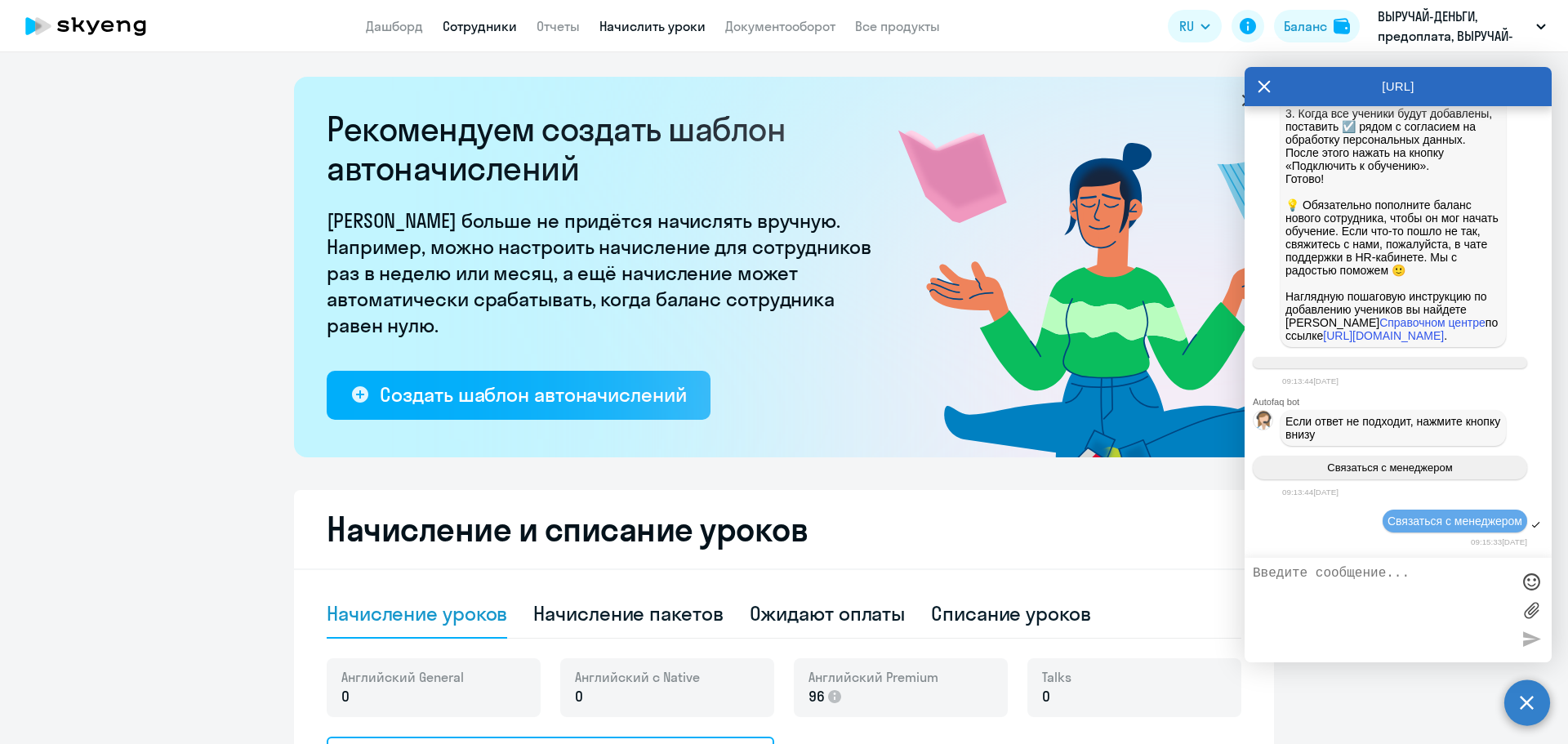
type input "[EMAIL_ADDRESS][DOMAIN_NAME]"
click at [482, 25] on link "Сотрудники" at bounding box center [480, 25] width 74 height 16
select select "30"
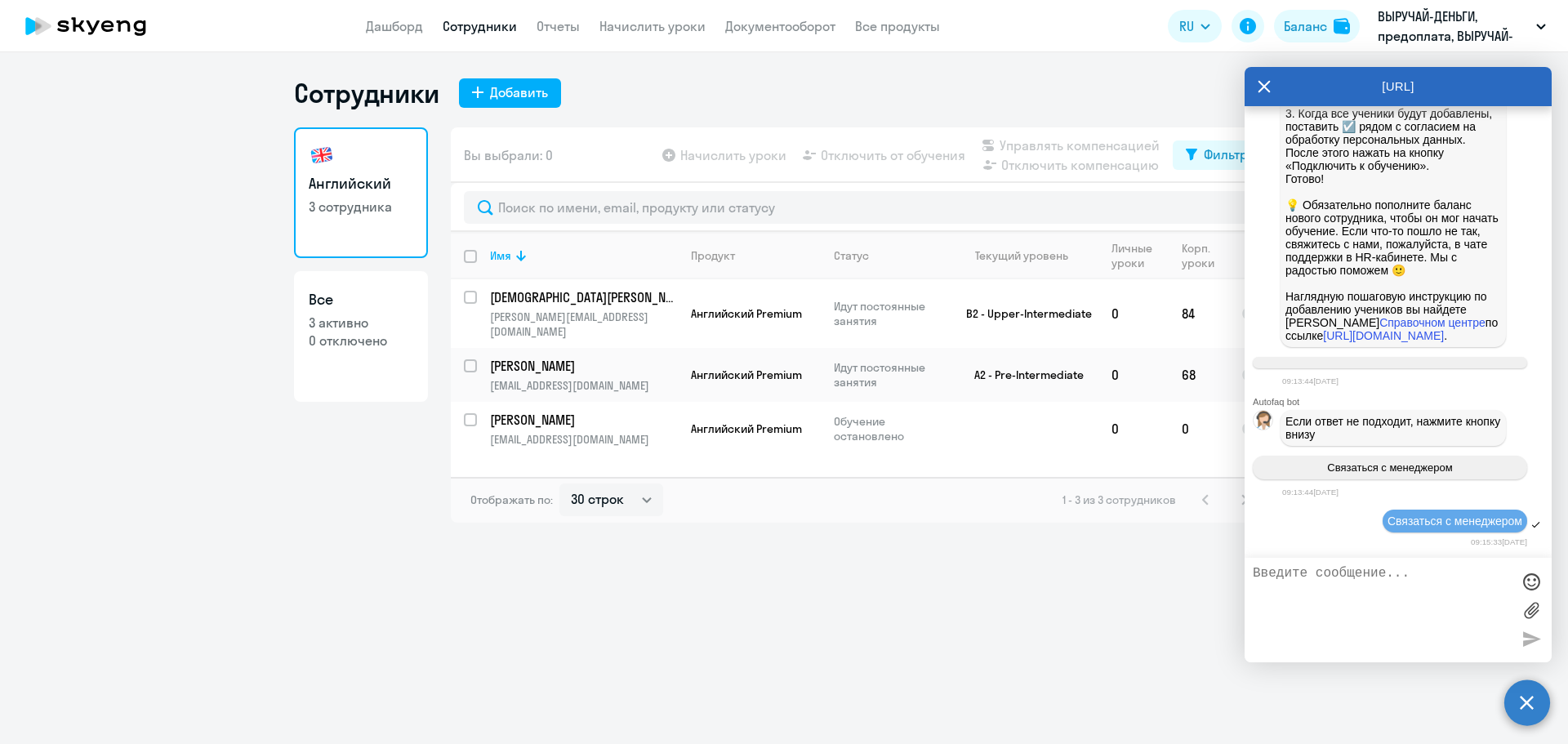
click at [351, 315] on p "3 активно" at bounding box center [361, 322] width 105 height 18
select select "30"
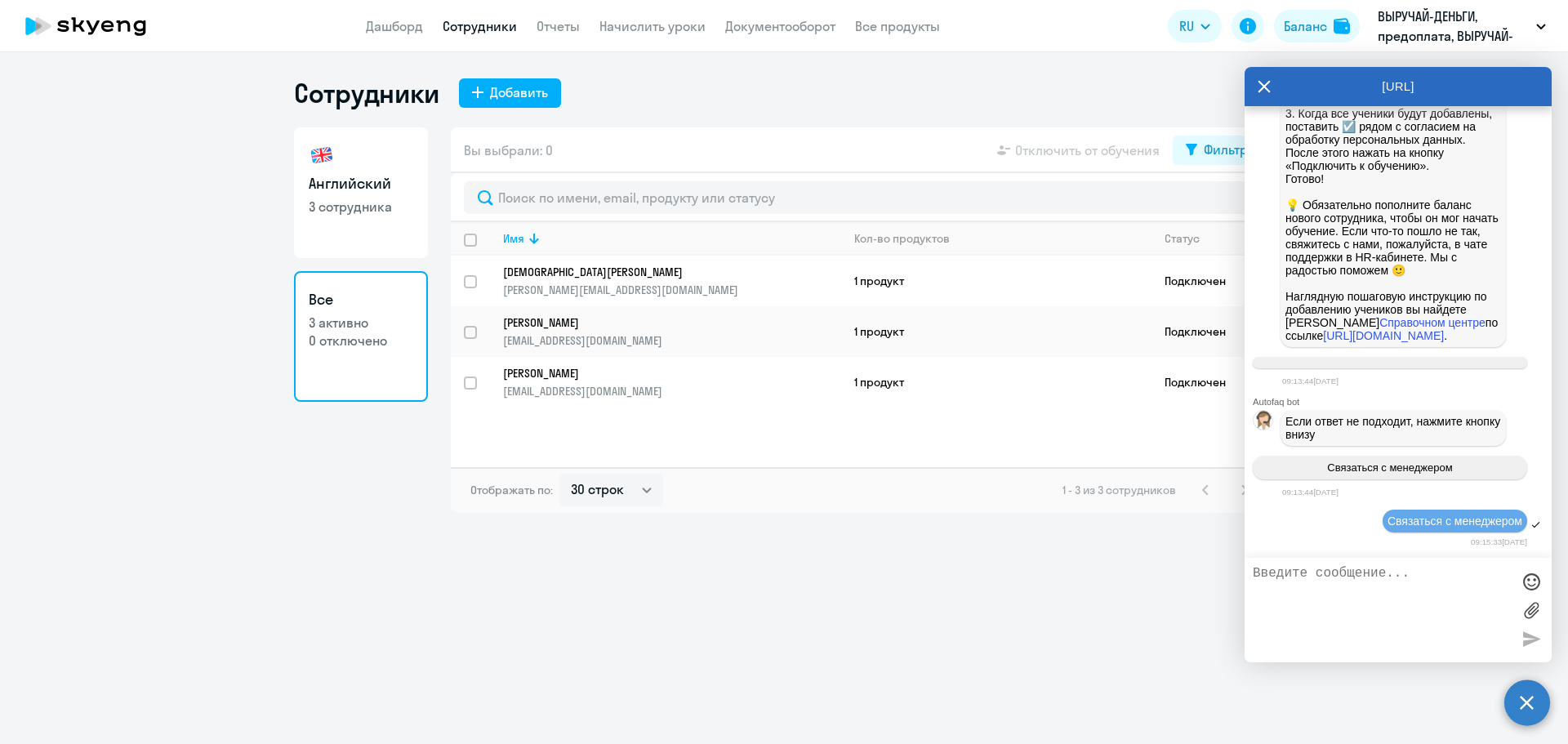
click at [1257, 81] on icon at bounding box center [1263, 86] width 13 height 39
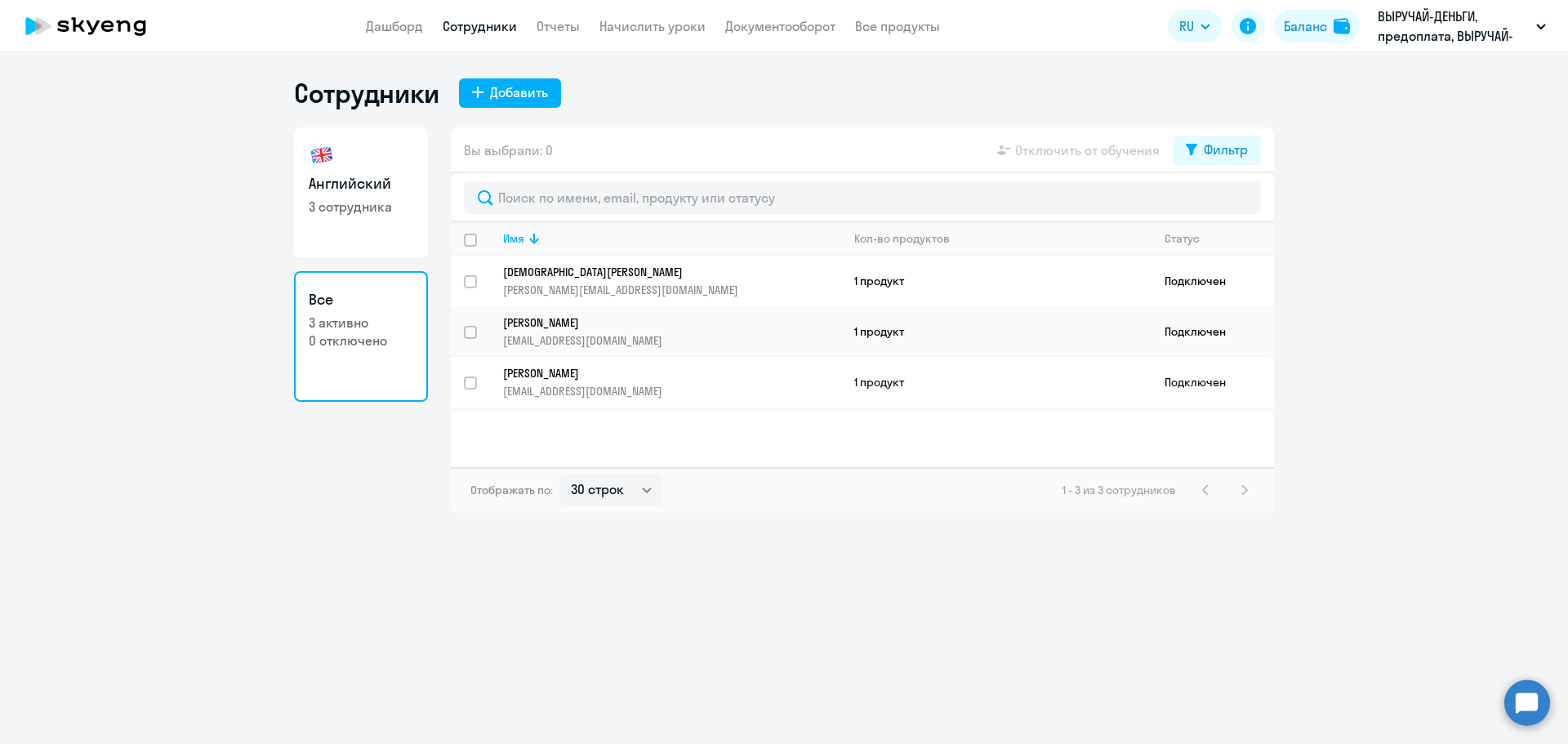
click at [874, 384] on td "1 продукт" at bounding box center [996, 383] width 310 height 51
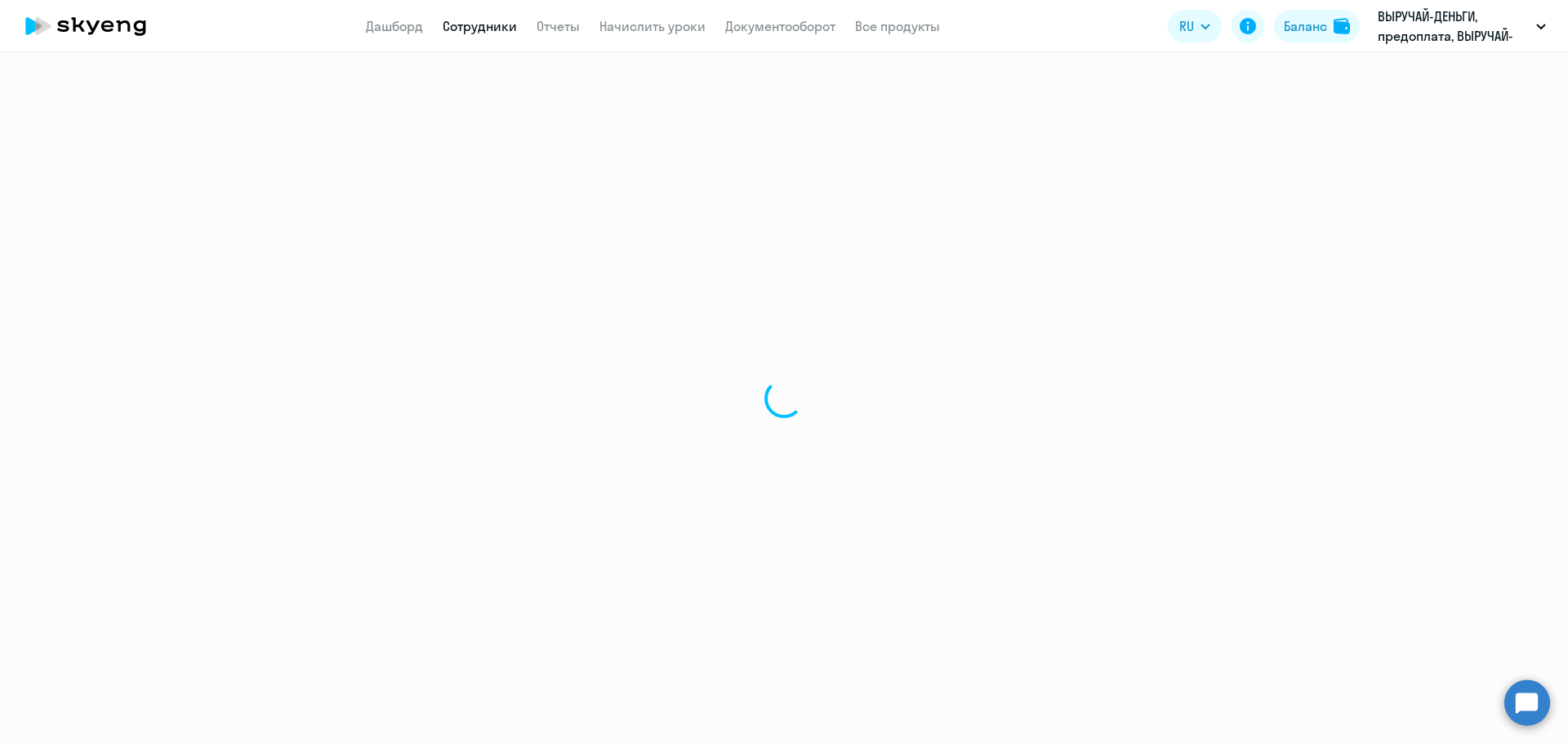
select select "english"
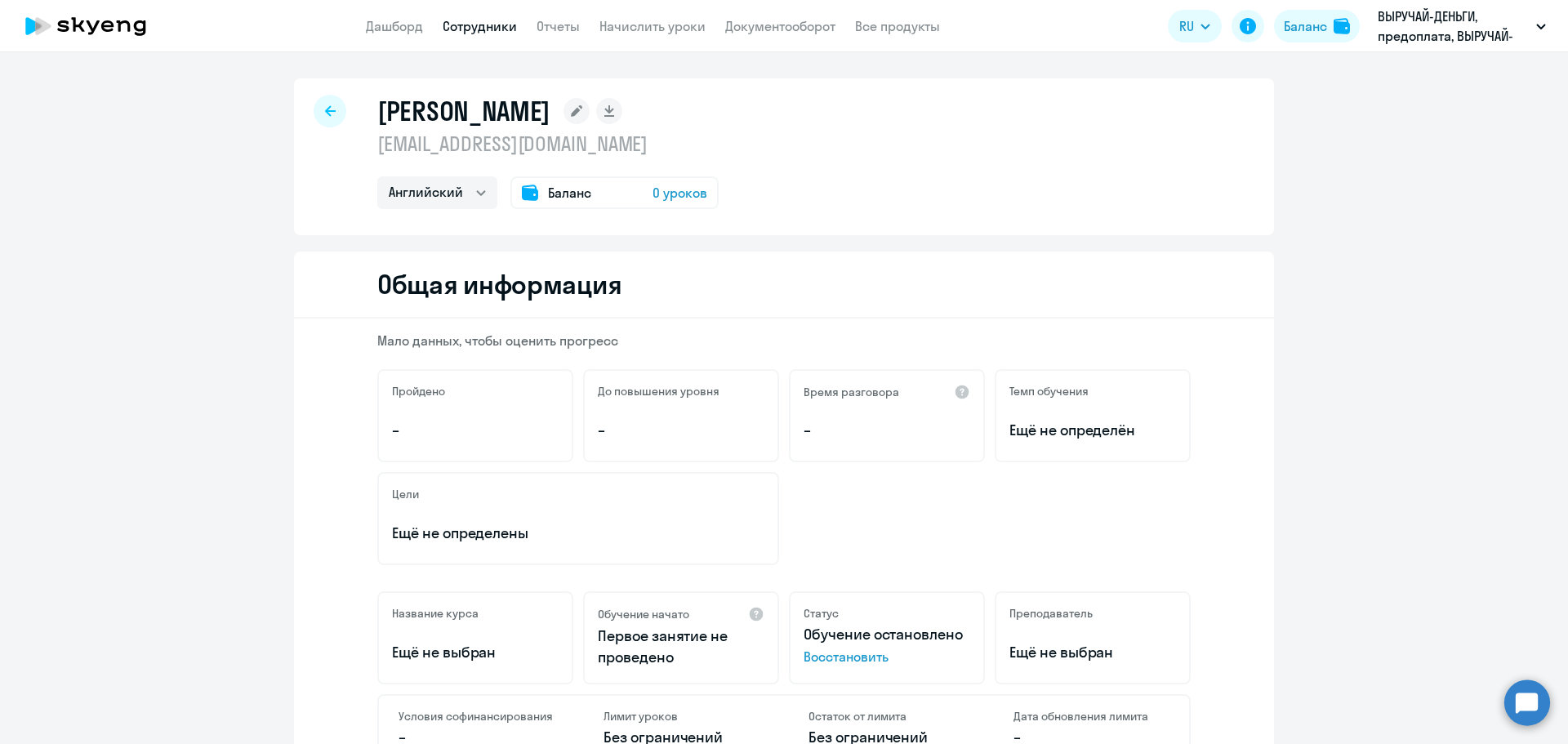
click at [656, 193] on span "0 уроков" at bounding box center [680, 193] width 55 height 19
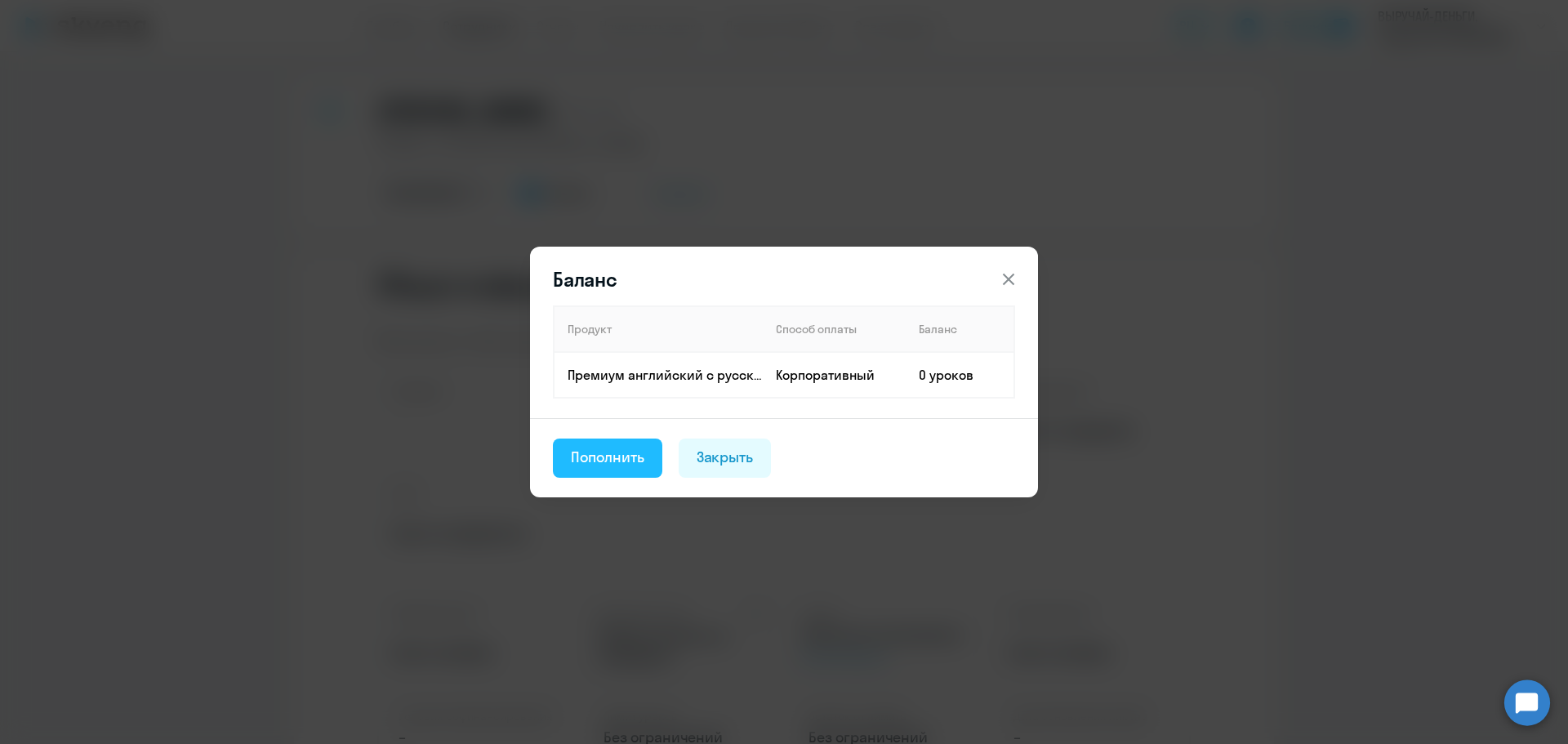
click at [622, 457] on div "Пополнить" at bounding box center [607, 457] width 73 height 21
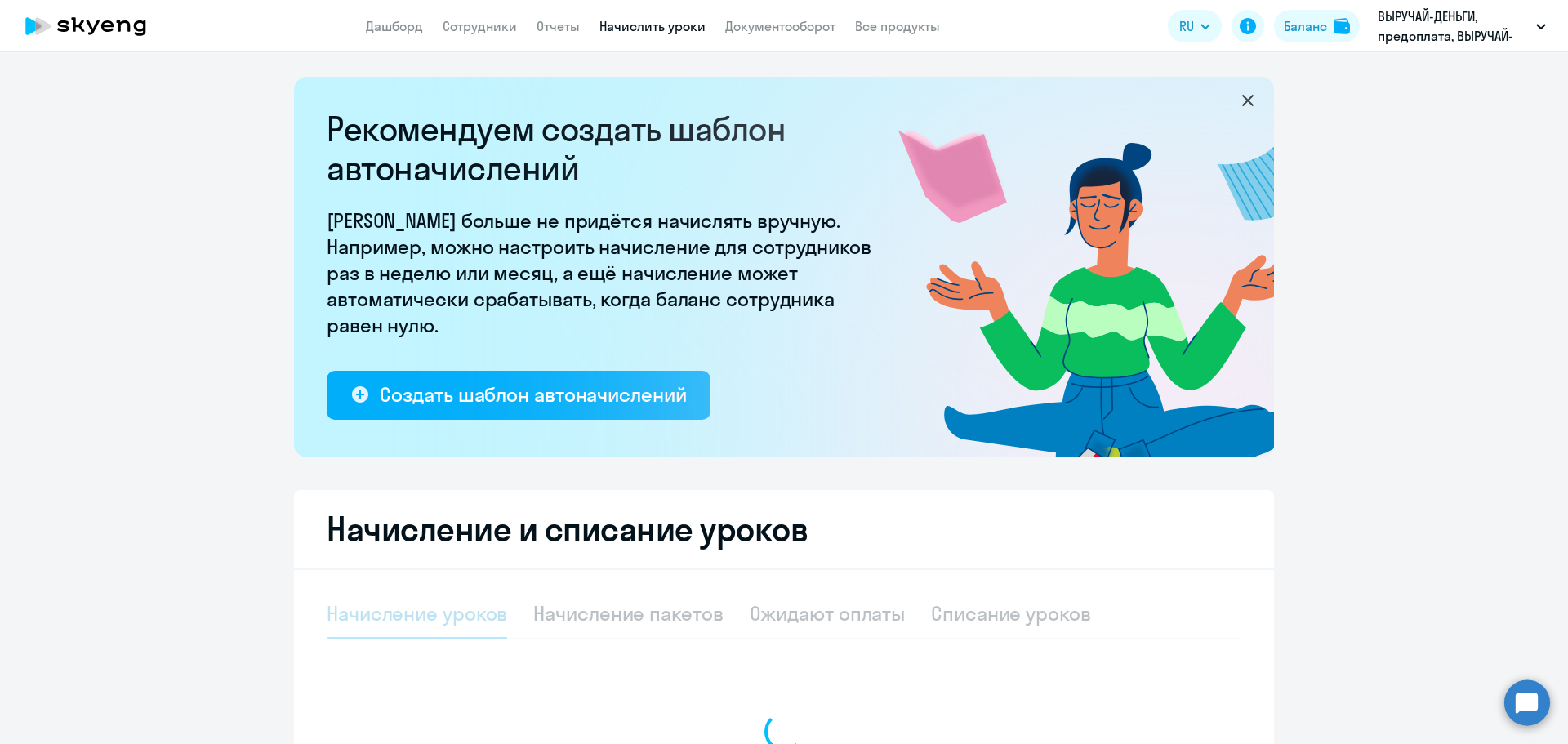
select select "10"
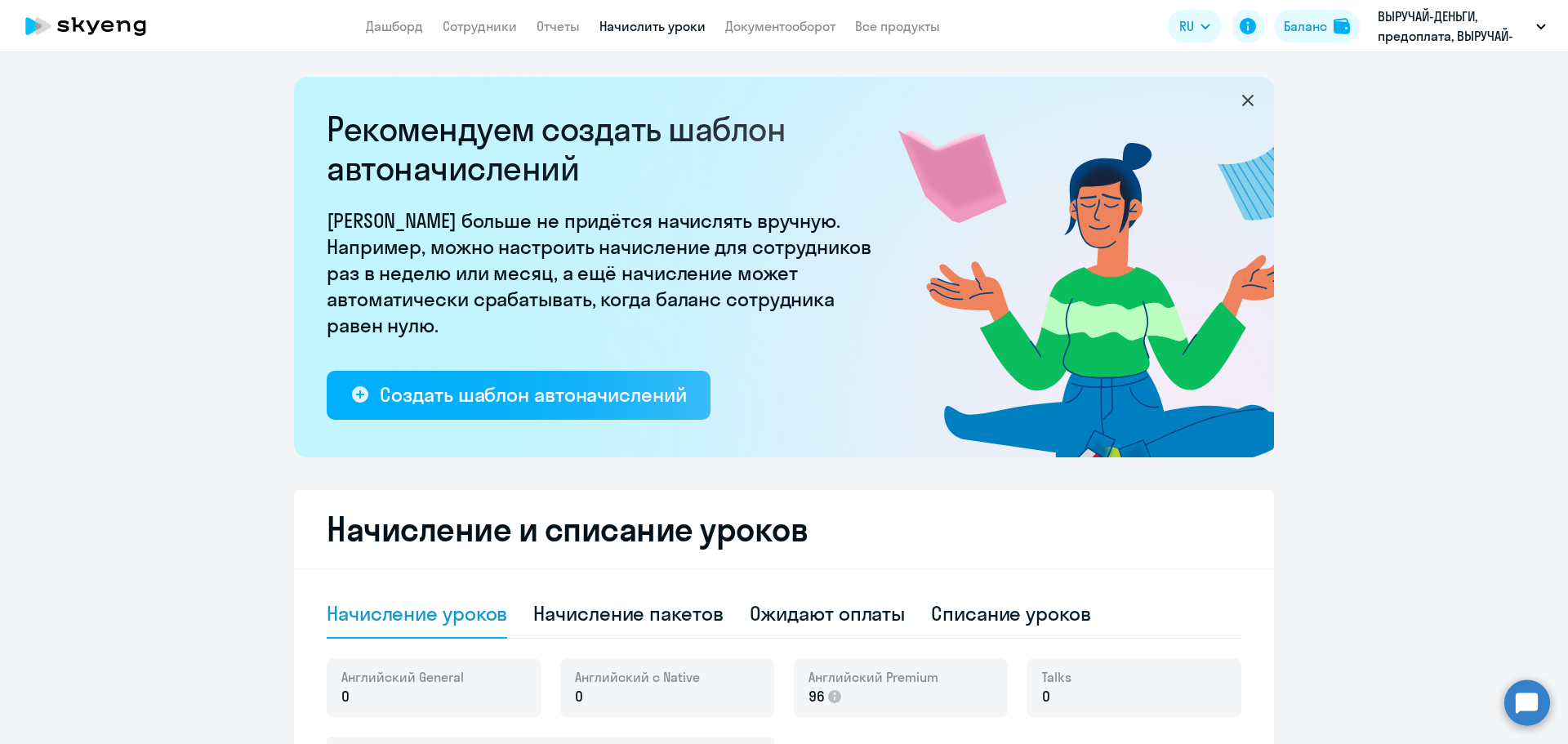
scroll to position [245, 0]
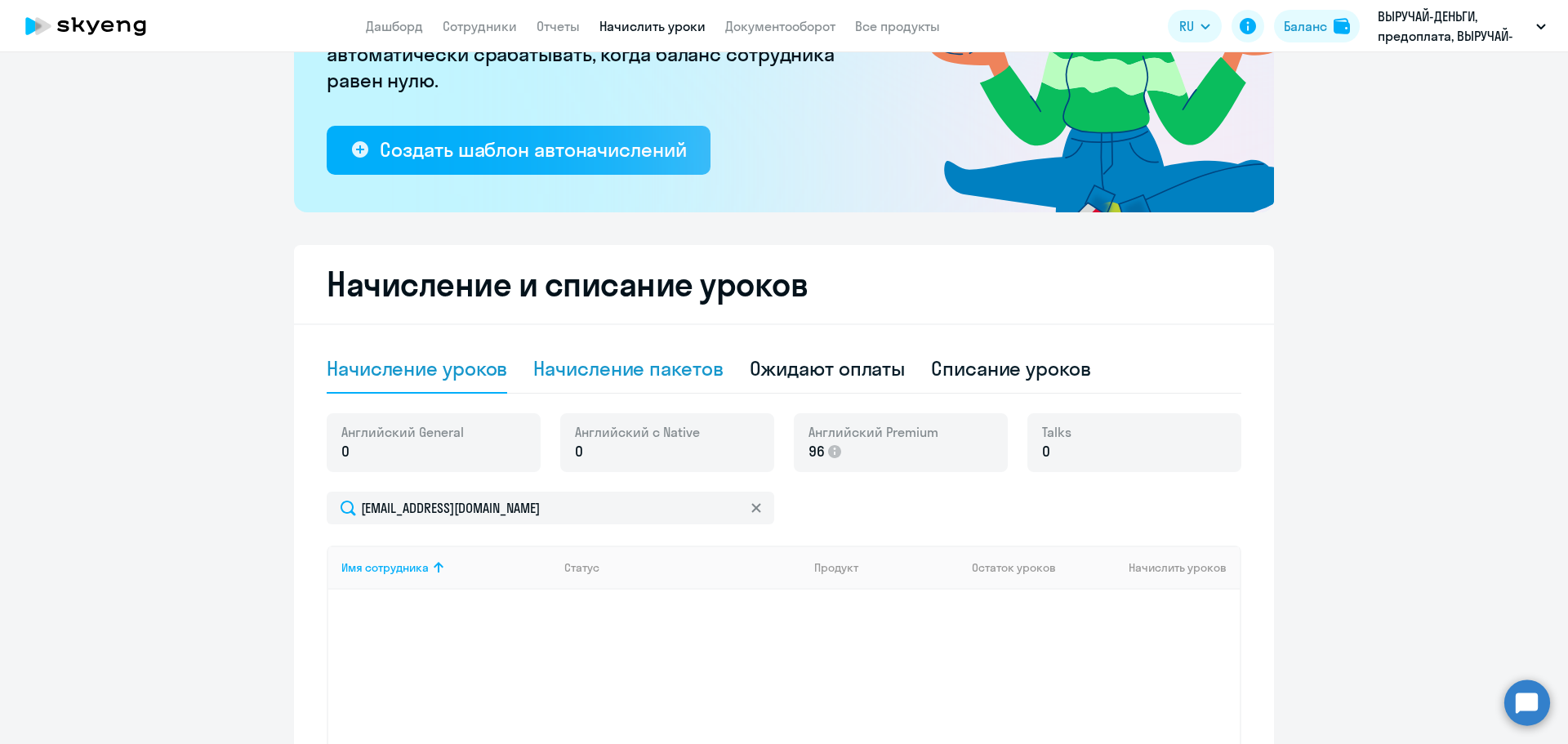
click at [633, 377] on div "Начисление пакетов" at bounding box center [627, 368] width 189 height 26
select select "10"
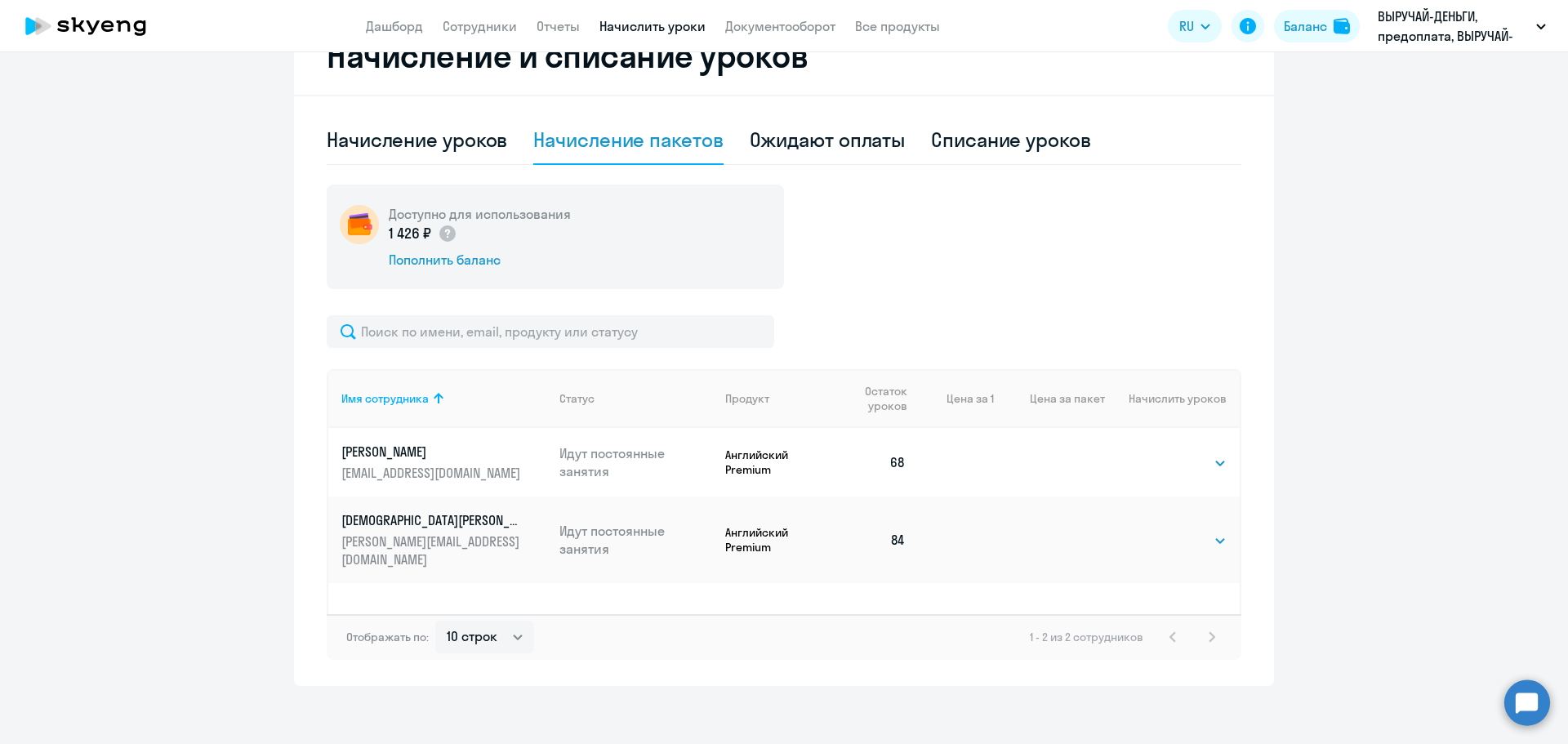
scroll to position [481, 0]
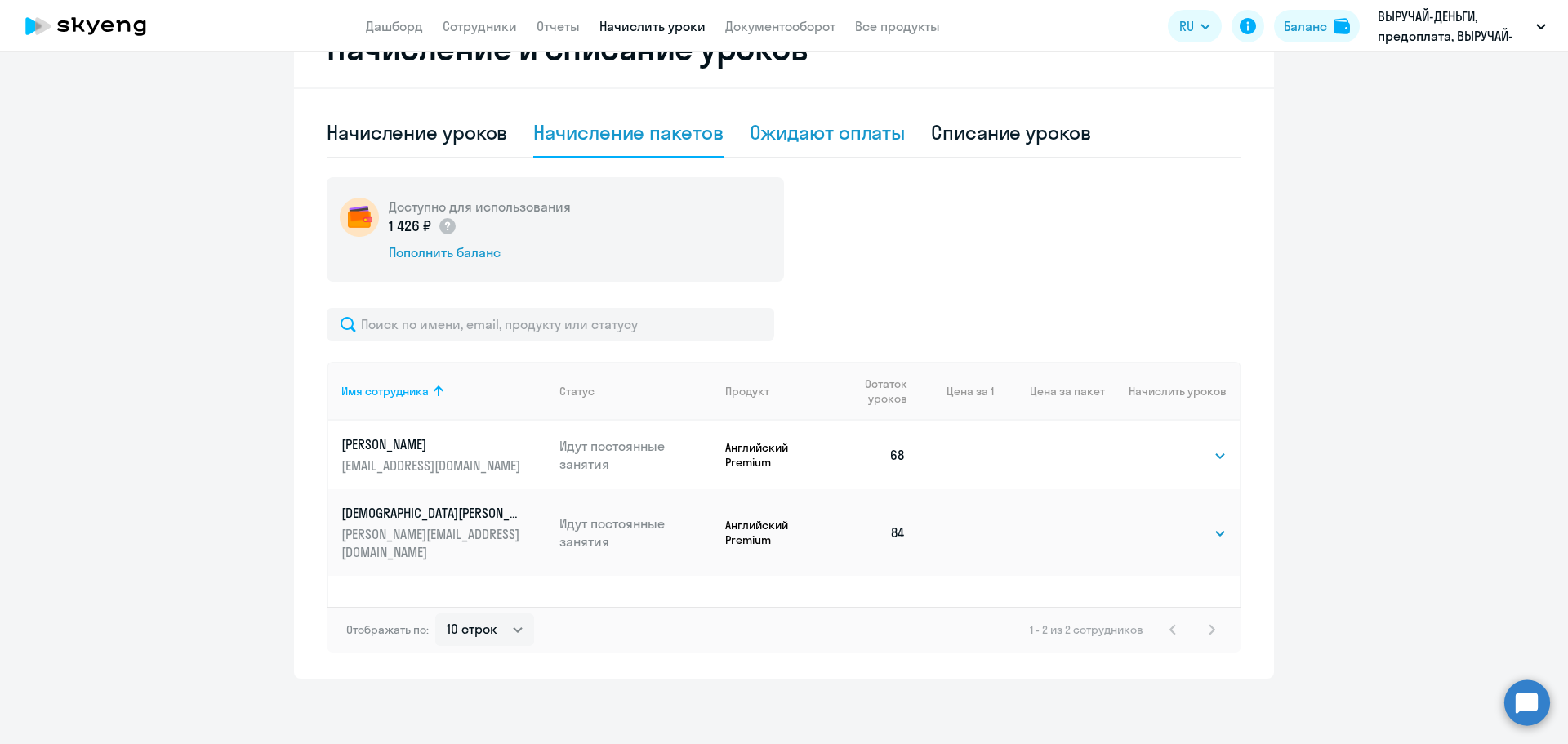
click at [827, 131] on div "Ожидают оплаты" at bounding box center [827, 132] width 156 height 26
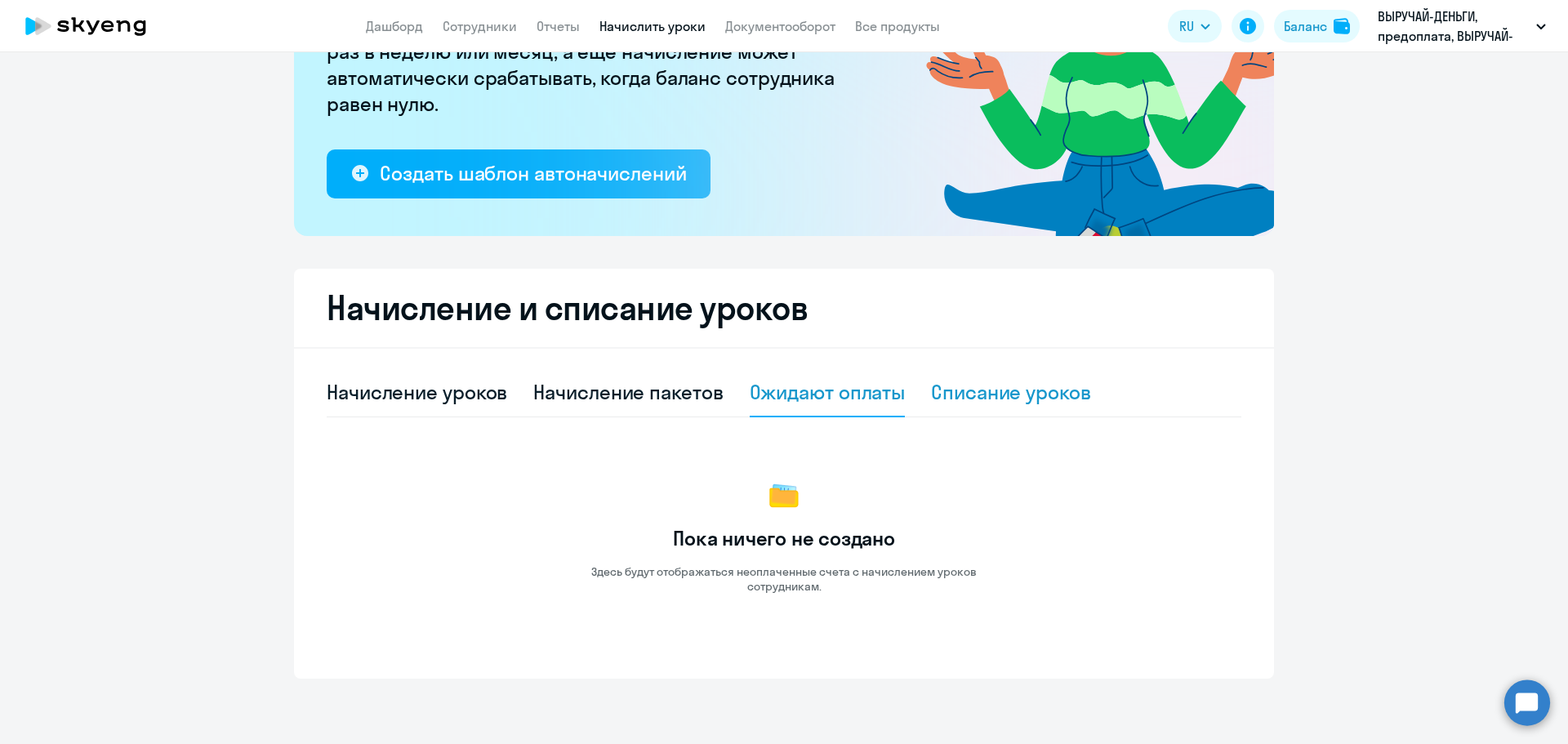
click at [958, 397] on div "Списание уроков" at bounding box center [1011, 392] width 160 height 26
select select "10"
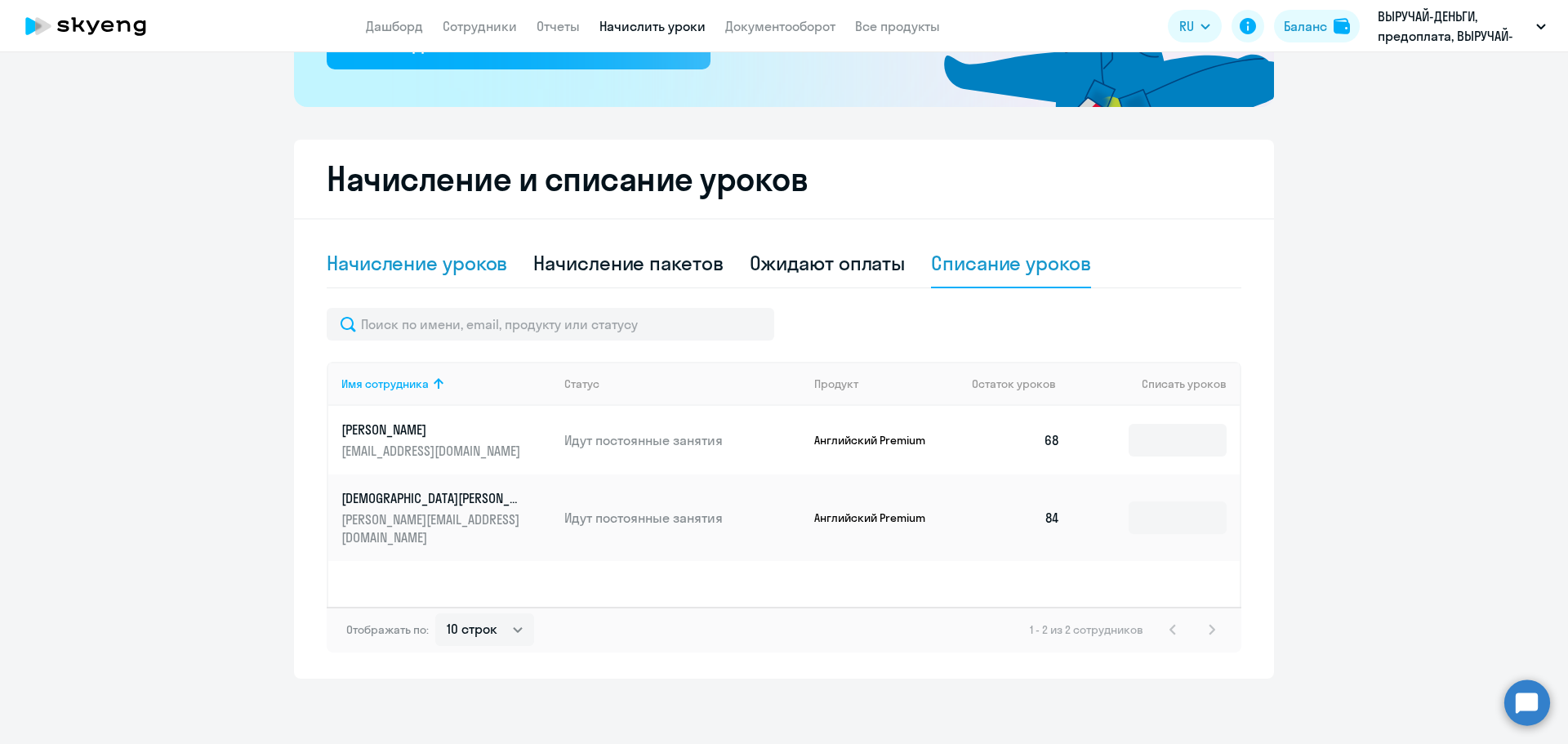
click at [435, 267] on div "Начисление уроков" at bounding box center [417, 263] width 181 height 26
select select "10"
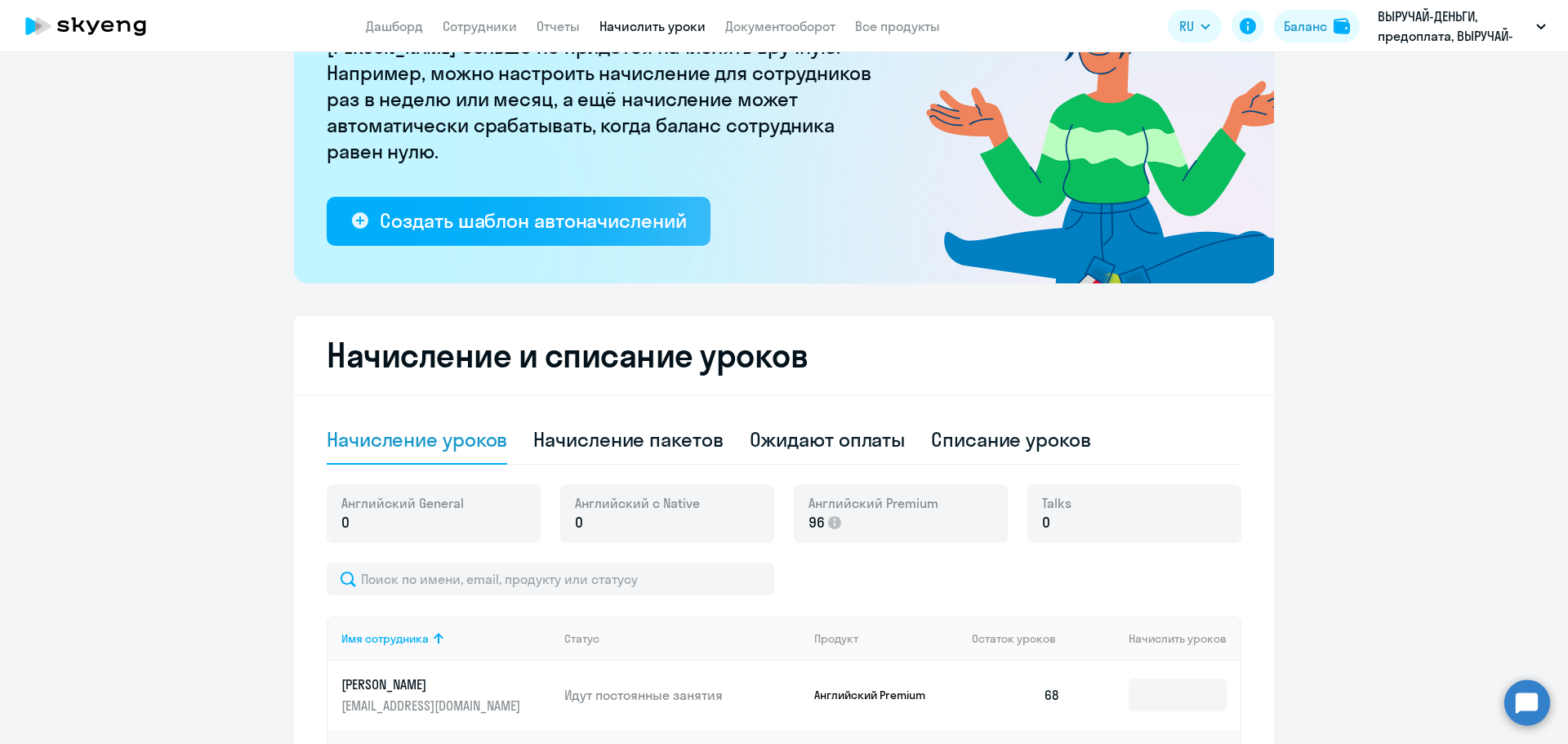
scroll to position [0, 0]
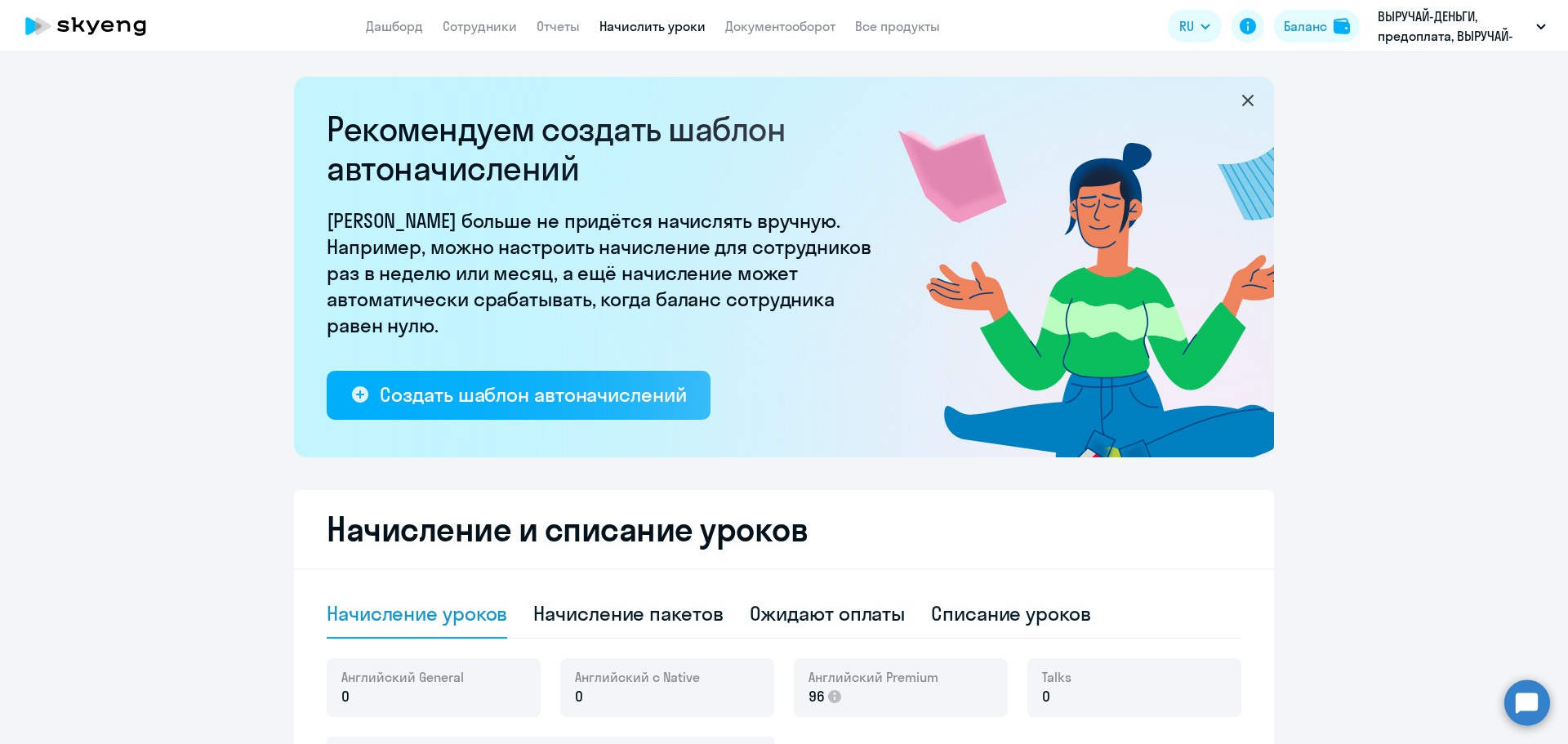
click at [481, 35] on app-menu-item-link "Сотрудники" at bounding box center [480, 26] width 74 height 20
click at [480, 28] on link "Сотрудники" at bounding box center [480, 25] width 74 height 16
select select "30"
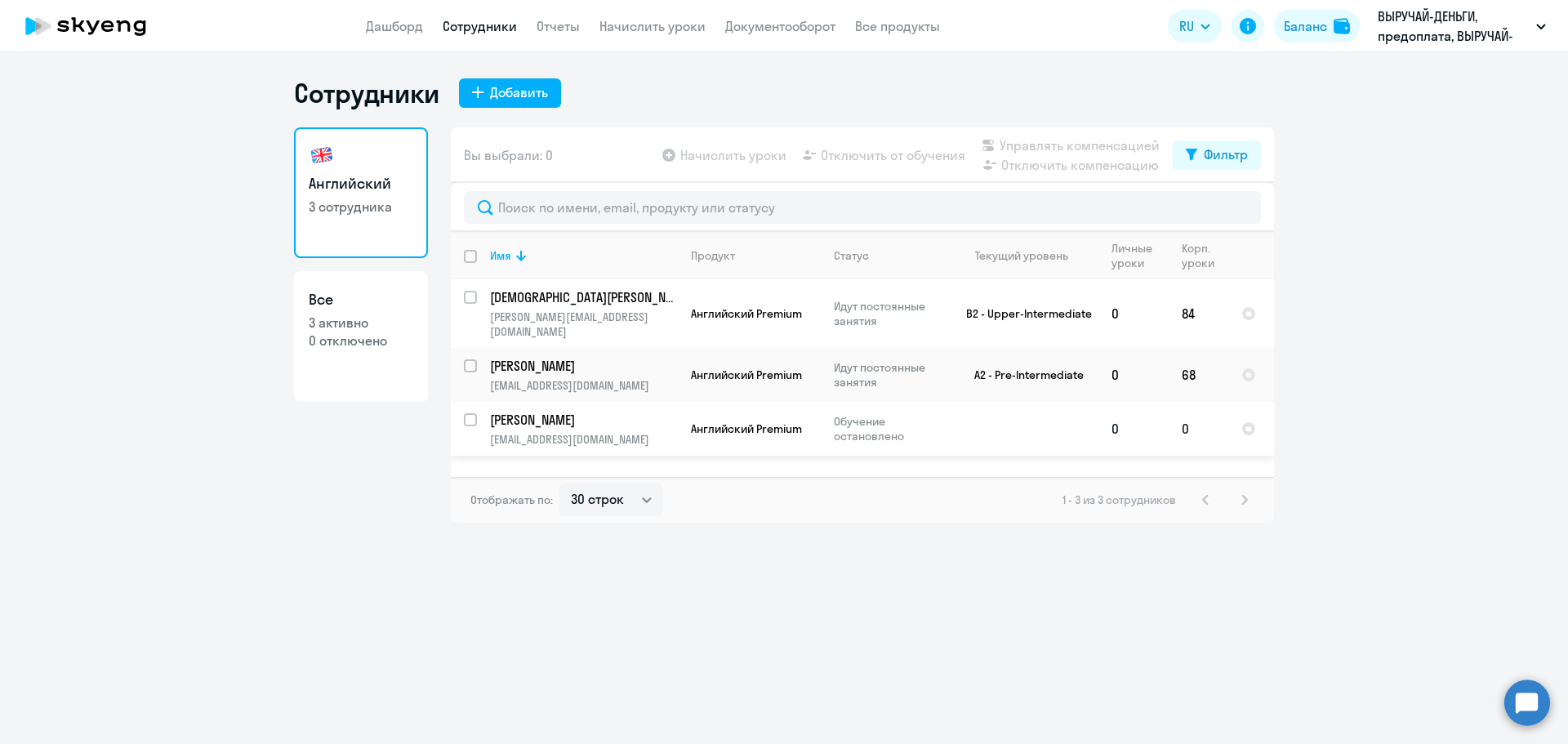
click at [472, 413] on input "select row 2256801" at bounding box center [480, 429] width 33 height 33
checkbox input "true"
click at [718, 150] on span "Начислить уроки" at bounding box center [733, 155] width 106 height 19
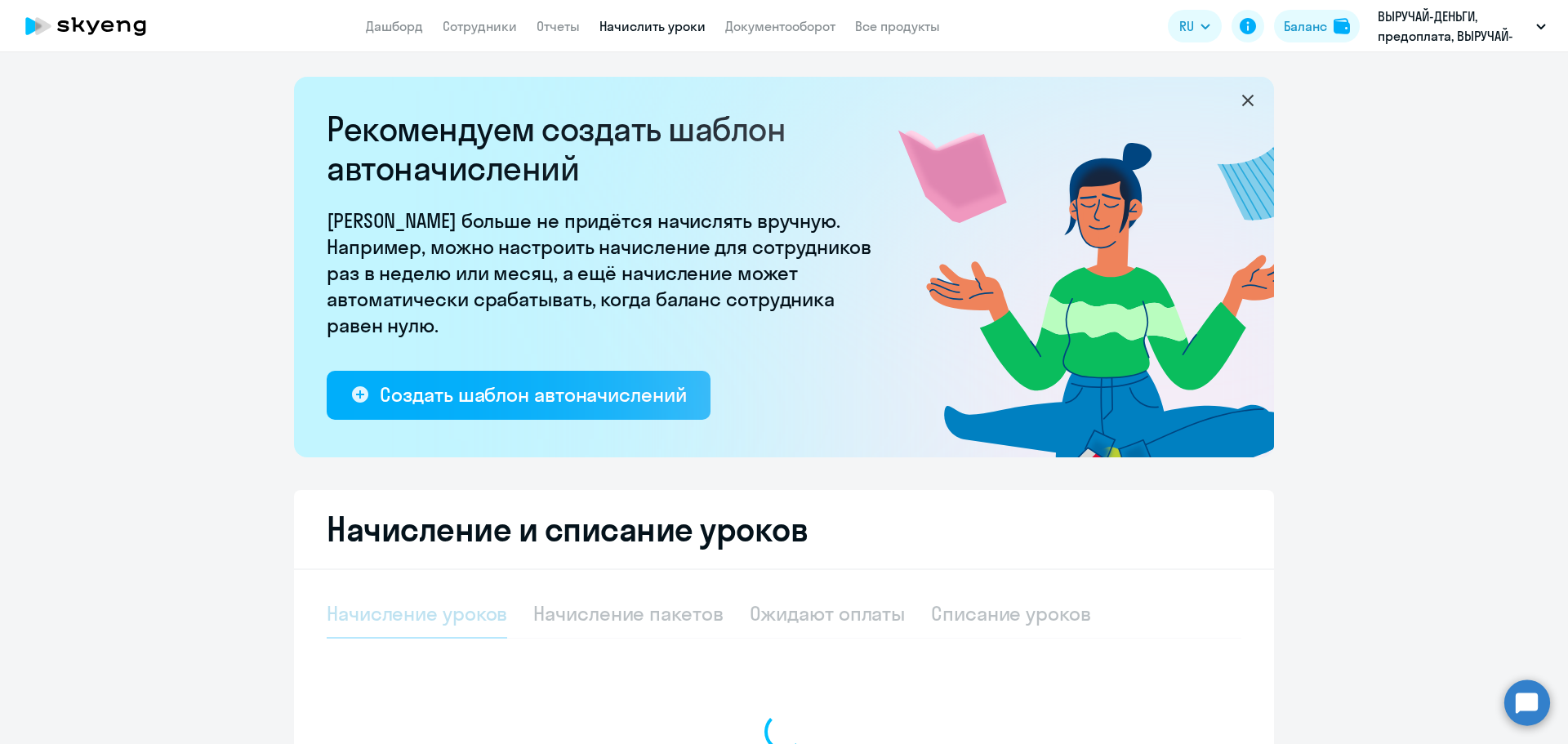
select select "10"
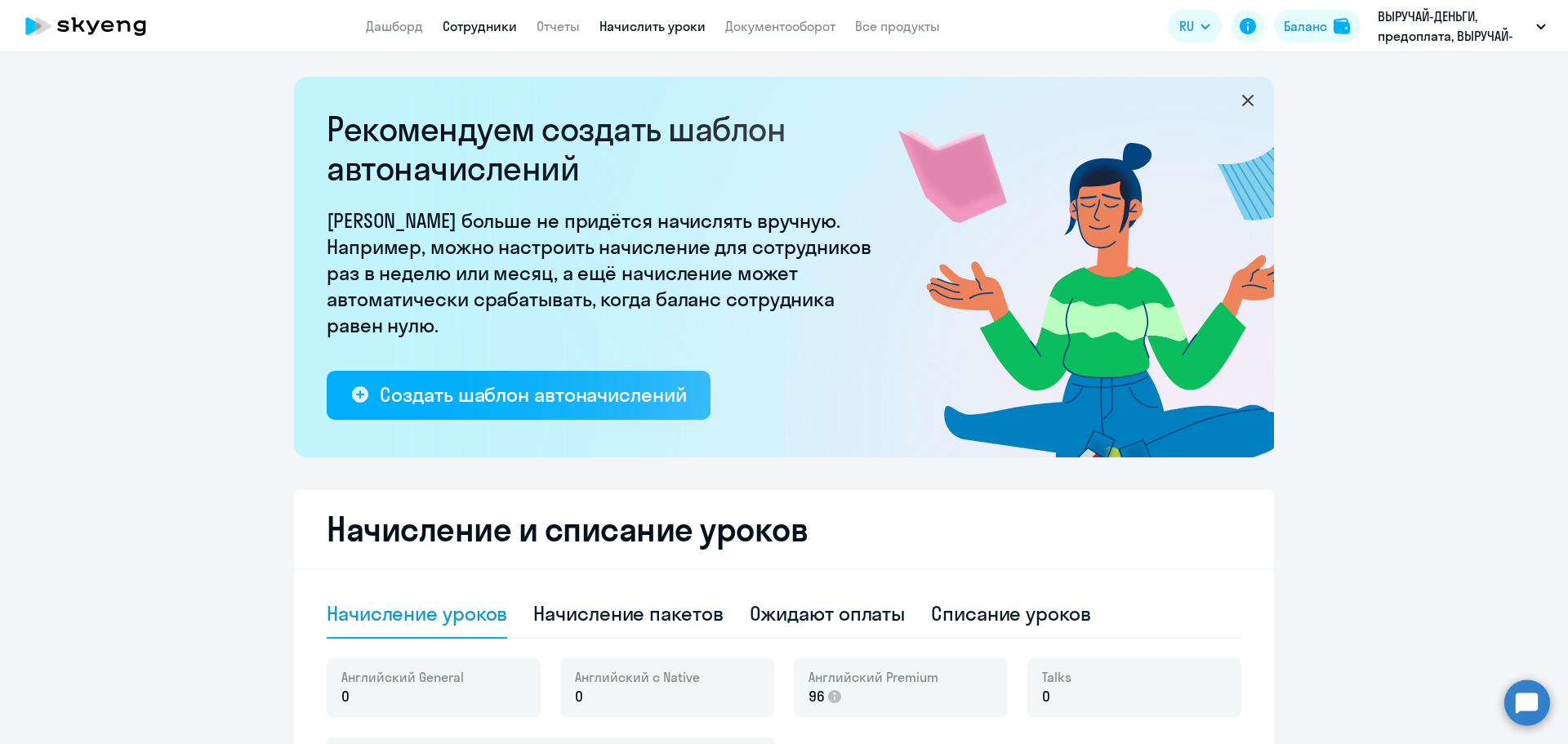
click at [485, 20] on link "Сотрудники" at bounding box center [480, 25] width 74 height 16
select select "30"
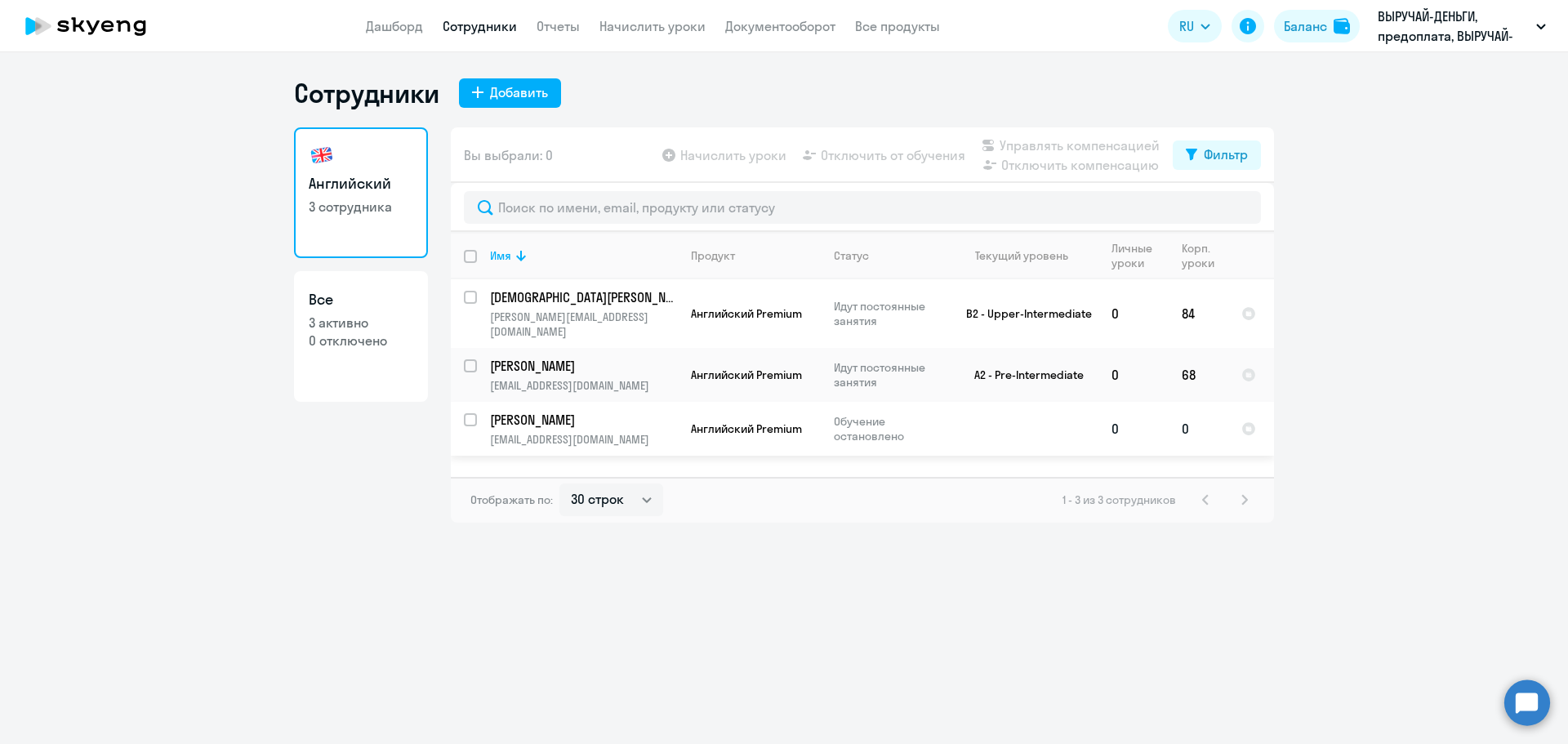
click at [578, 410] on p "[PERSON_NAME]" at bounding box center [582, 419] width 185 height 18
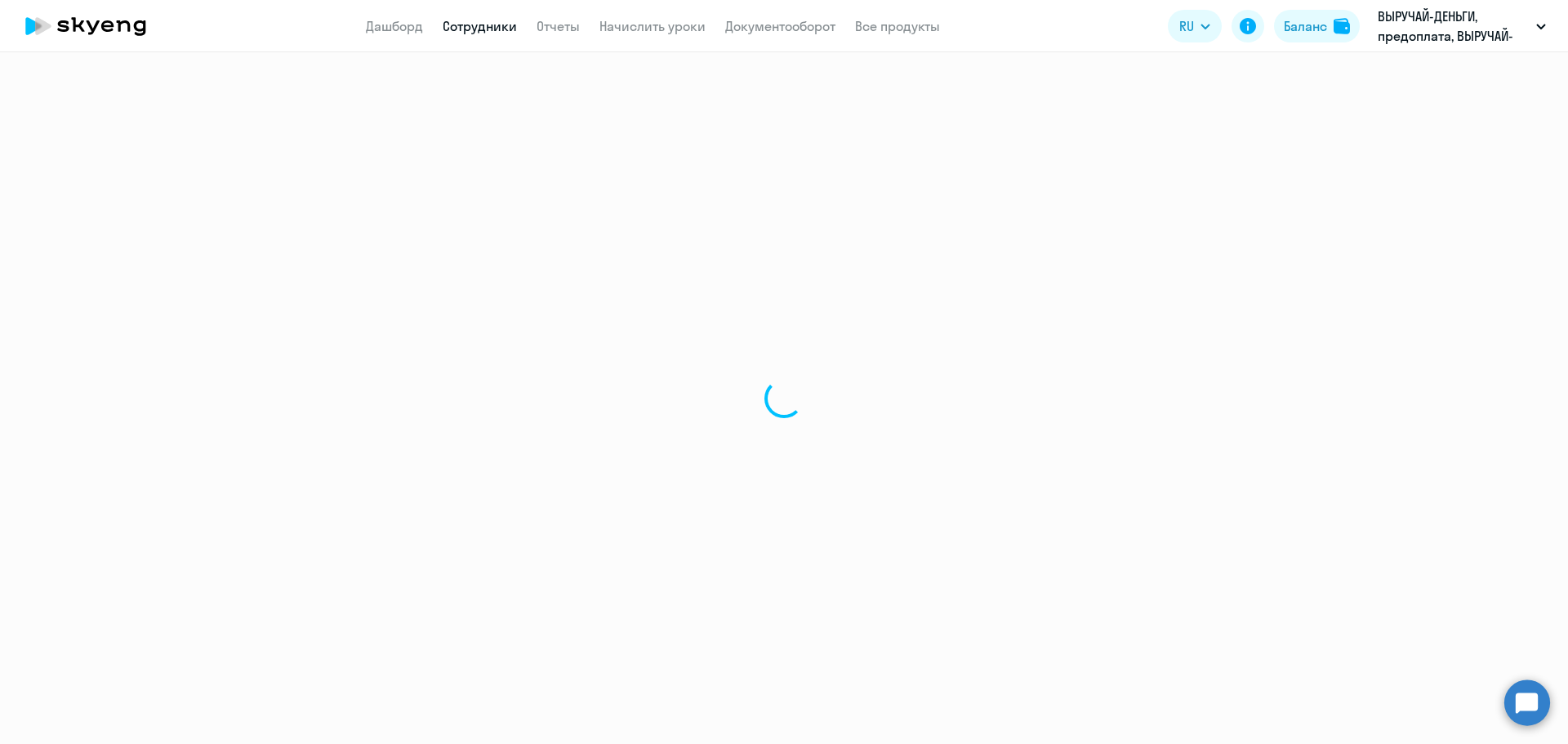
select select "english"
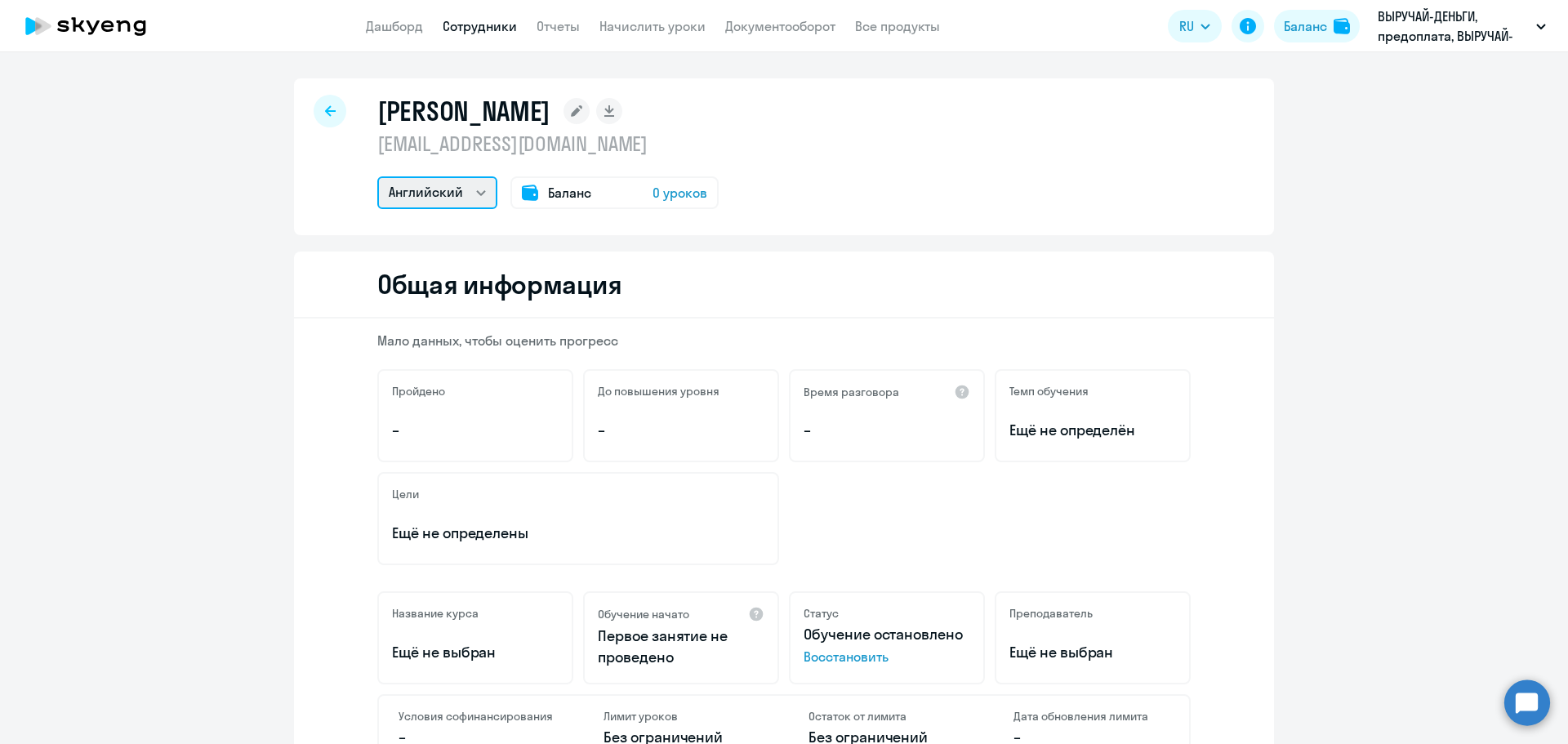
click at [477, 188] on select "Английский" at bounding box center [437, 193] width 120 height 33
click at [345, 197] on div "[PERSON_NAME] [EMAIL_ADDRESS][DOMAIN_NAME] Английский Баланс 0 уроков" at bounding box center [784, 157] width 979 height 157
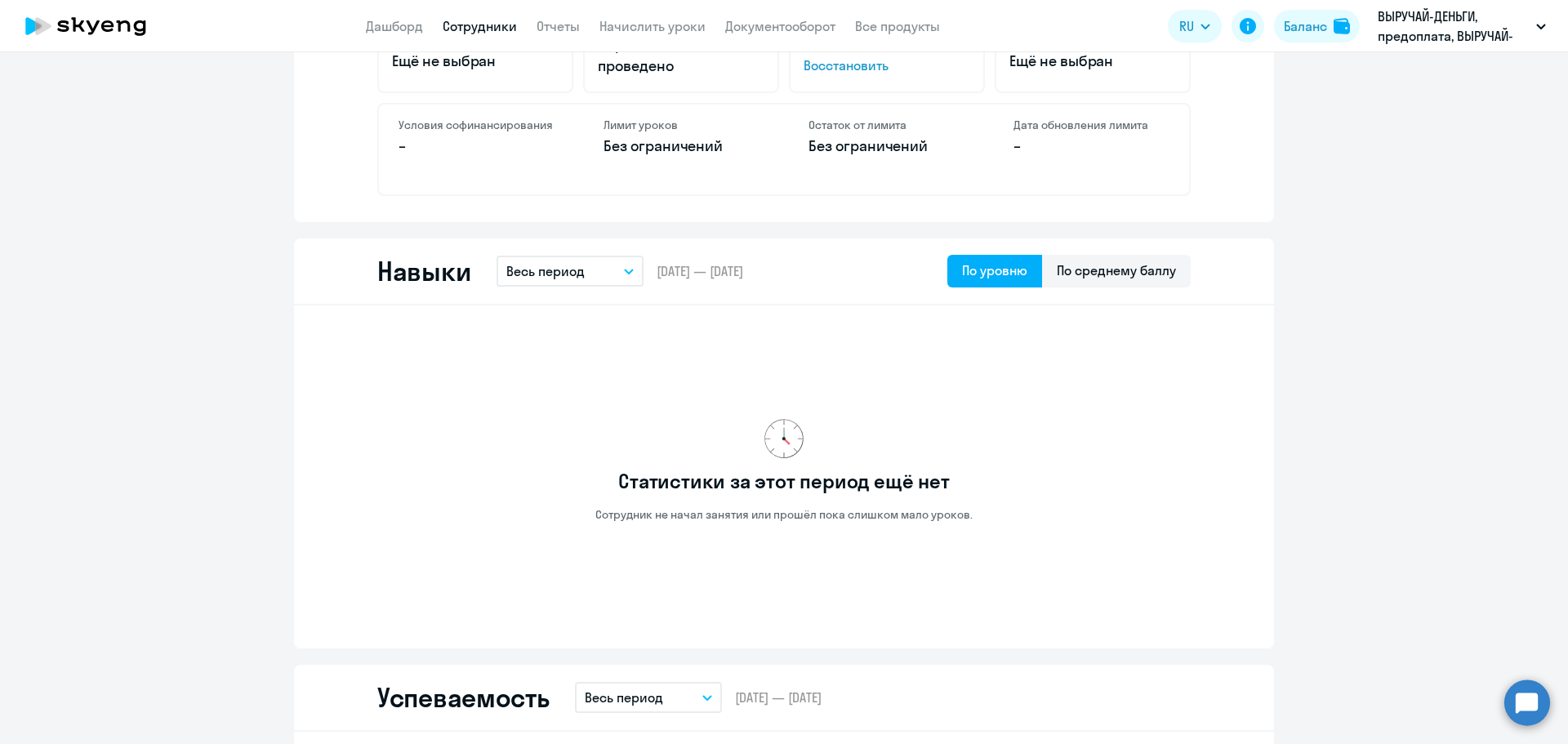
scroll to position [424, 0]
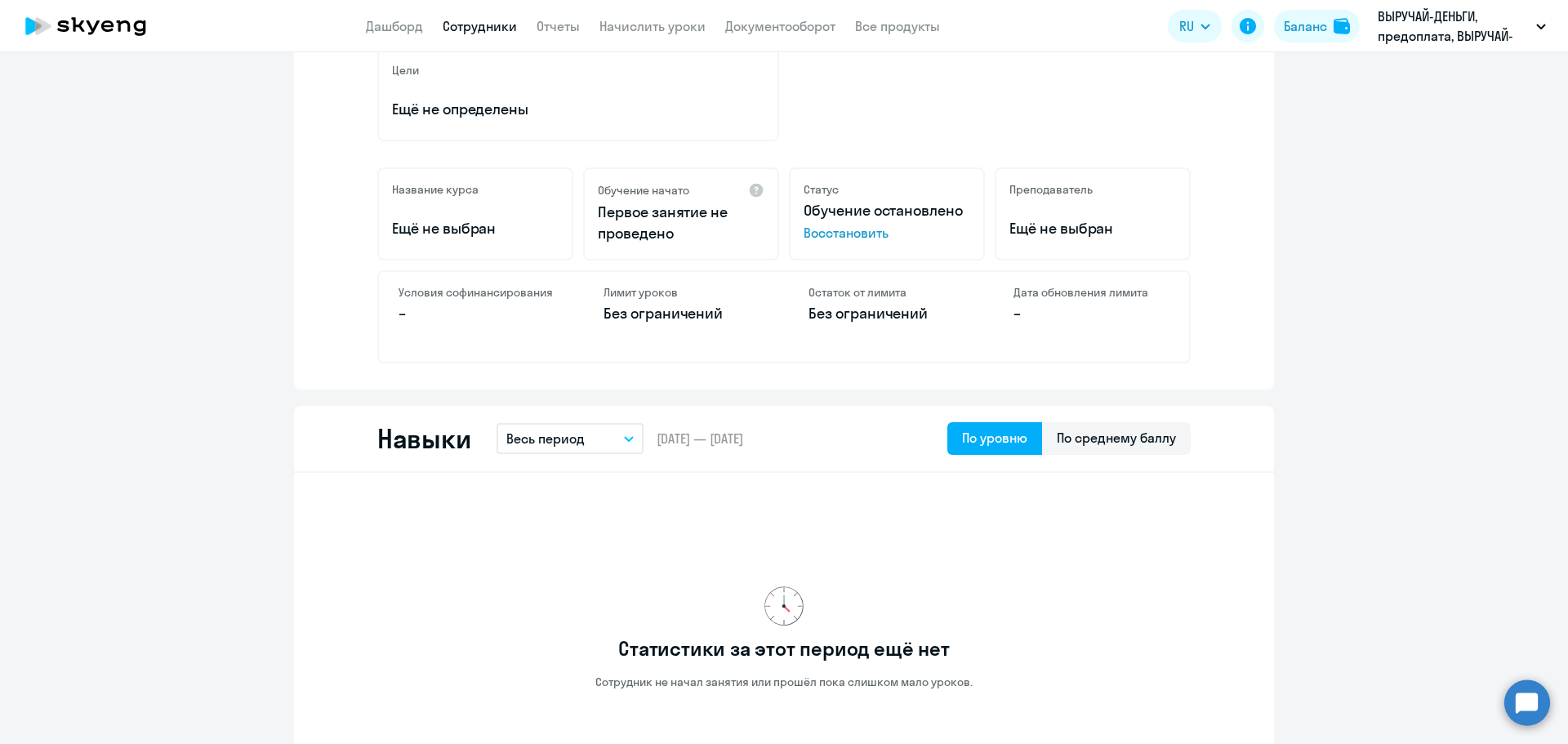
click at [861, 231] on span "Восстановить" at bounding box center [886, 232] width 166 height 19
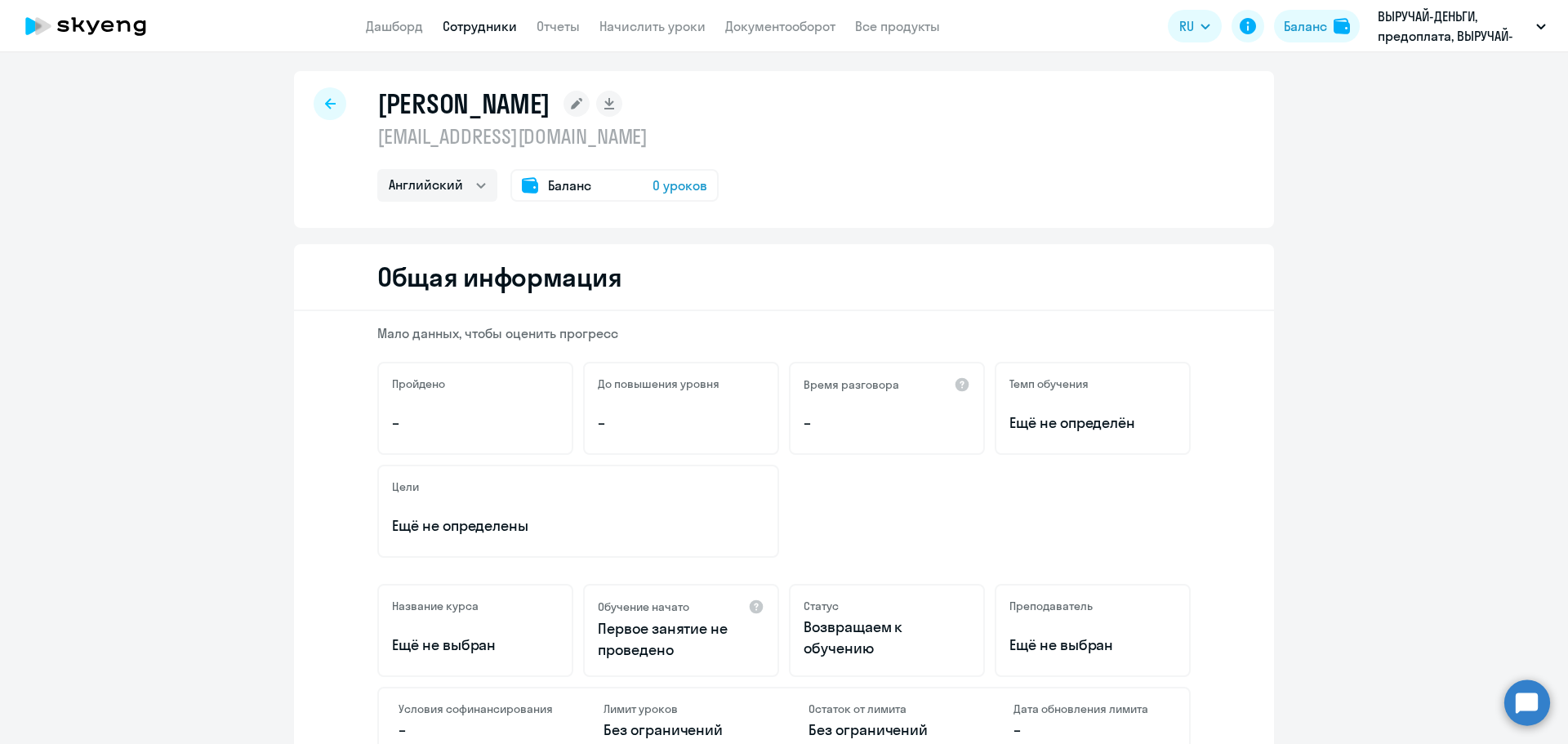
scroll to position [0, 0]
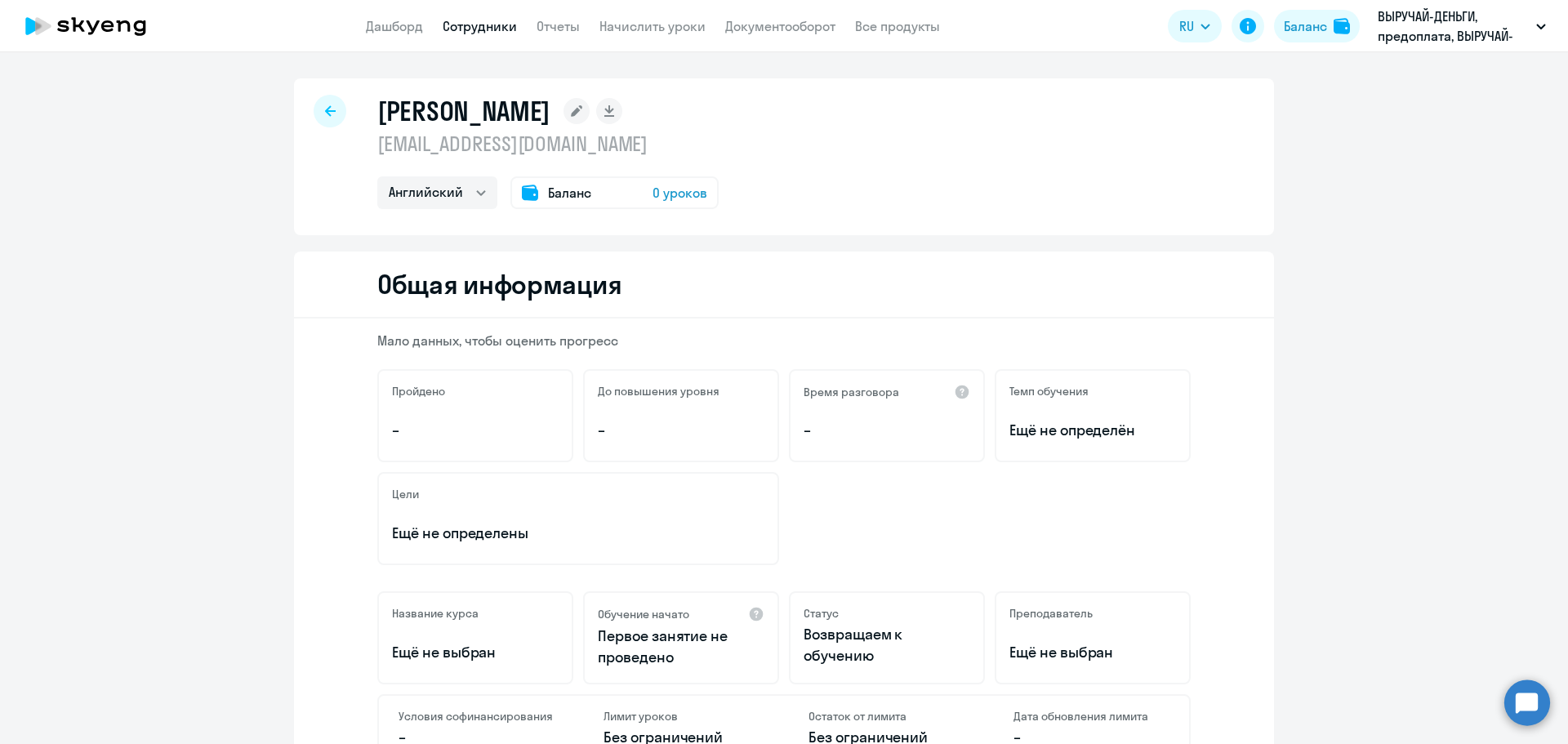
click at [659, 189] on span "0 уроков" at bounding box center [680, 193] width 55 height 19
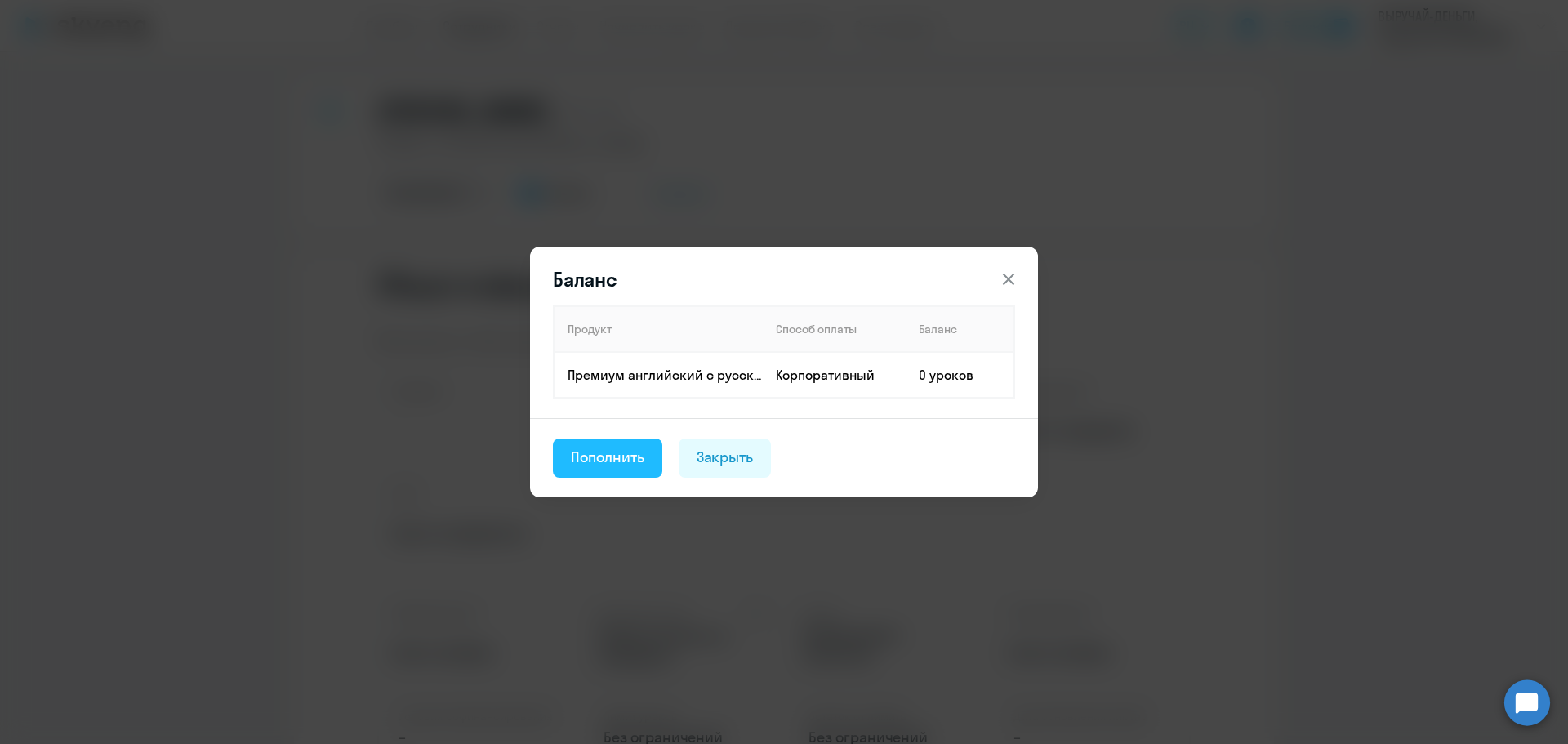
click at [616, 450] on div "Пополнить" at bounding box center [607, 457] width 73 height 21
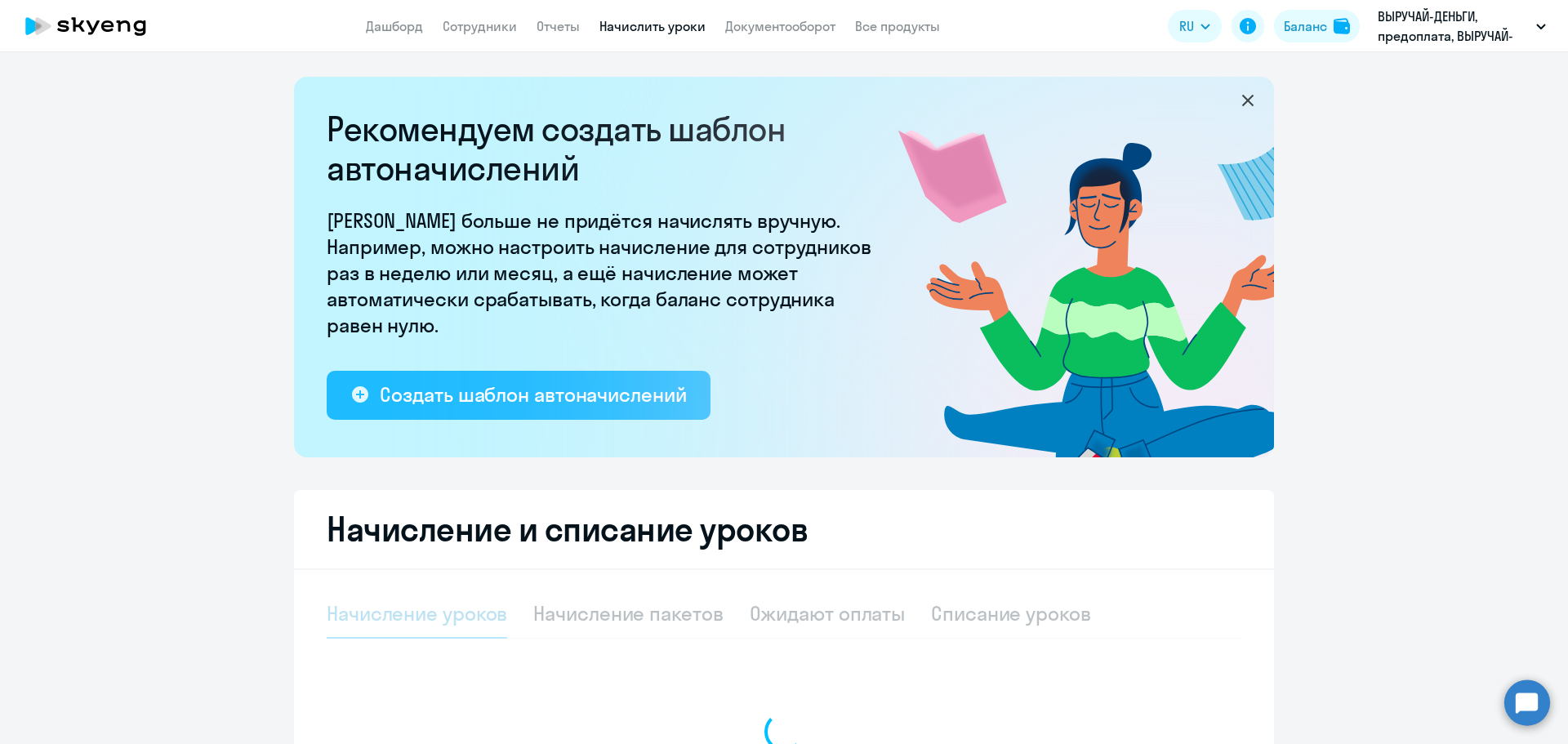
select select "10"
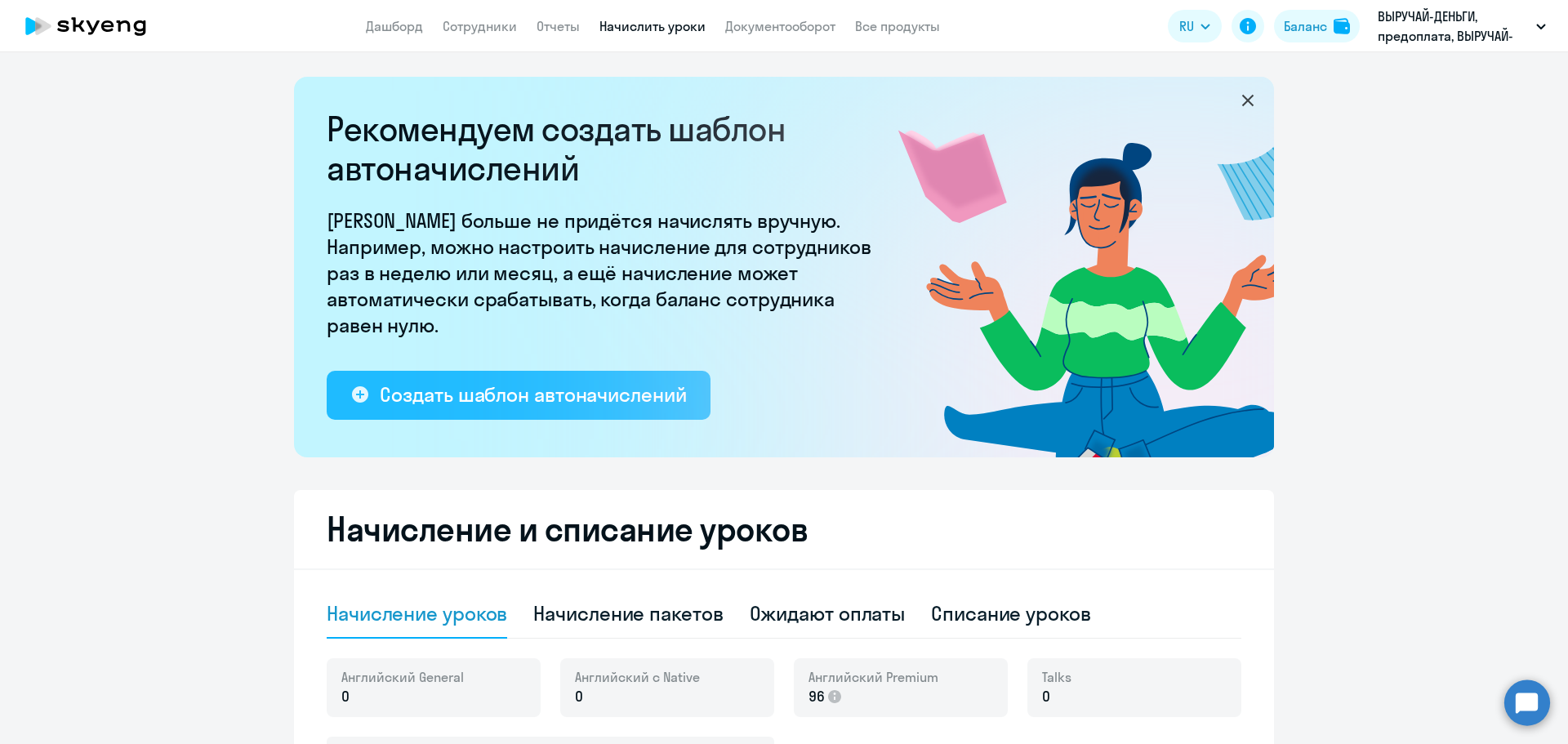
scroll to position [429, 0]
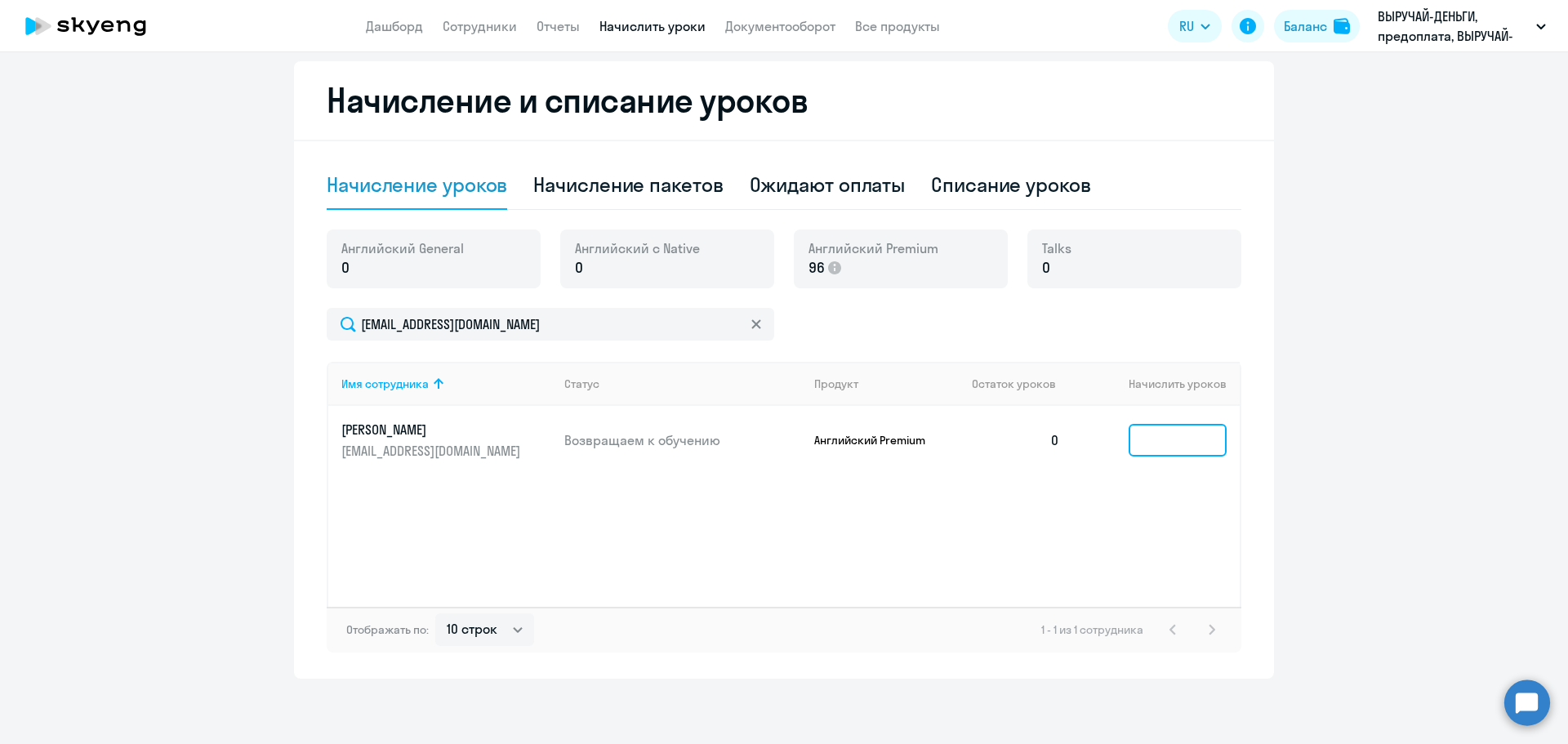
click at [1143, 435] on input at bounding box center [1177, 440] width 98 height 33
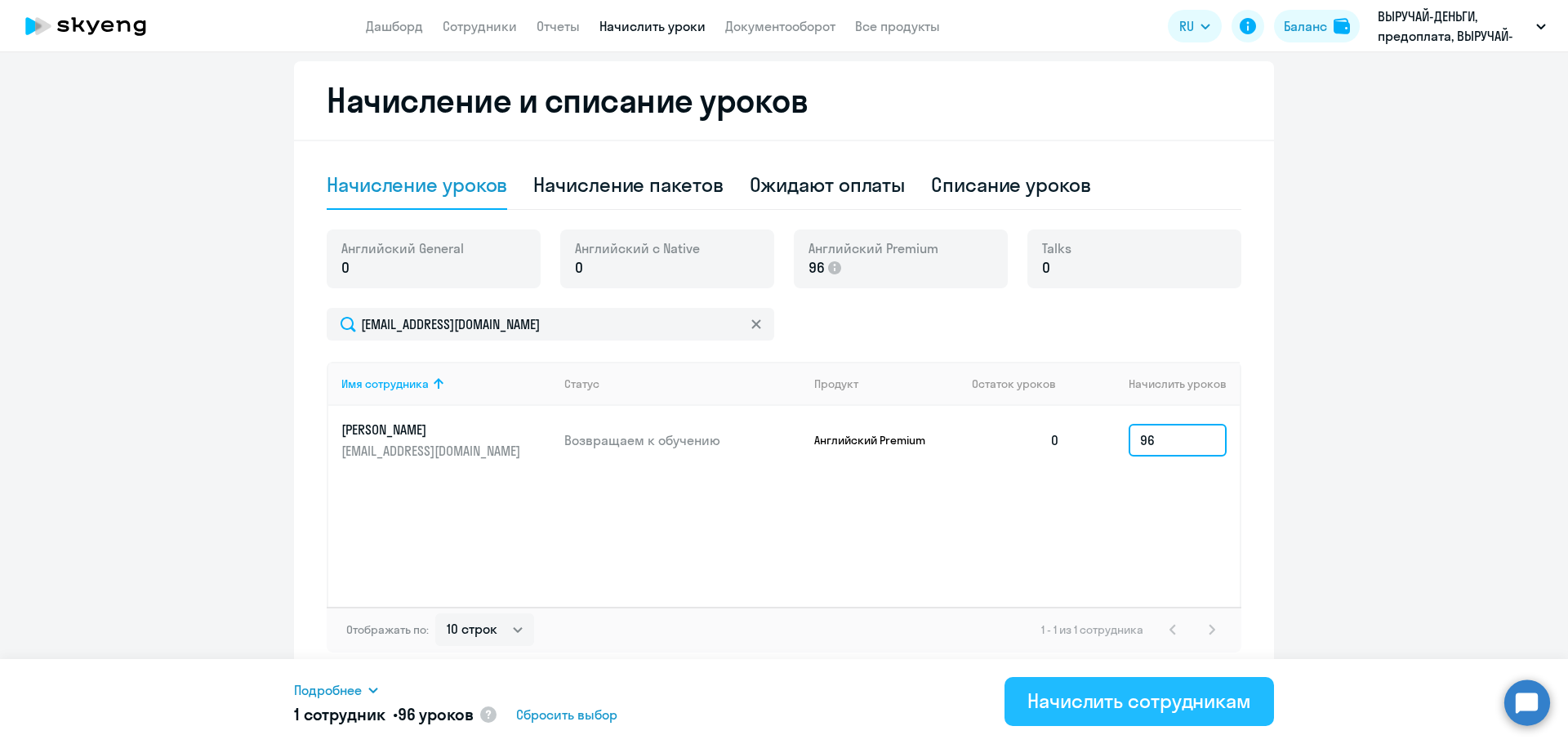
type input "96"
click at [1136, 703] on div "Начислить сотрудникам" at bounding box center [1138, 700] width 224 height 26
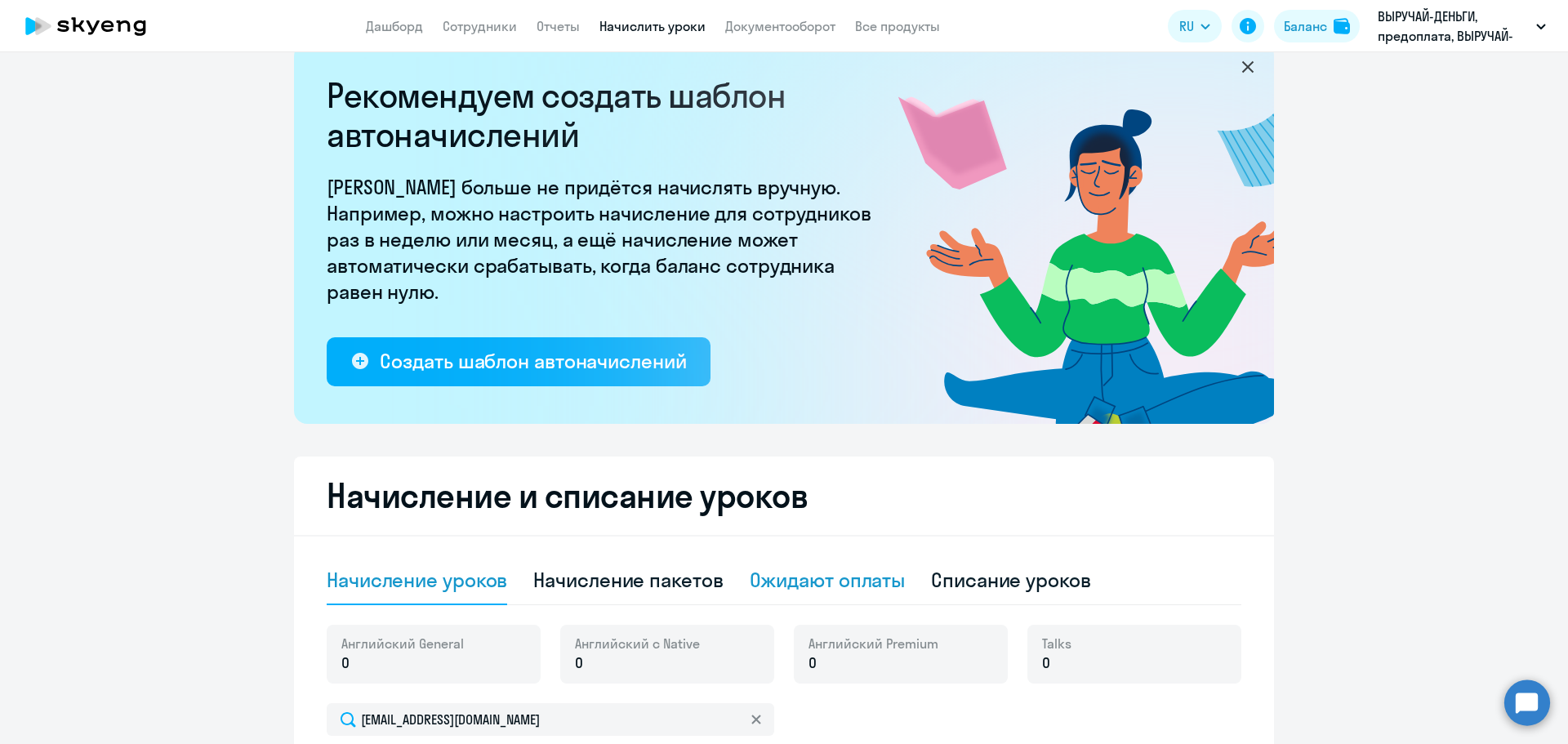
scroll to position [0, 0]
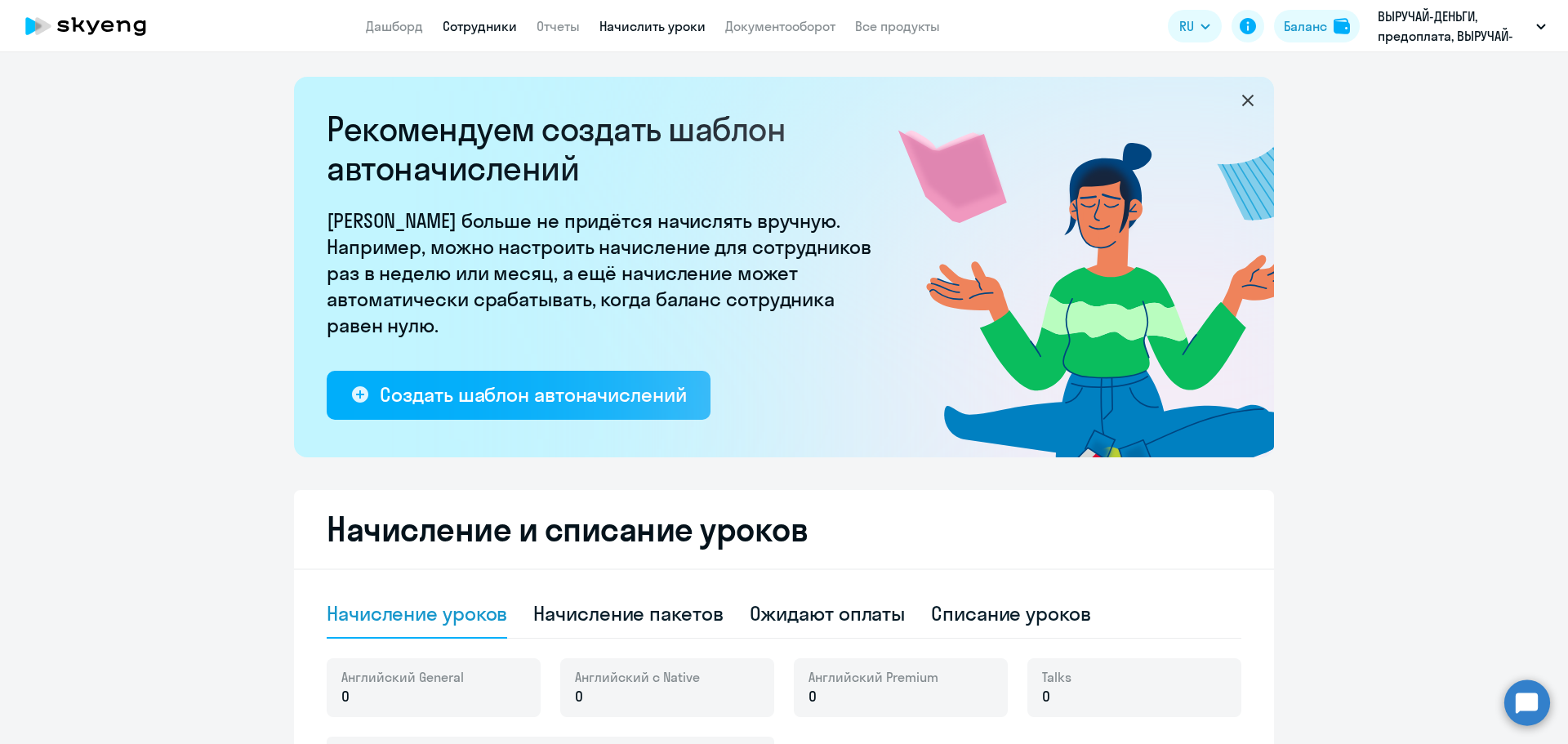
click at [469, 31] on link "Сотрудники" at bounding box center [480, 25] width 74 height 16
select select "30"
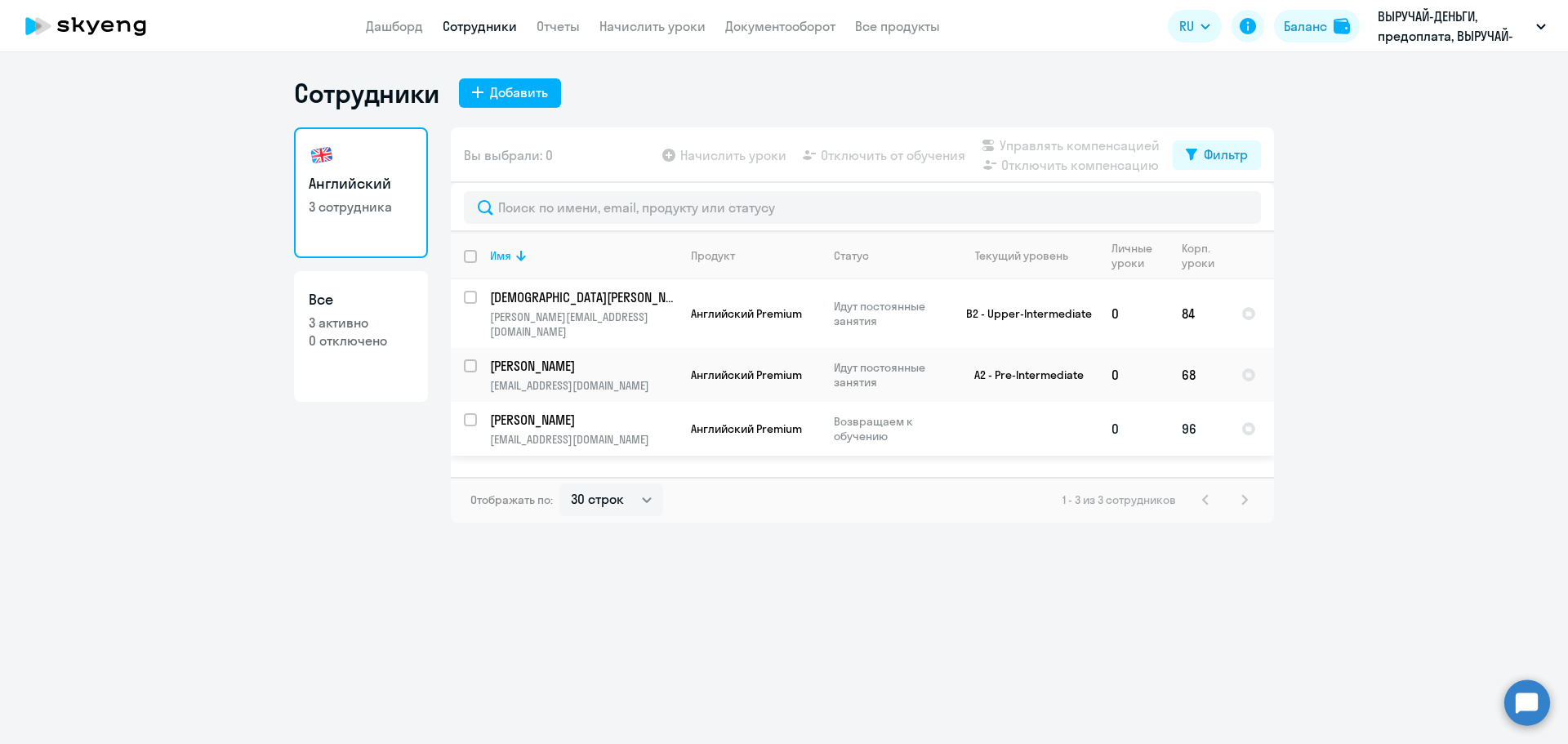
click at [631, 413] on p "[PERSON_NAME]" at bounding box center [582, 419] width 185 height 18
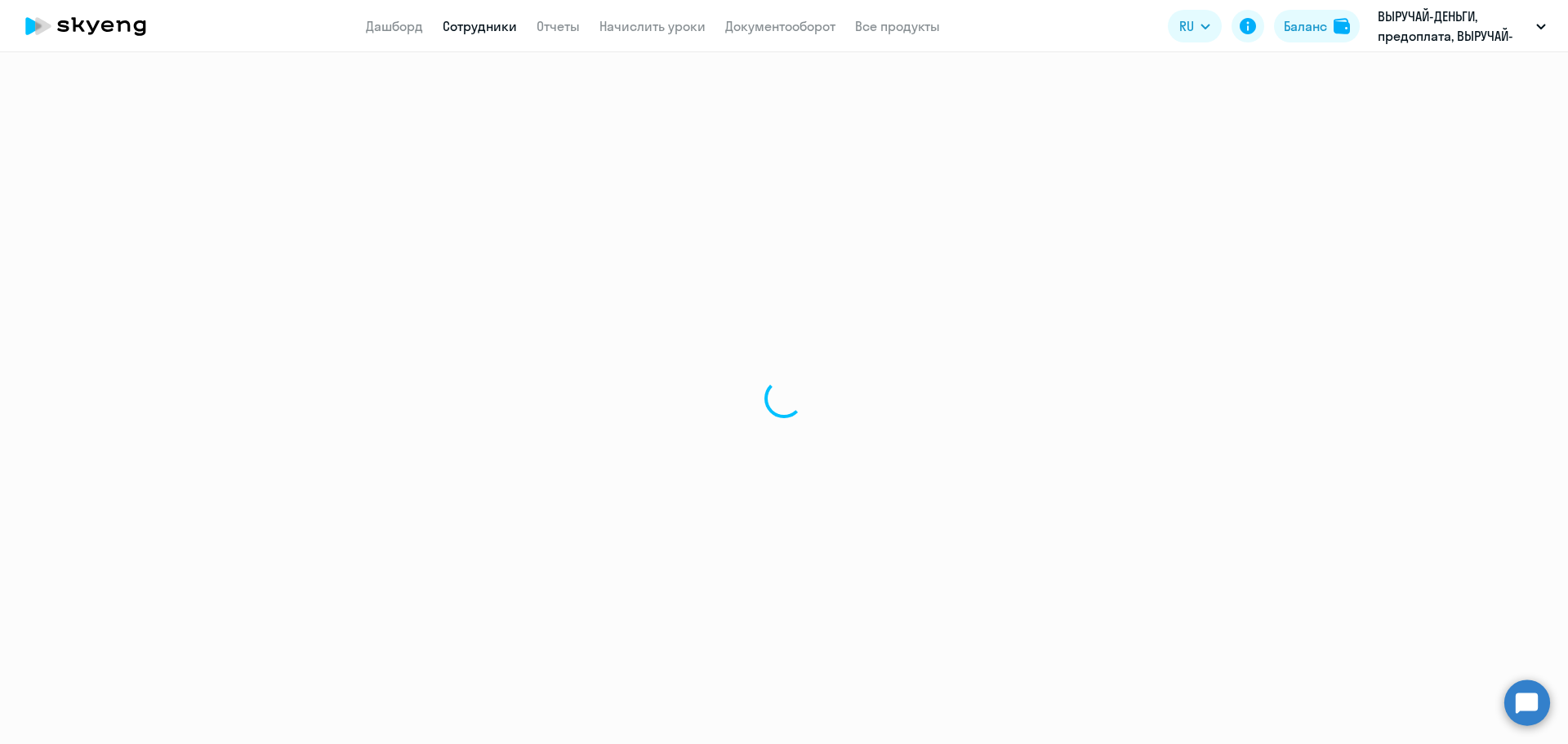
select select "english"
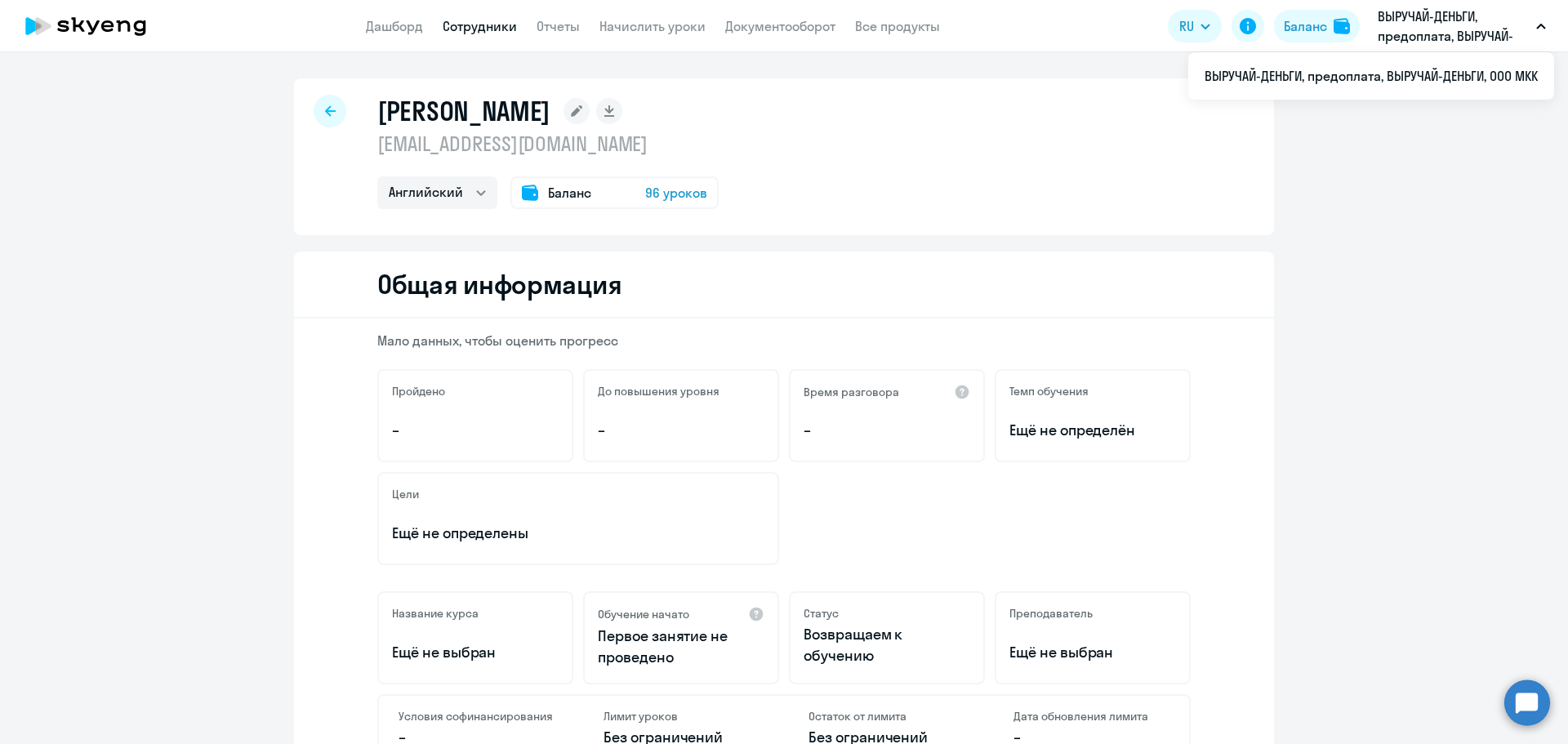
click at [1486, 30] on p "ВЫРУЧАЙ-ДЕНЬГИ, предоплата, ВЫРУЧАЙ-ДЕНЬГИ, ООО МКК" at bounding box center [1453, 26] width 152 height 39
click at [1530, 22] on button "ВЫРУЧАЙ-ДЕНЬГИ, предоплата, ВЫРУЧАЙ-ДЕНЬГИ, ООО МКК" at bounding box center [1462, 26] width 185 height 39
drag, startPoint x: 1449, startPoint y: 24, endPoint x: 1499, endPoint y: 168, distance: 152.4
click at [802, 24] on link "Документооборот" at bounding box center [780, 25] width 111 height 16
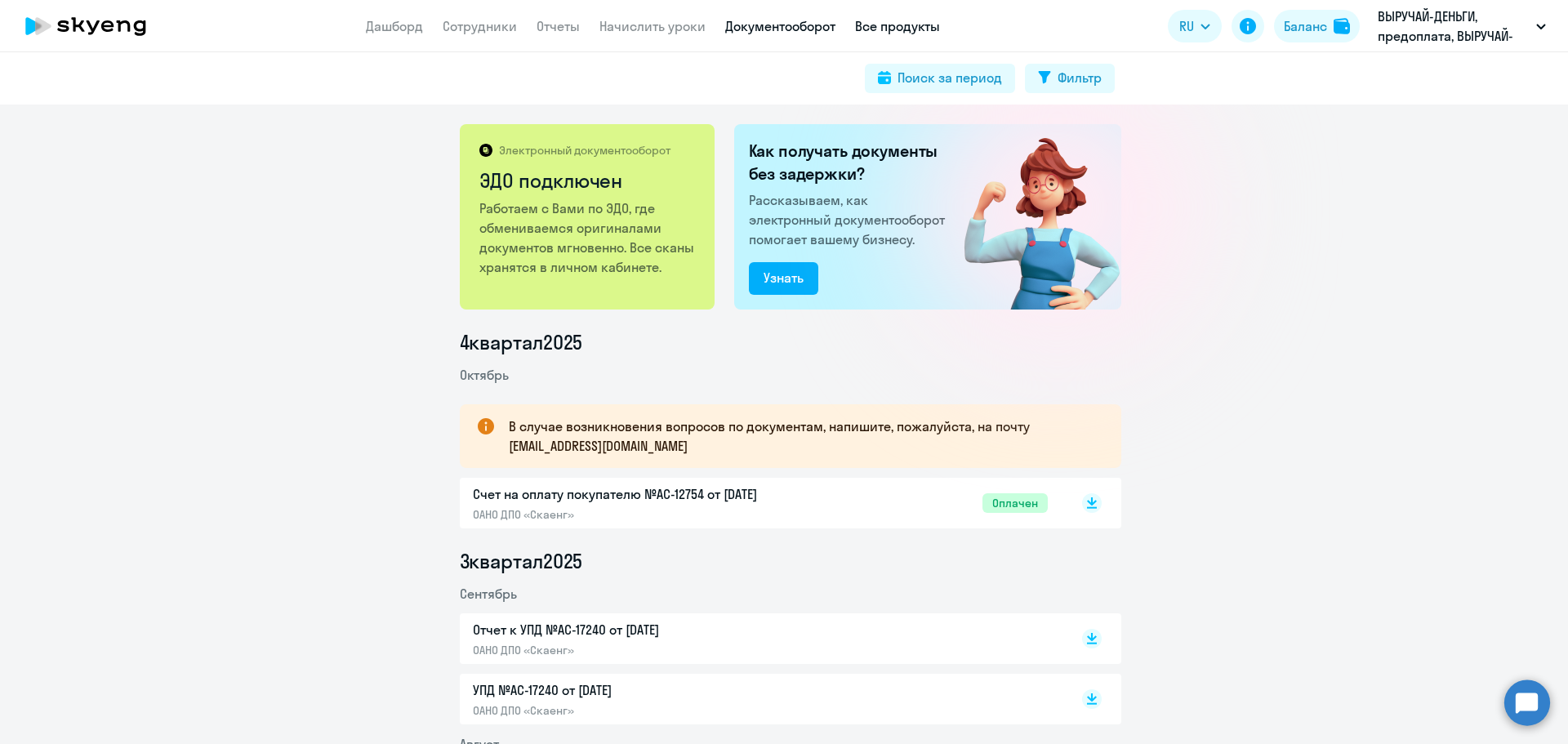
click at [926, 20] on link "Все продукты" at bounding box center [897, 25] width 85 height 16
